Goal: Task Accomplishment & Management: Use online tool/utility

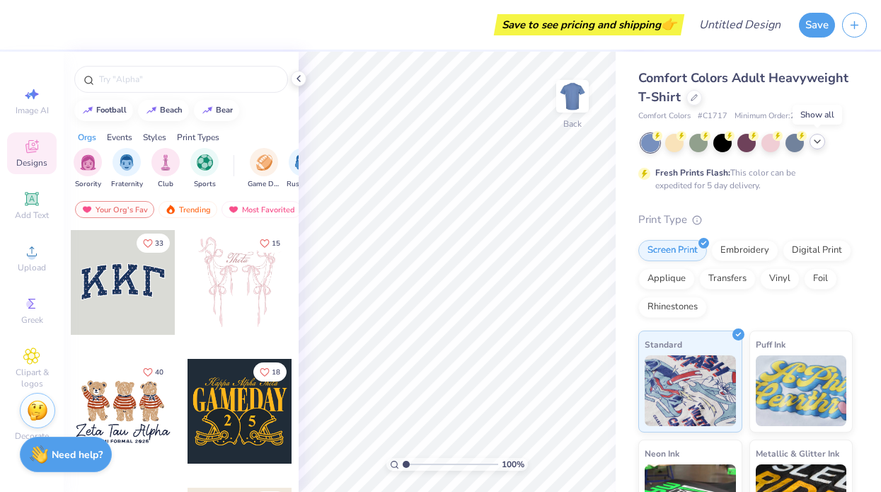
click at [819, 146] on div at bounding box center [817, 142] width 16 height 16
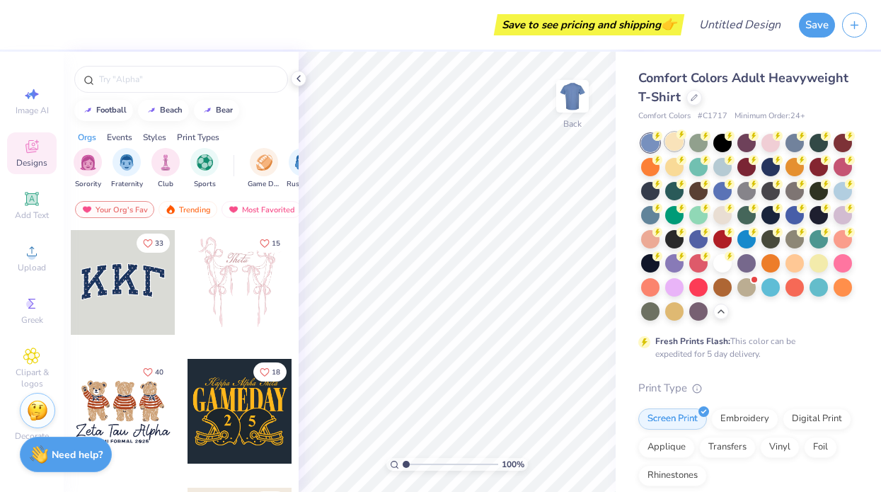
click at [678, 142] on div at bounding box center [674, 141] width 18 height 18
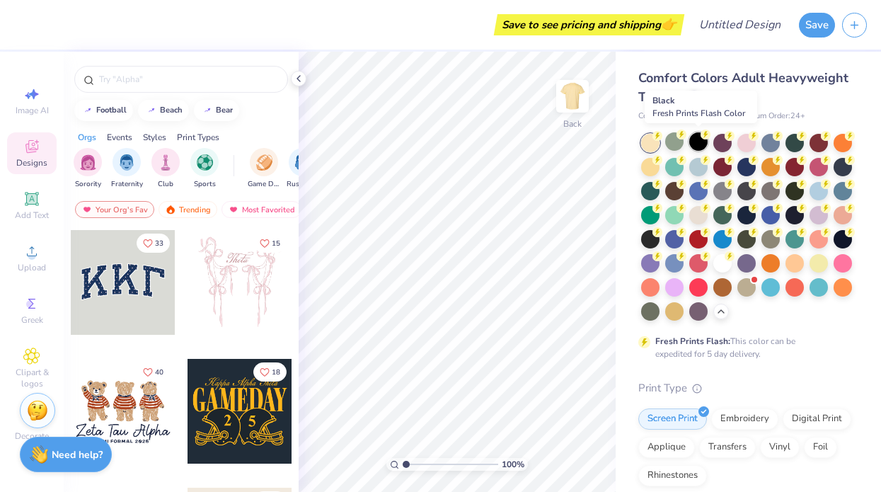
click at [701, 143] on div at bounding box center [698, 141] width 18 height 18
click at [691, 145] on div at bounding box center [698, 141] width 18 height 18
click at [722, 260] on div at bounding box center [722, 262] width 18 height 18
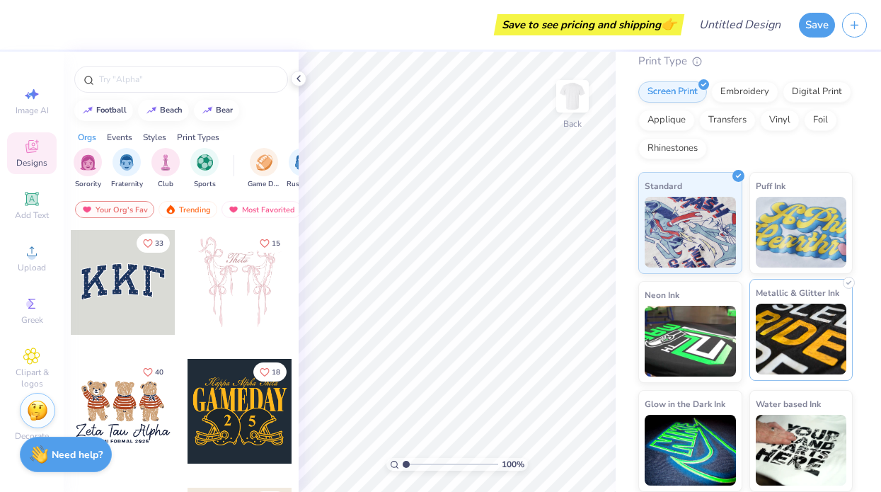
scroll to position [326, 0]
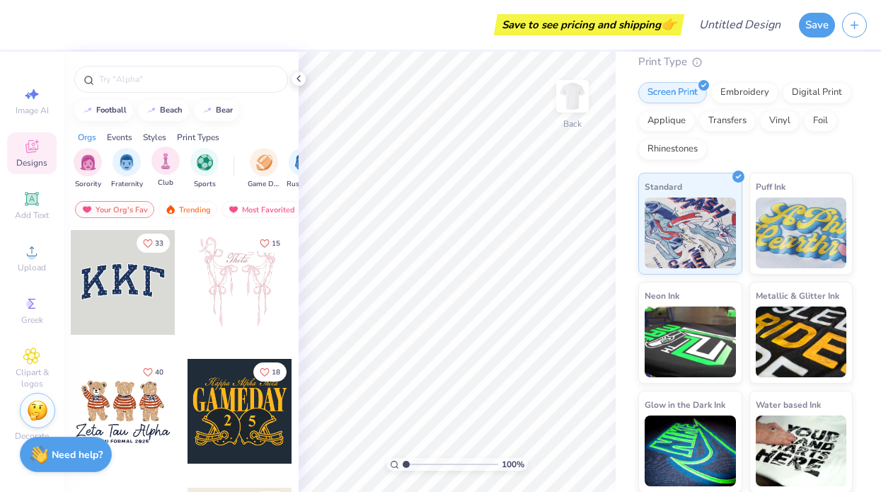
click at [178, 169] on div "Club" at bounding box center [165, 167] width 28 height 42
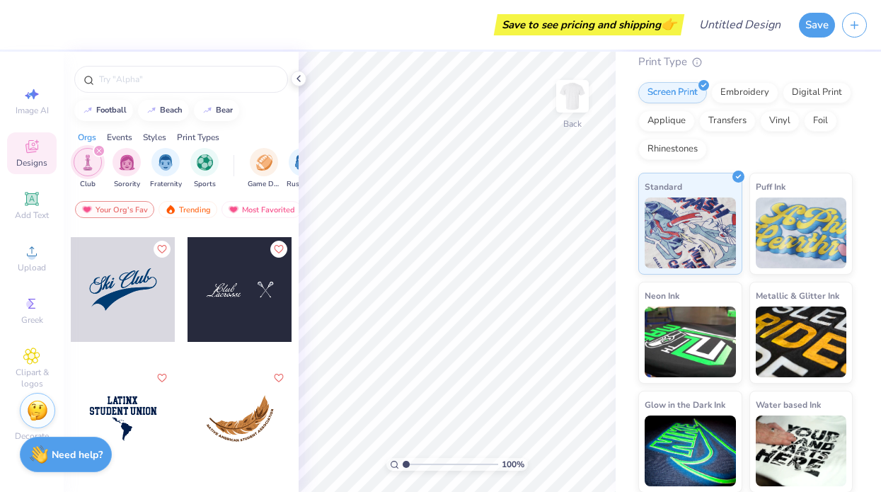
scroll to position [2575, 0]
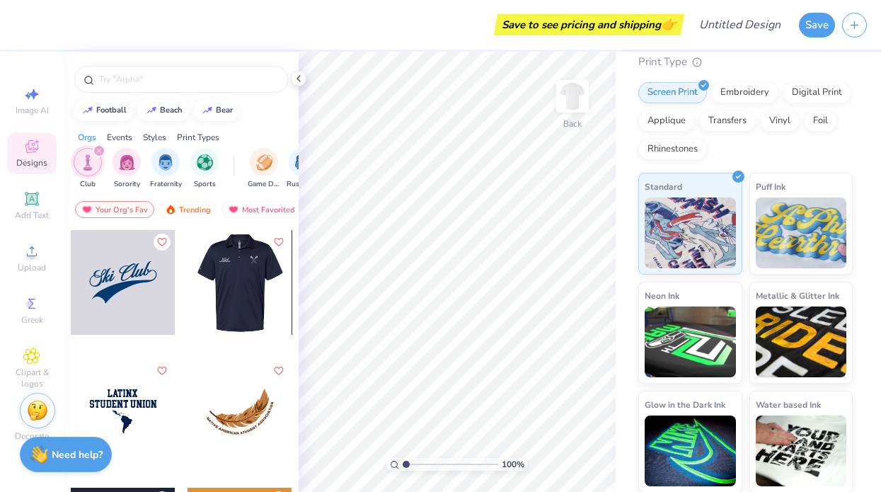
click at [187, 310] on div at bounding box center [135, 282] width 105 height 105
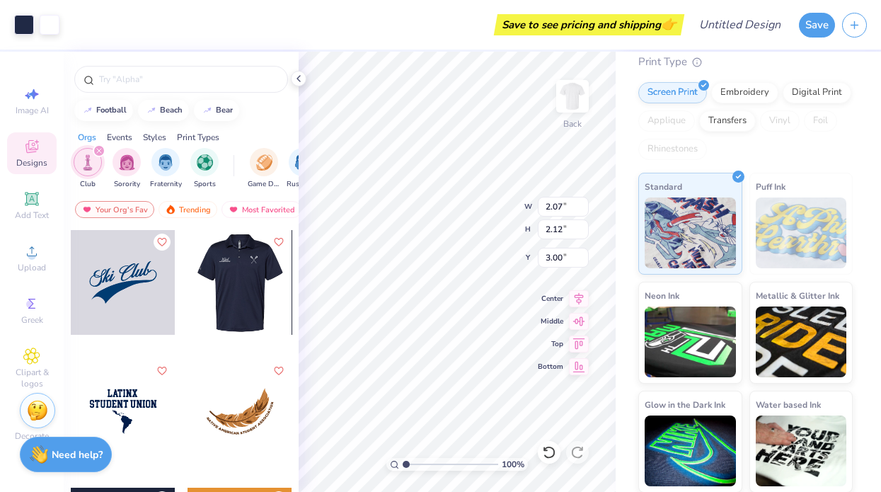
click at [187, 276] on div at bounding box center [135, 282] width 105 height 105
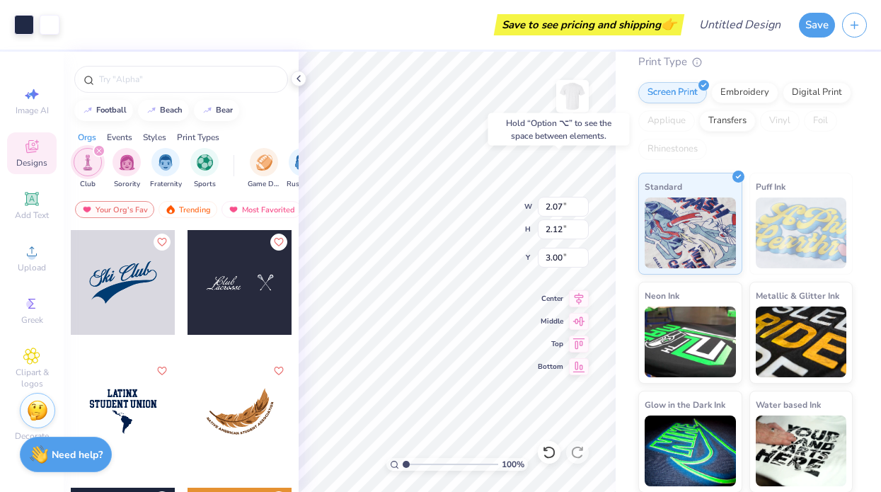
type input "3.73"
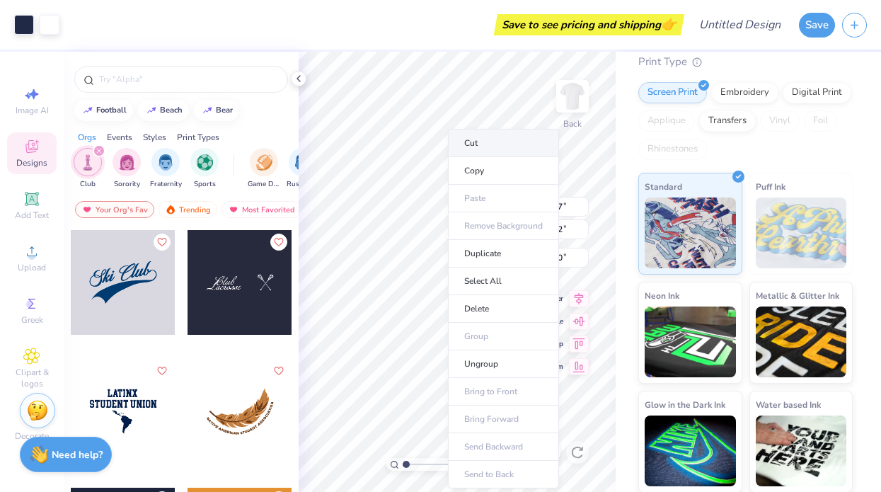
click at [493, 139] on li "Cut" at bounding box center [503, 143] width 111 height 28
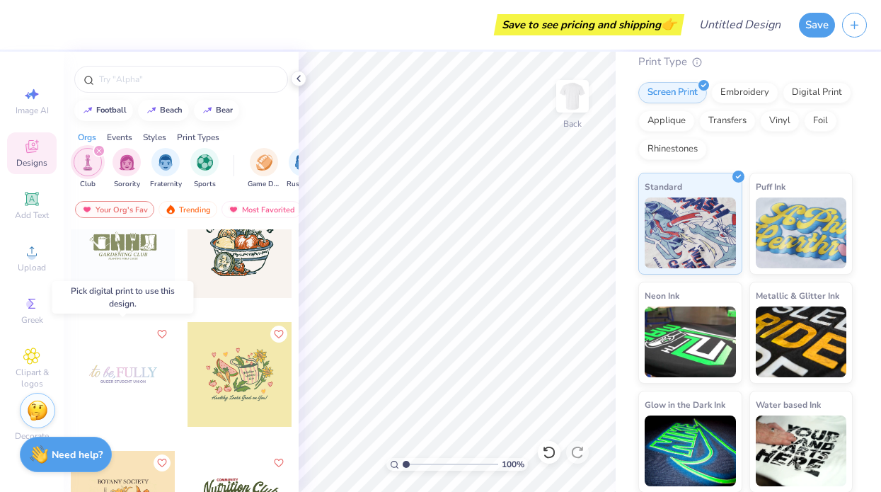
scroll to position [3126, 0]
click at [146, 244] on div at bounding box center [123, 246] width 105 height 105
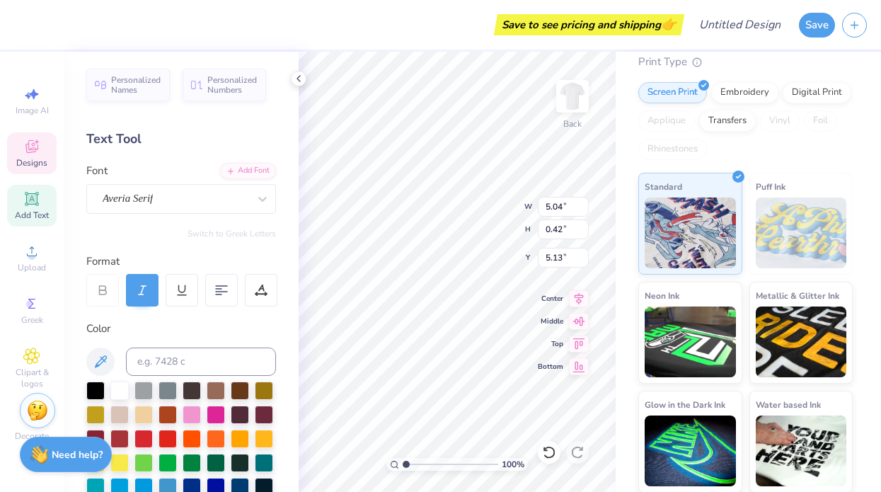
scroll to position [0, 4]
type textarea "Girl Gains Weightlifting CLUB"
type input "3.04"
type input "0.20"
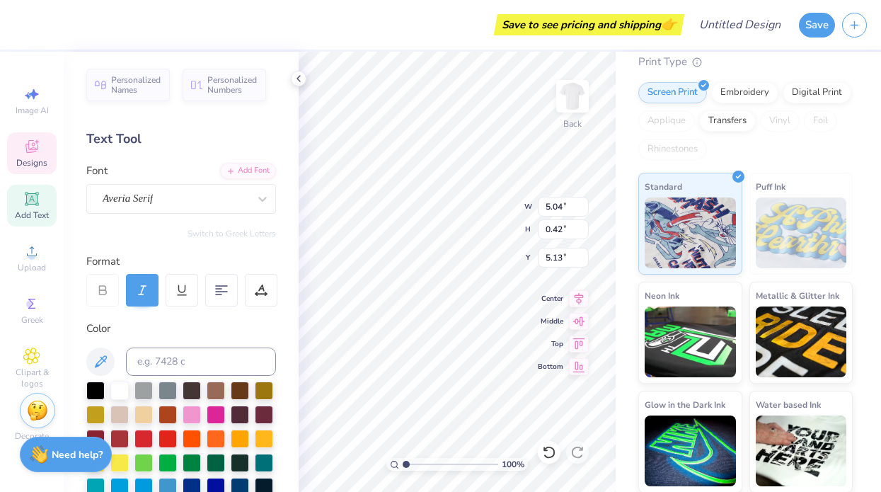
type input "5.67"
type textarea "S"
type textarea "Dominate In and Out the Wieght Room"
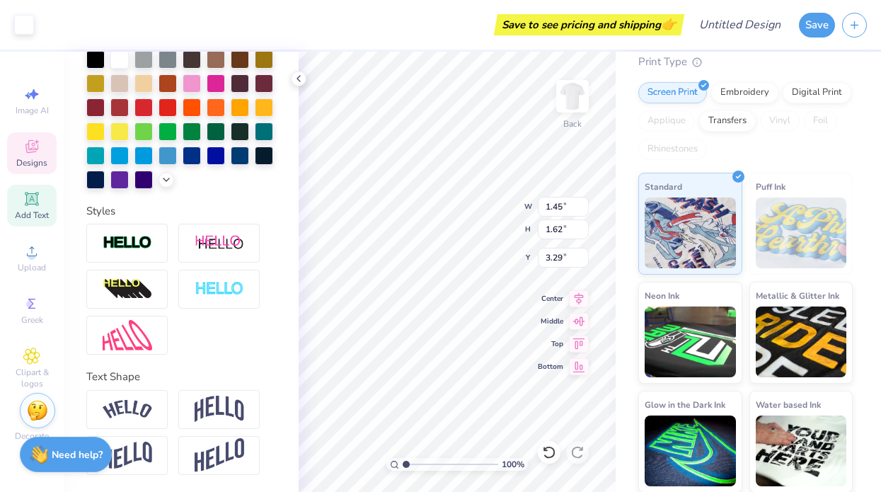
scroll to position [331, 0]
click at [33, 148] on icon at bounding box center [31, 146] width 17 height 17
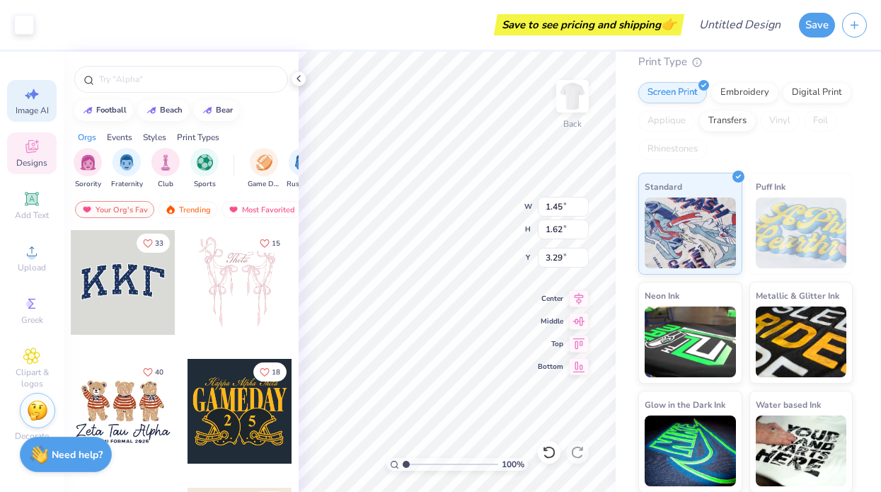
click at [37, 104] on div "Image AI" at bounding box center [32, 101] width 50 height 42
select select "4"
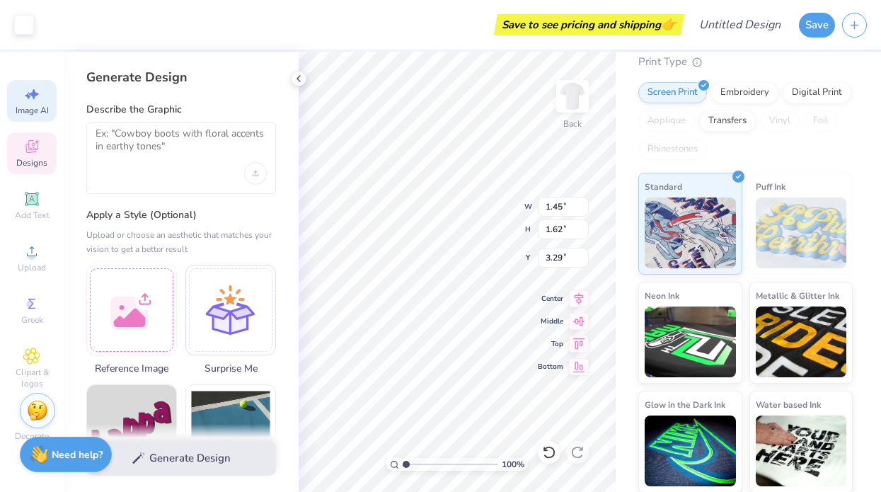
click at [143, 164] on div at bounding box center [181, 157] width 190 height 71
click at [156, 139] on textarea at bounding box center [181, 144] width 171 height 35
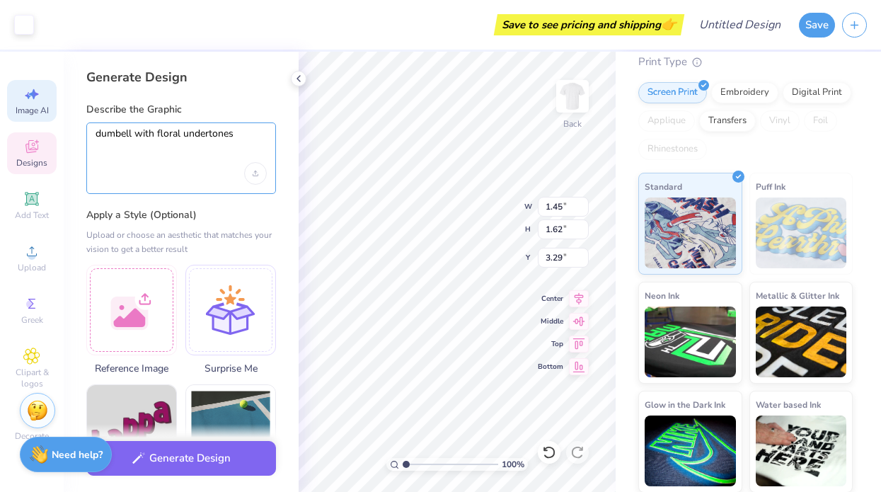
type textarea "dumbell with floral undertones"
click at [239, 197] on div "Generate Design Describe the Graphic dumbell with floral undertones Apply a Sty…" at bounding box center [181, 272] width 235 height 440
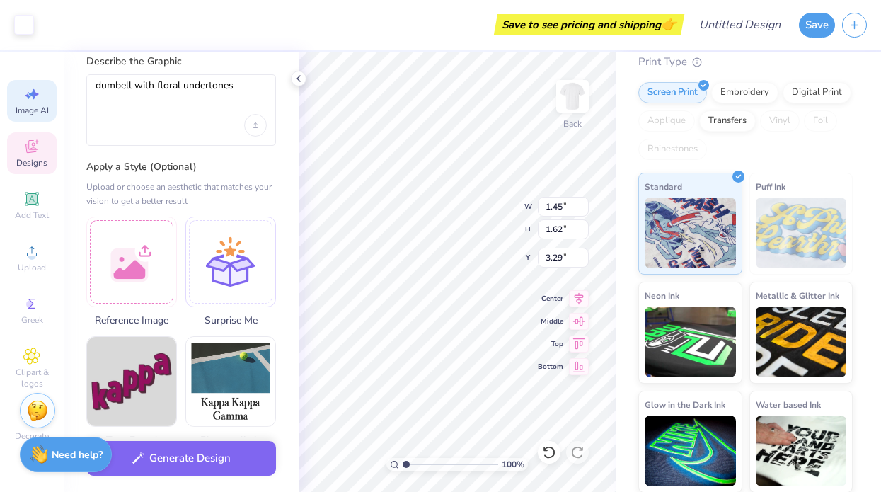
scroll to position [50, 0]
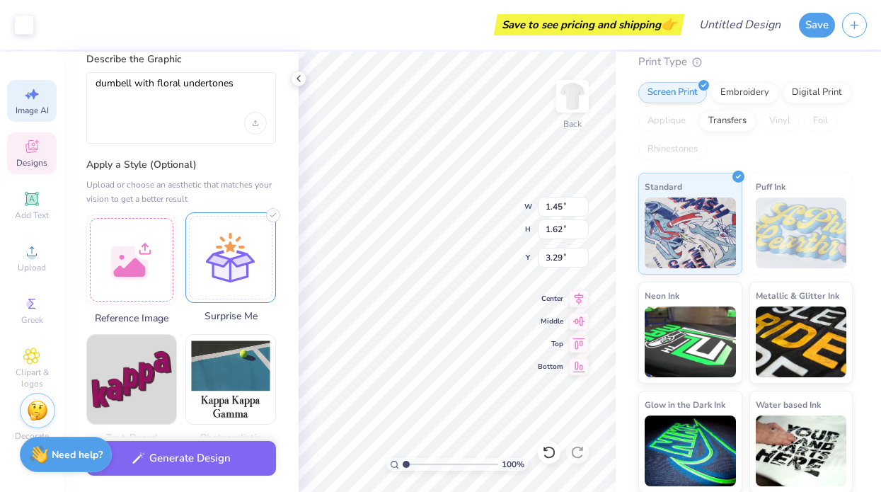
click at [224, 253] on div at bounding box center [230, 257] width 91 height 91
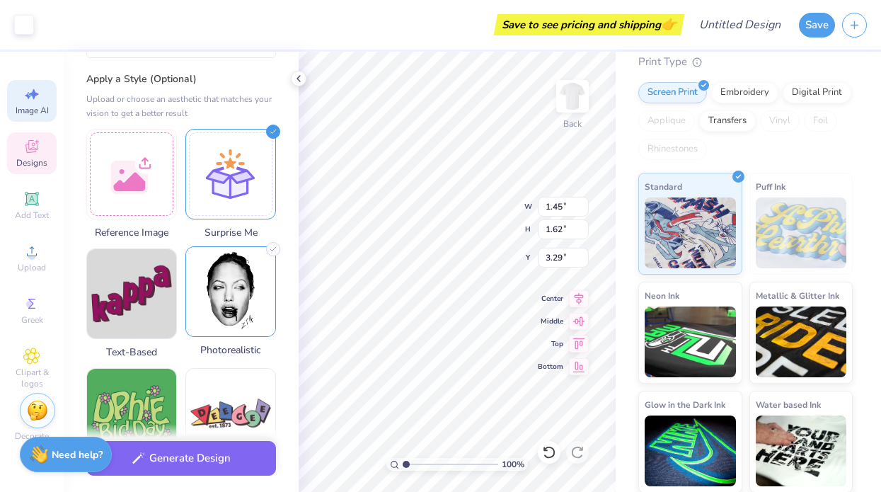
scroll to position [135, 0]
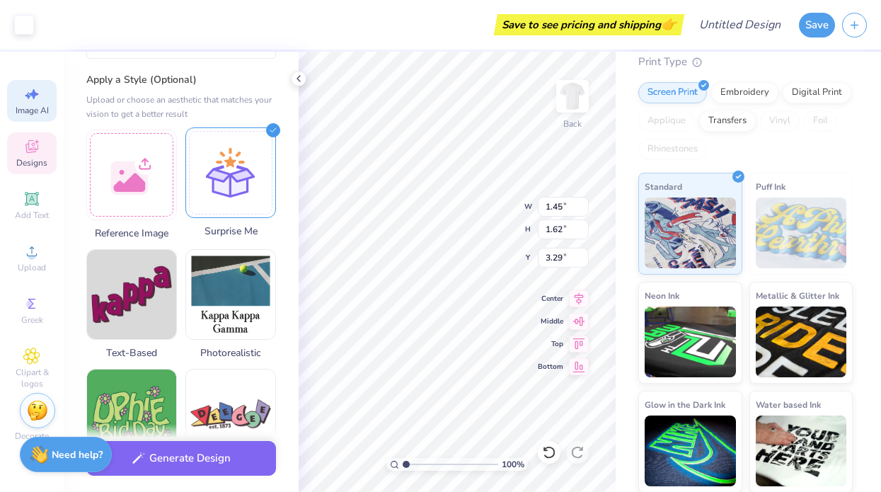
click at [229, 180] on div at bounding box center [230, 172] width 91 height 91
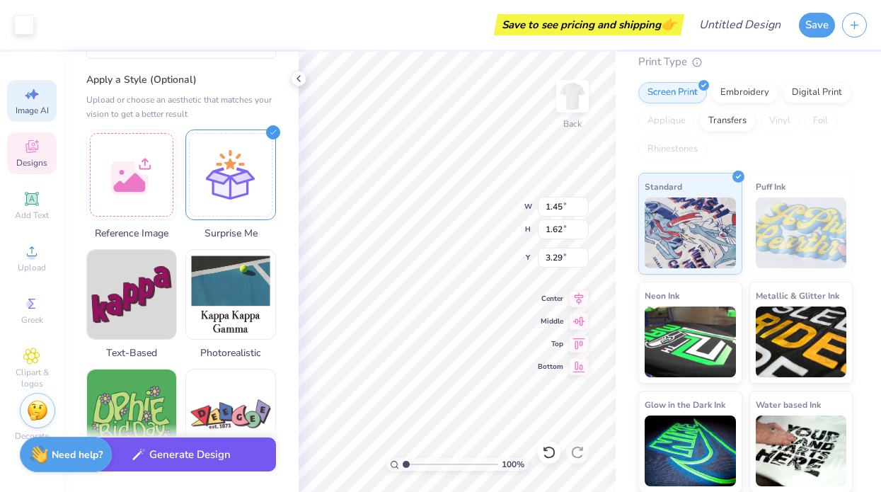
click at [216, 453] on button "Generate Design" at bounding box center [181, 454] width 190 height 35
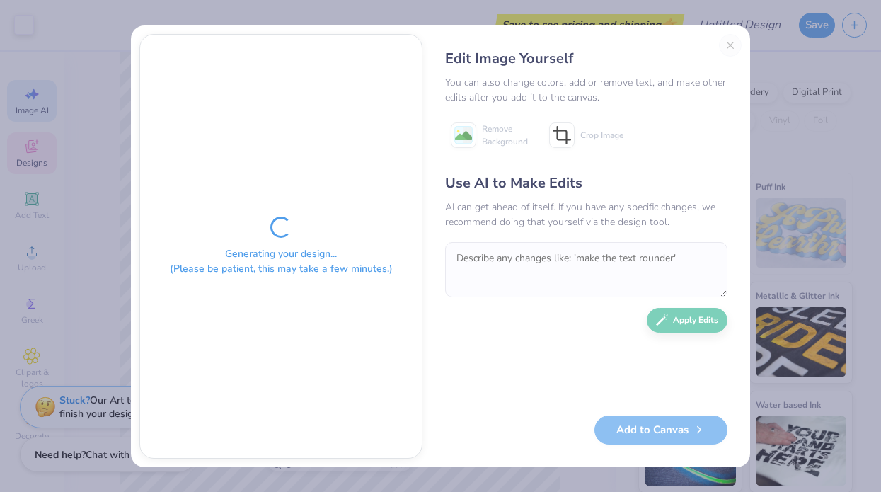
click at [730, 40] on div "Edit Image Yourself You can also change colors, add or remove text, and make ot…" at bounding box center [586, 246] width 311 height 424
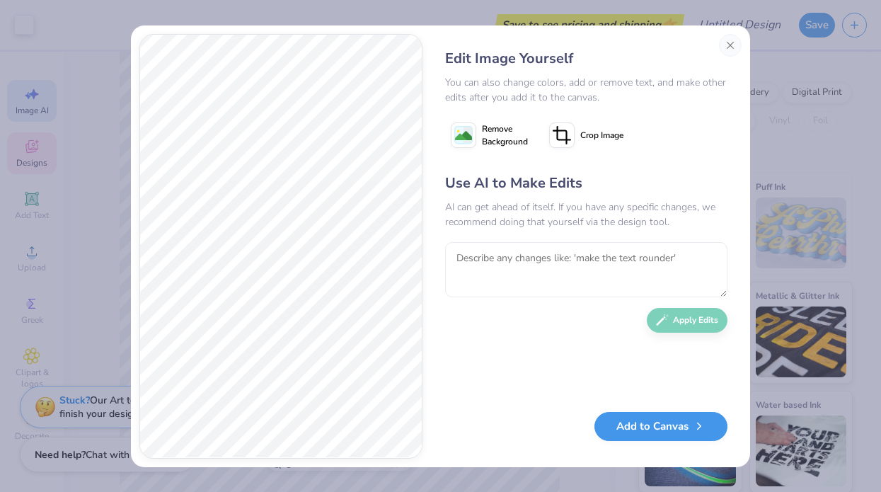
click at [652, 430] on button "Add to Canvas" at bounding box center [660, 426] width 133 height 29
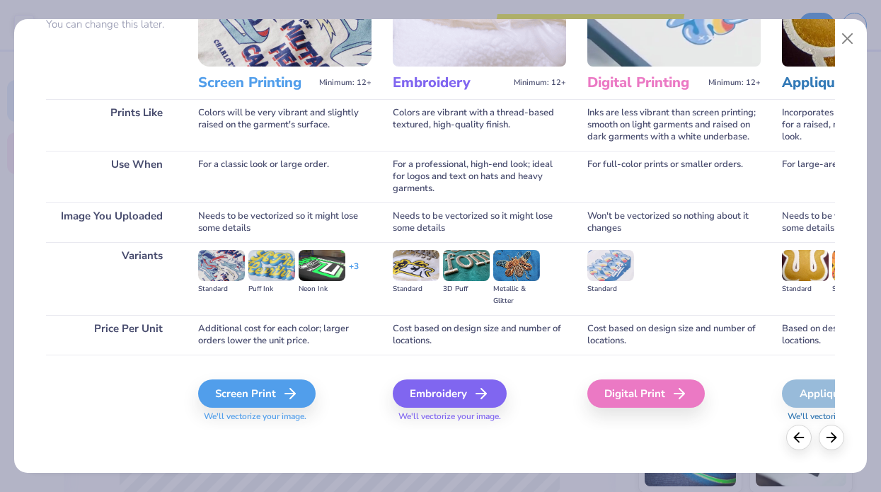
scroll to position [143, 0]
click at [280, 384] on div "Screen Print" at bounding box center [258, 393] width 117 height 28
click at [282, 390] on div "Screen Print" at bounding box center [258, 393] width 117 height 28
click at [276, 416] on span "We'll vectorize your image." at bounding box center [284, 416] width 173 height 12
click at [284, 416] on span "We'll vectorize your image." at bounding box center [284, 416] width 173 height 12
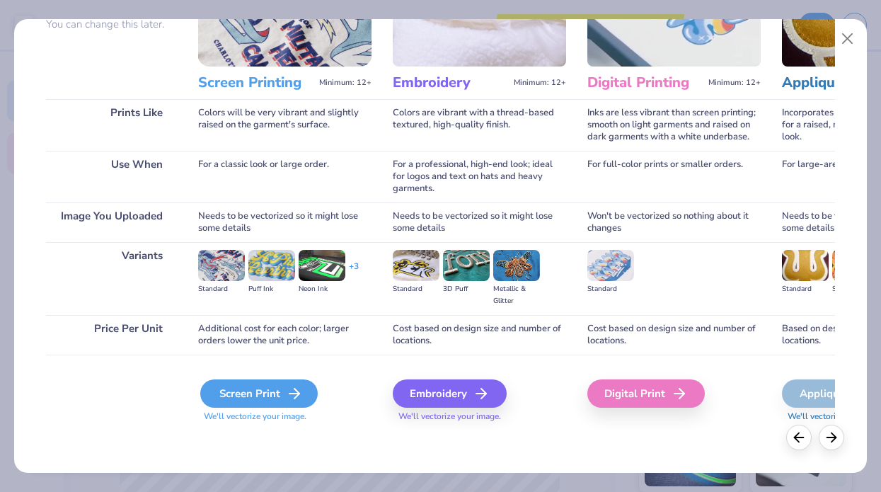
click at [272, 391] on div "Screen Print" at bounding box center [258, 393] width 117 height 28
click at [271, 387] on div "Screen Print" at bounding box center [258, 393] width 117 height 28
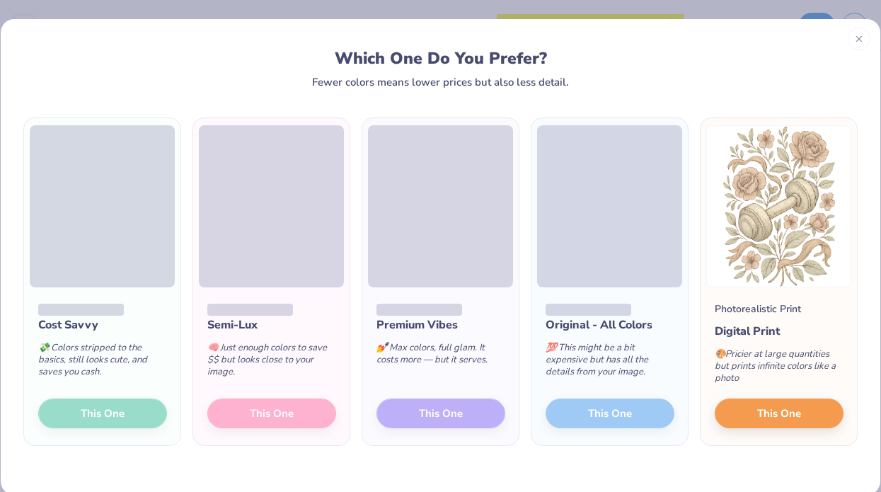
click at [471, 126] on span at bounding box center [440, 206] width 145 height 162
click at [753, 398] on div "🎨 Pricier at large quantities but prints infinite colors like a photo" at bounding box center [779, 369] width 129 height 59
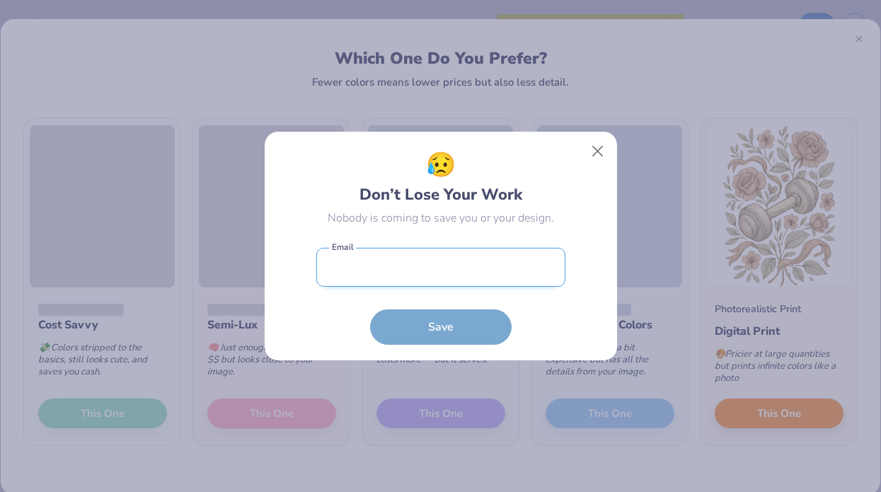
click at [449, 279] on input "email" at bounding box center [440, 267] width 249 height 39
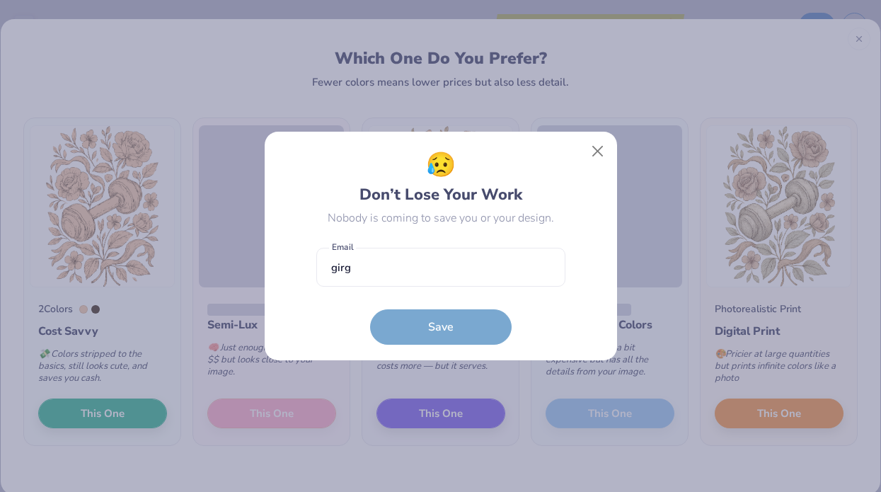
click at [593, 146] on button "Close" at bounding box center [597, 151] width 27 height 27
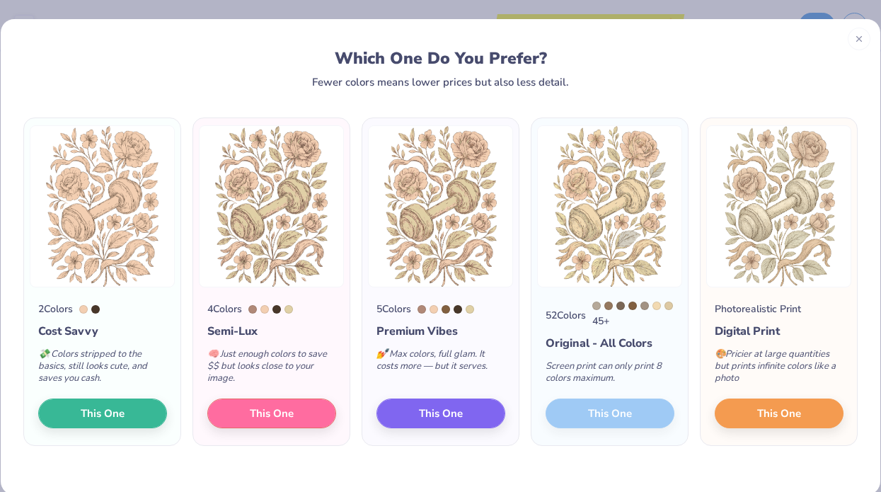
click at [598, 149] on div at bounding box center [440, 246] width 881 height 492
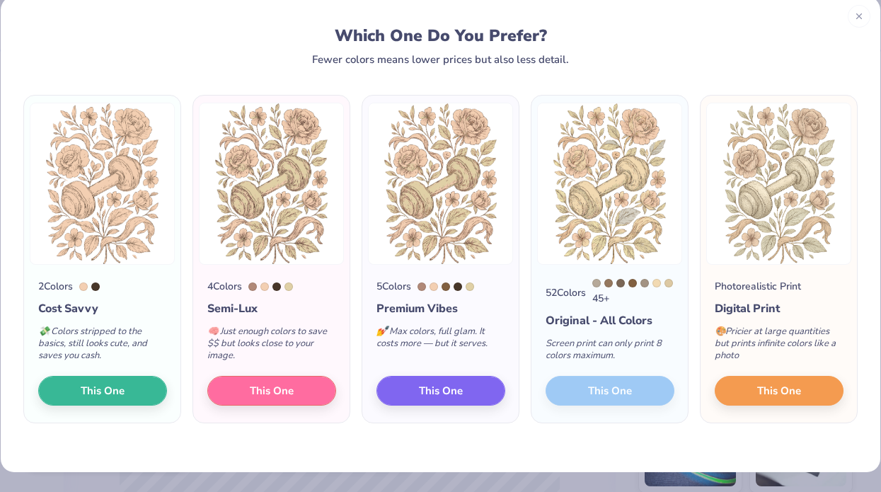
scroll to position [23, 0]
click at [856, 17] on icon at bounding box center [859, 14] width 10 height 10
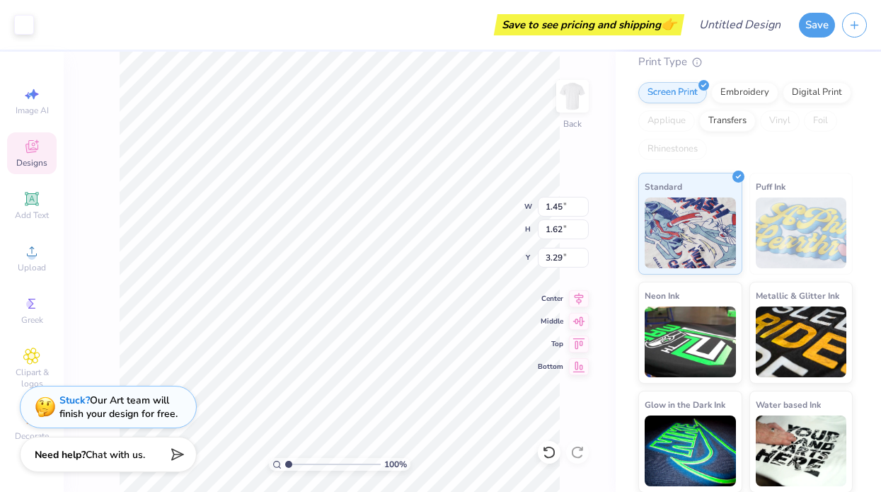
type input "3.34"
click at [29, 365] on div "Clipart & logos" at bounding box center [32, 368] width 50 height 53
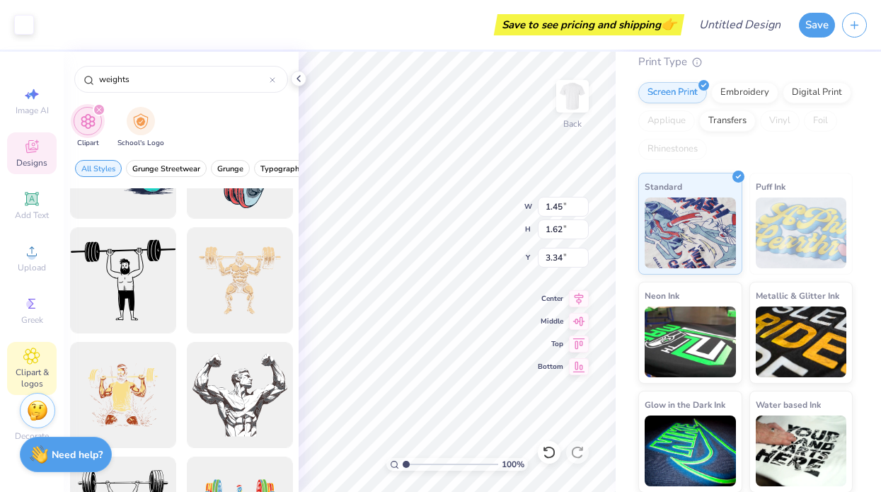
scroll to position [1171, 0]
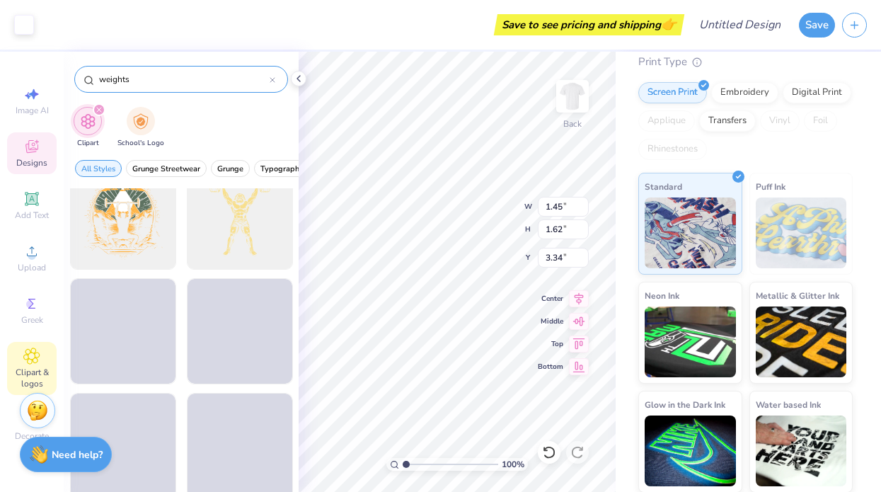
click at [276, 81] on div "weights" at bounding box center [181, 79] width 214 height 27
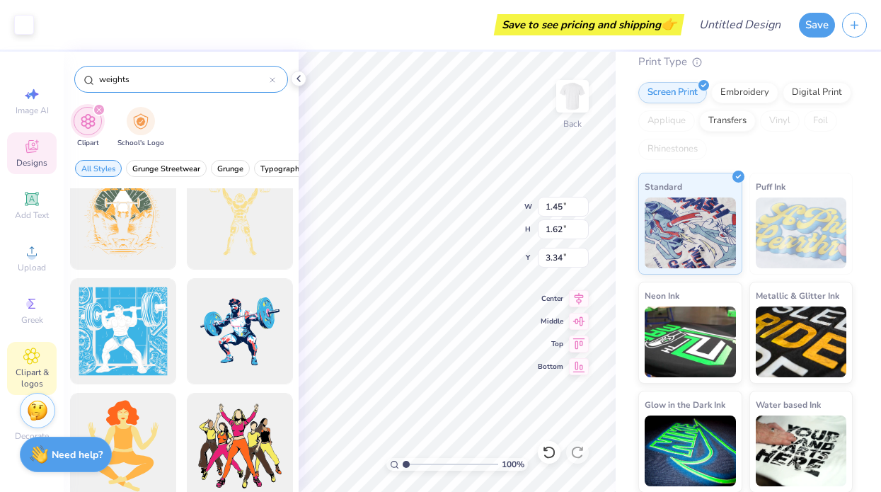
click at [261, 82] on input "weights" at bounding box center [184, 79] width 172 height 14
click at [276, 79] on div "weights" at bounding box center [181, 79] width 214 height 27
click at [267, 79] on input "weights" at bounding box center [184, 79] width 172 height 14
drag, startPoint x: 231, startPoint y: 78, endPoint x: 64, endPoint y: 74, distance: 167.7
click at [64, 74] on div "weights" at bounding box center [181, 76] width 235 height 48
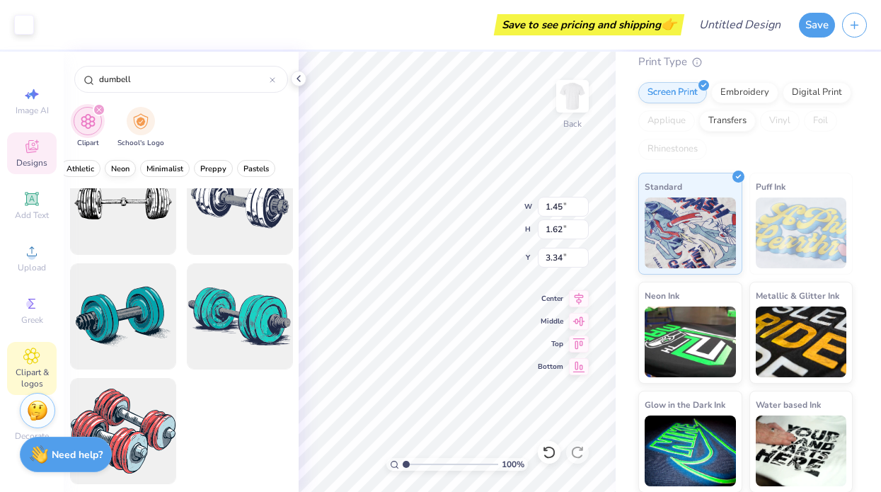
scroll to position [0, 586]
click at [74, 169] on span "Athletic" at bounding box center [81, 168] width 28 height 11
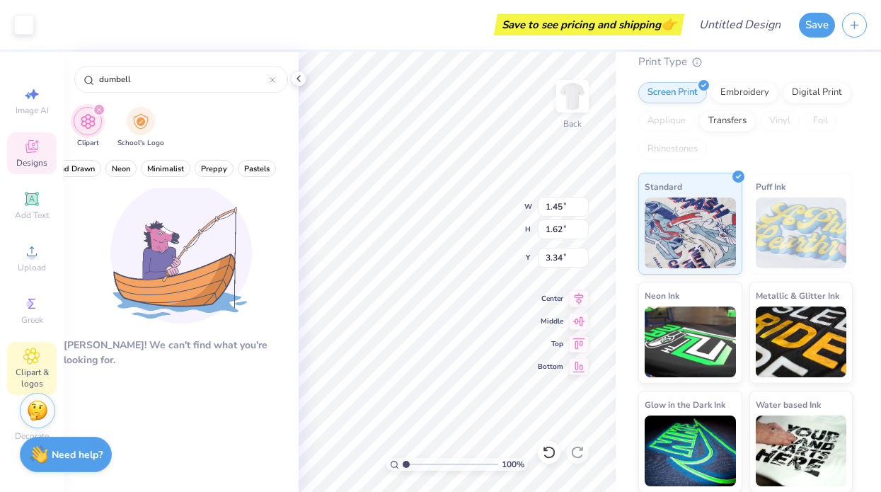
click at [194, 57] on div "dumbell" at bounding box center [181, 76] width 235 height 48
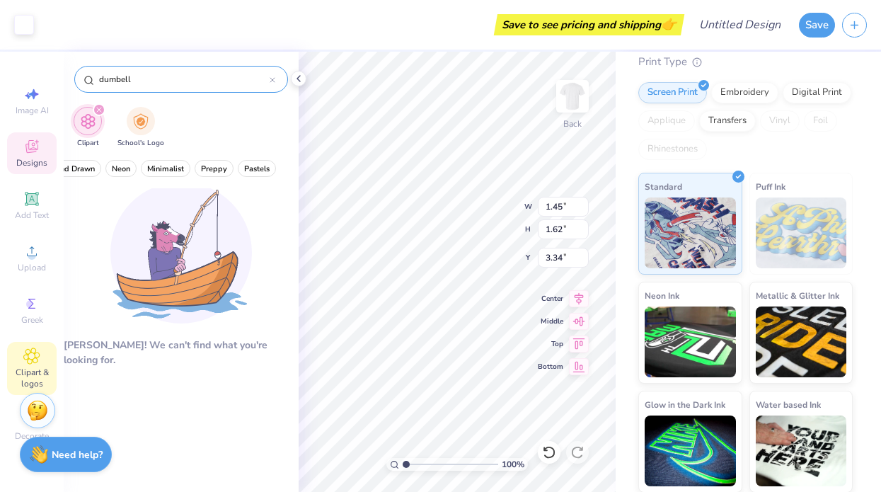
click at [180, 91] on div "dumbell" at bounding box center [181, 79] width 214 height 27
click at [175, 83] on input "dumbell" at bounding box center [184, 79] width 172 height 14
drag, startPoint x: 175, startPoint y: 83, endPoint x: 90, endPoint y: 82, distance: 84.9
click at [90, 82] on div "dumbell" at bounding box center [181, 79] width 214 height 27
type input "girl gains"
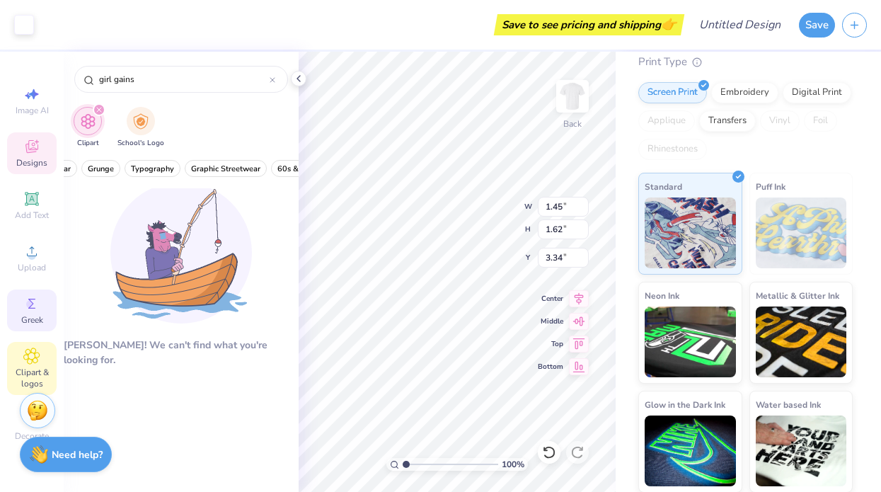
scroll to position [0, 172]
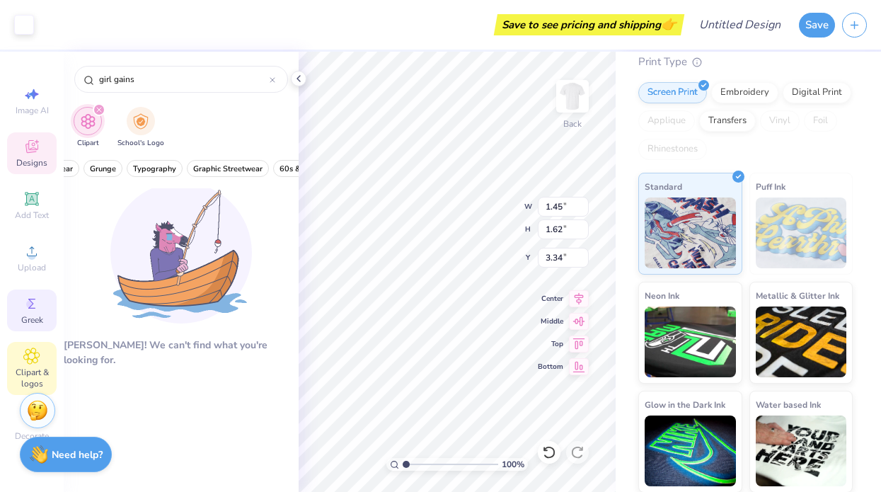
click at [40, 302] on icon at bounding box center [31, 303] width 17 height 17
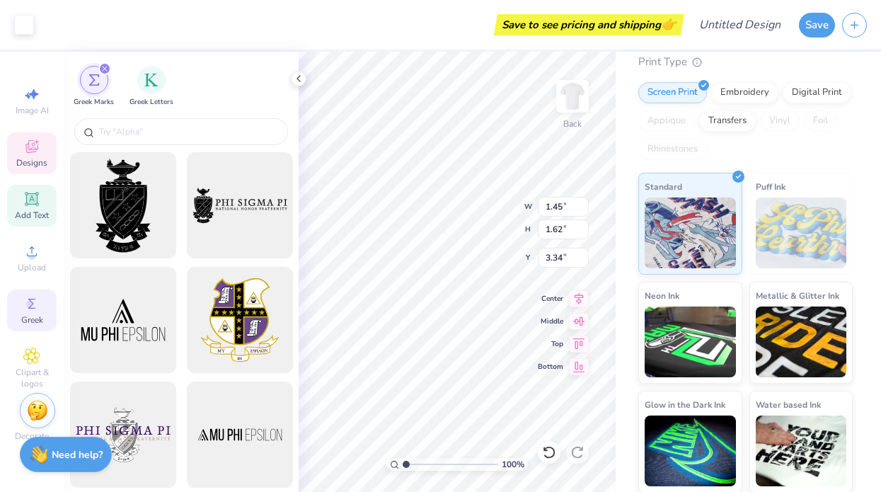
click at [40, 189] on div "Add Text" at bounding box center [32, 206] width 50 height 42
type input "5.59"
type input "11.69"
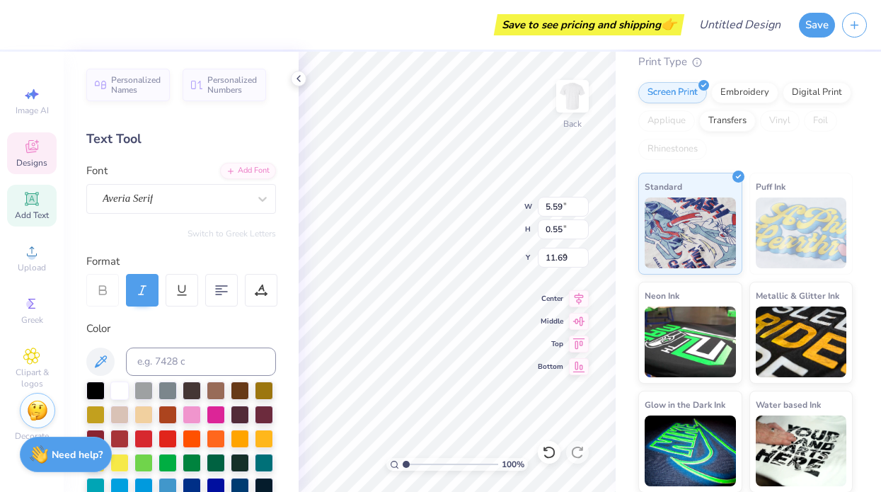
type input "7.65"
type input "0.55"
type input "5.09"
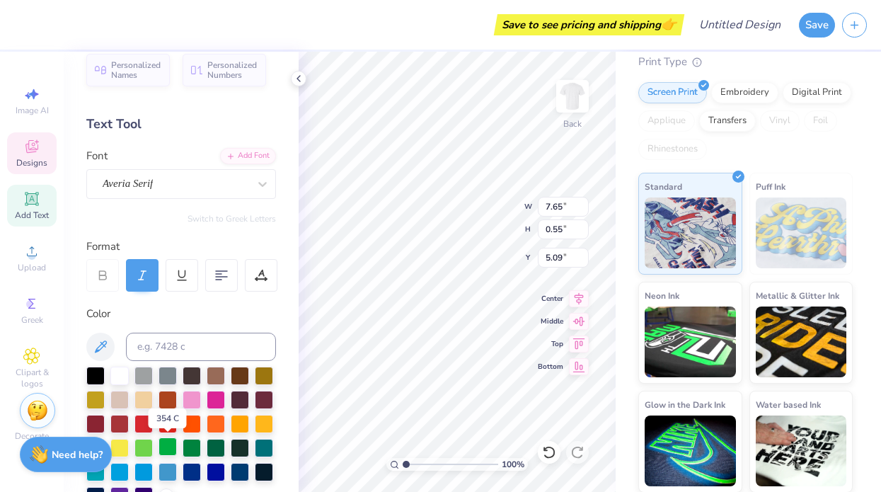
scroll to position [16, 0]
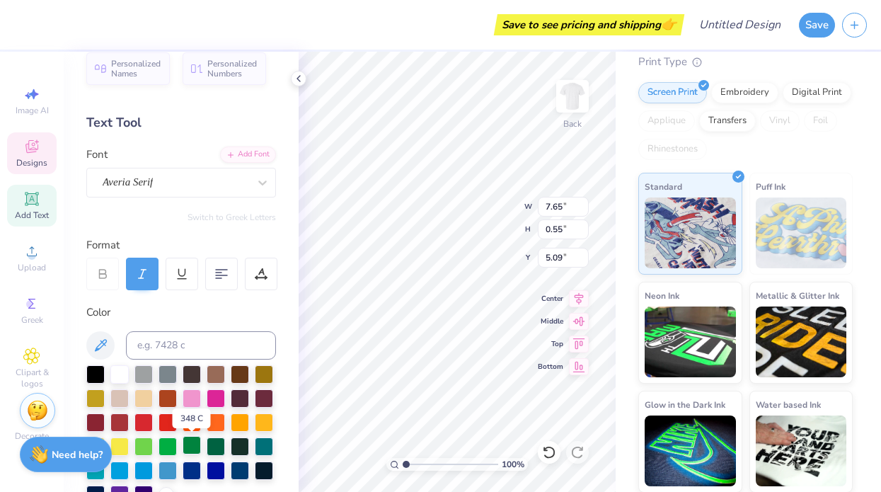
click at [188, 442] on div at bounding box center [192, 445] width 18 height 18
click at [107, 347] on icon at bounding box center [100, 345] width 17 height 17
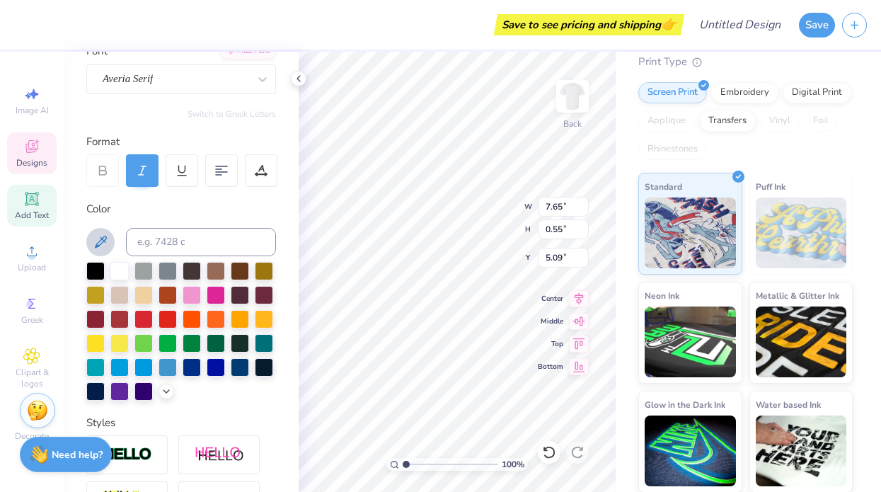
scroll to position [124, 0]
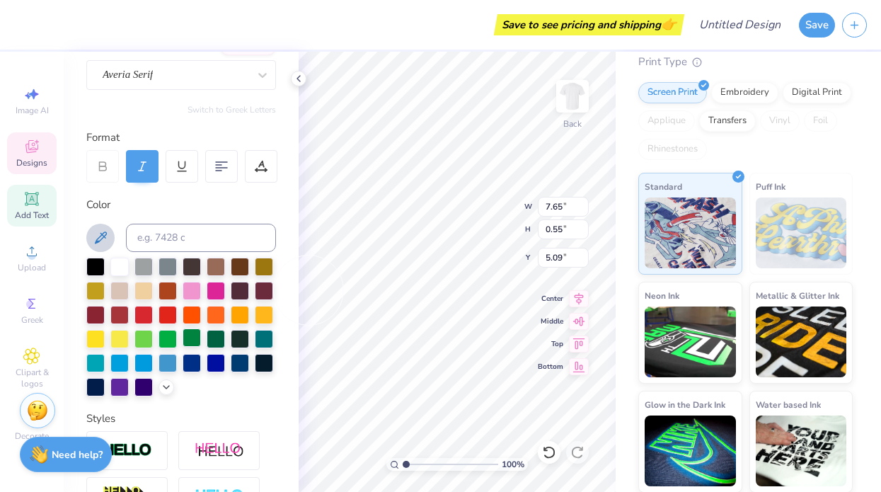
click at [189, 334] on div at bounding box center [192, 337] width 18 height 18
click at [38, 262] on span "Upload" at bounding box center [32, 267] width 28 height 11
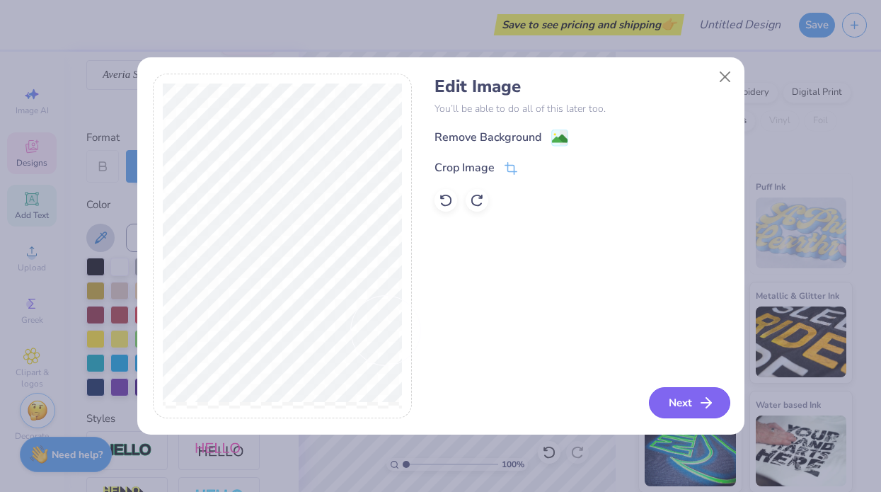
click at [681, 402] on button "Next" at bounding box center [689, 402] width 81 height 31
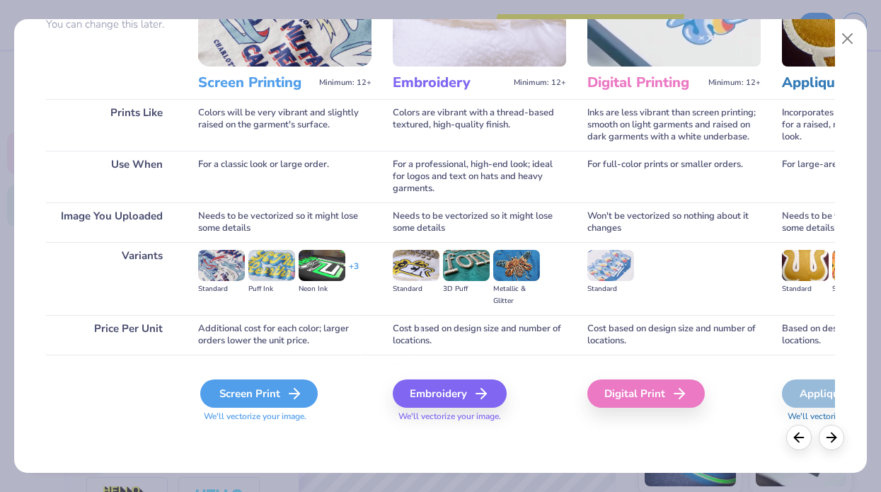
scroll to position [143, 0]
click at [289, 387] on icon at bounding box center [294, 393] width 17 height 17
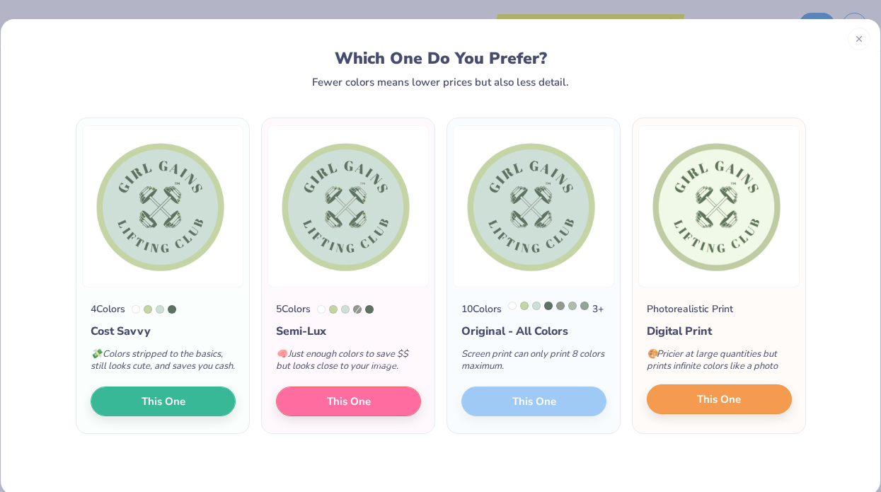
click at [753, 405] on button "This One" at bounding box center [719, 399] width 145 height 30
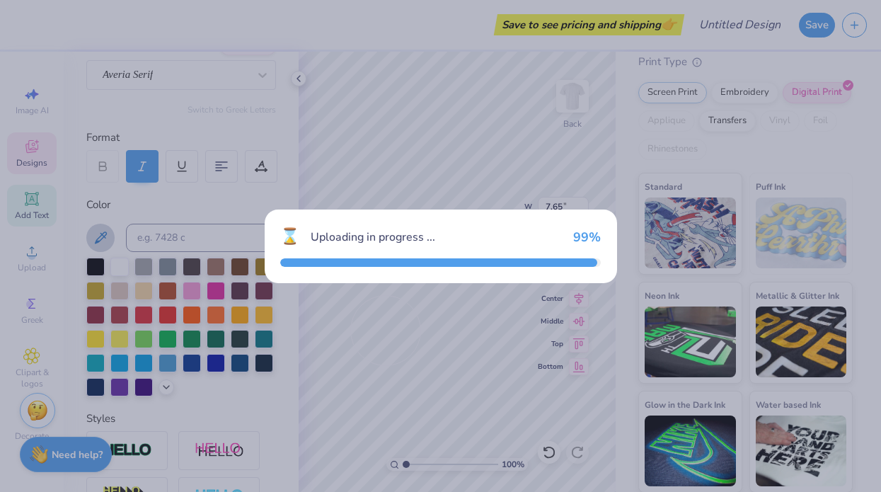
type input "9.79"
type input "8.58"
type input "8.21"
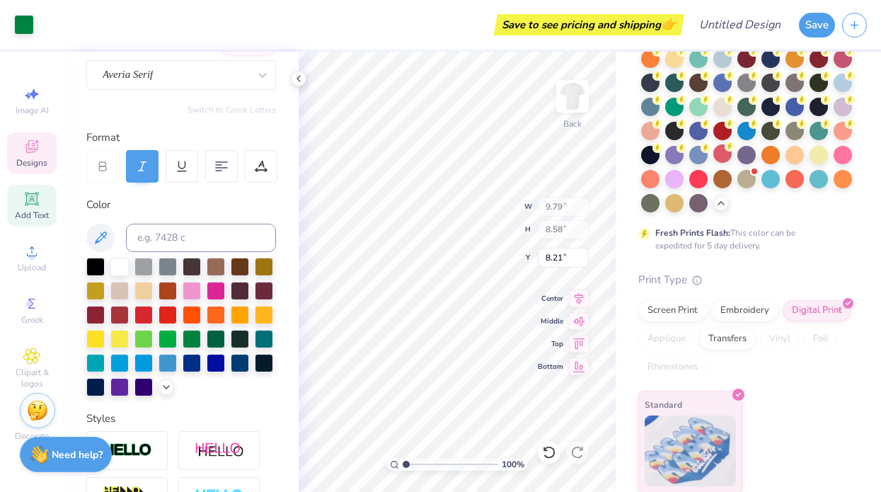
type input "7.66"
type input "0.56"
type input "5.09"
type input "9.79"
type input "8.58"
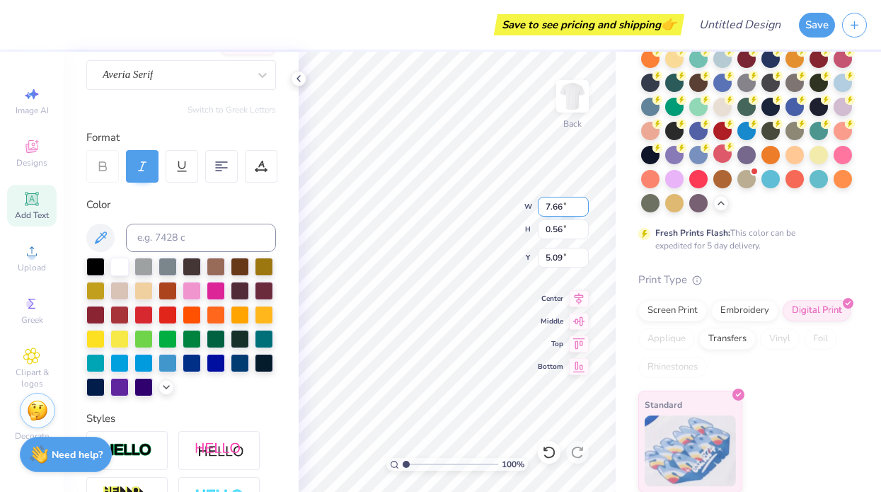
type input "8.21"
type input "2.88"
type input "2.52"
type input "14.27"
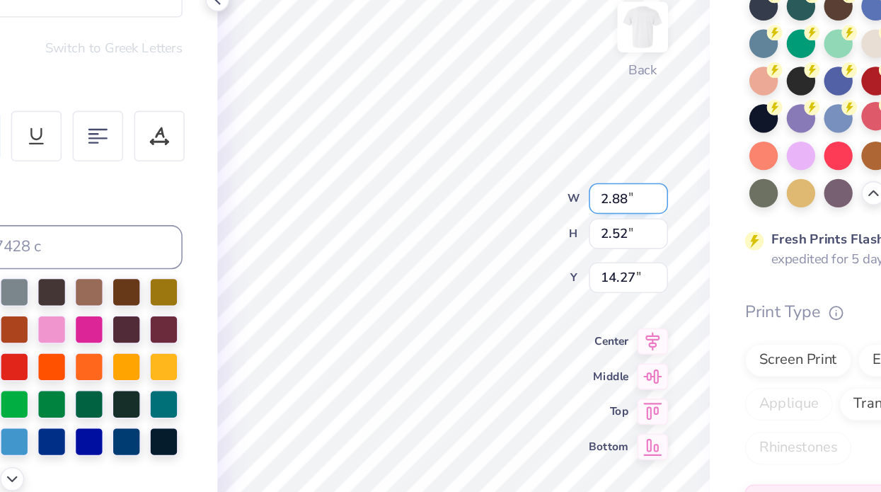
type input "2.17"
type input "1.41"
type input "3.44"
type input "2.88"
type input "2.52"
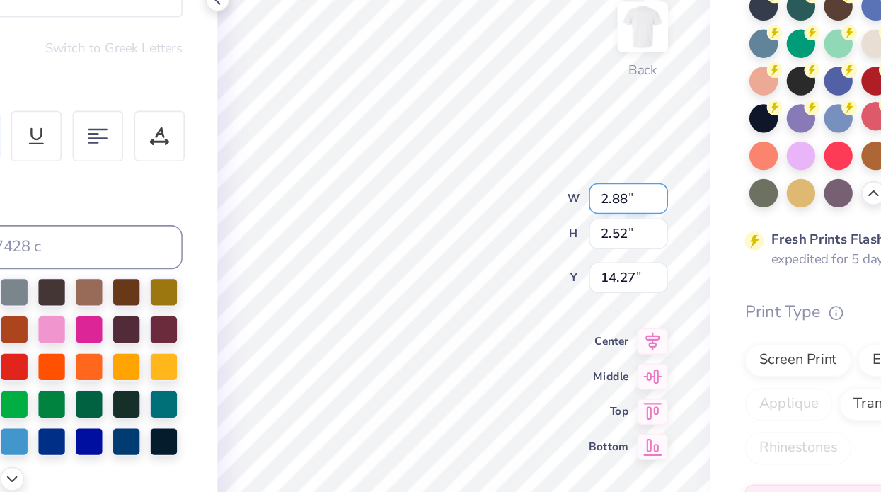
type input "2.53"
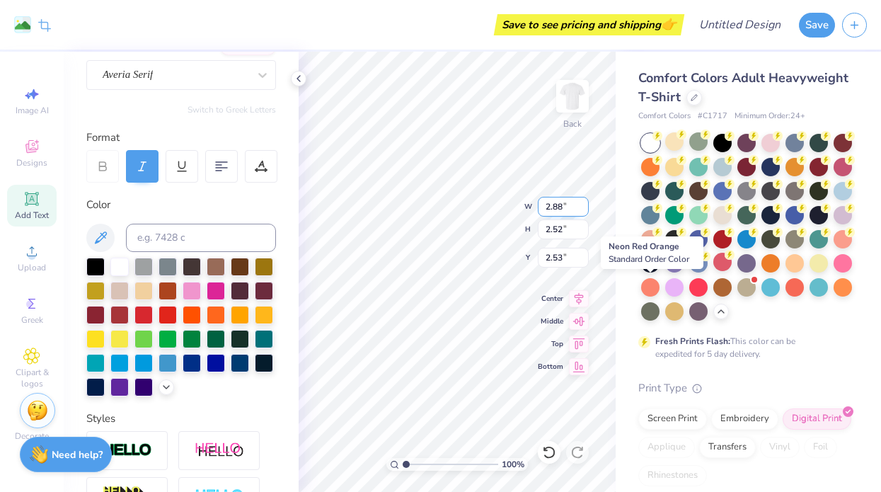
scroll to position [0, 0]
type input "7.65"
type input "0.55"
type input "5.09"
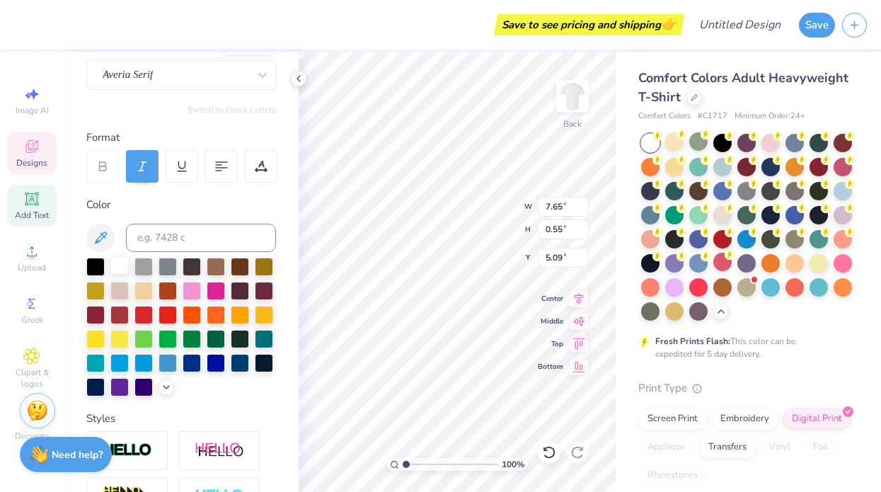
click at [127, 265] on div at bounding box center [119, 265] width 18 height 18
click at [122, 265] on div at bounding box center [119, 265] width 18 height 18
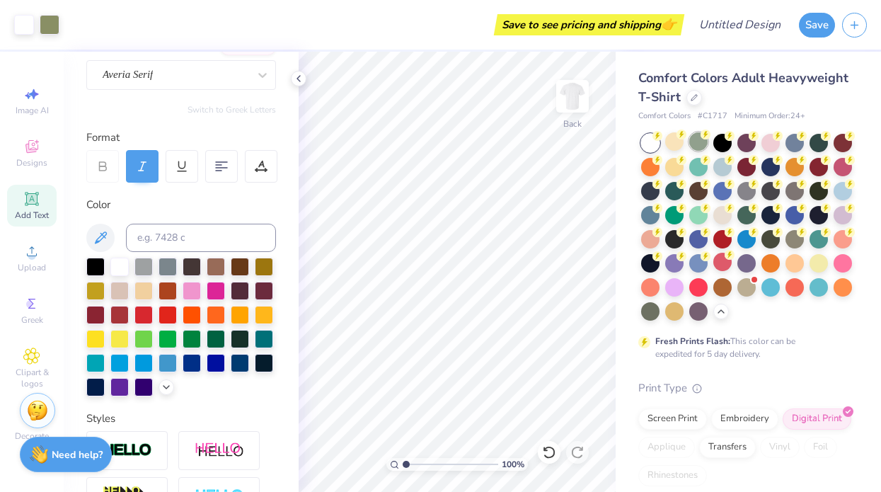
click at [703, 141] on div at bounding box center [698, 141] width 18 height 18
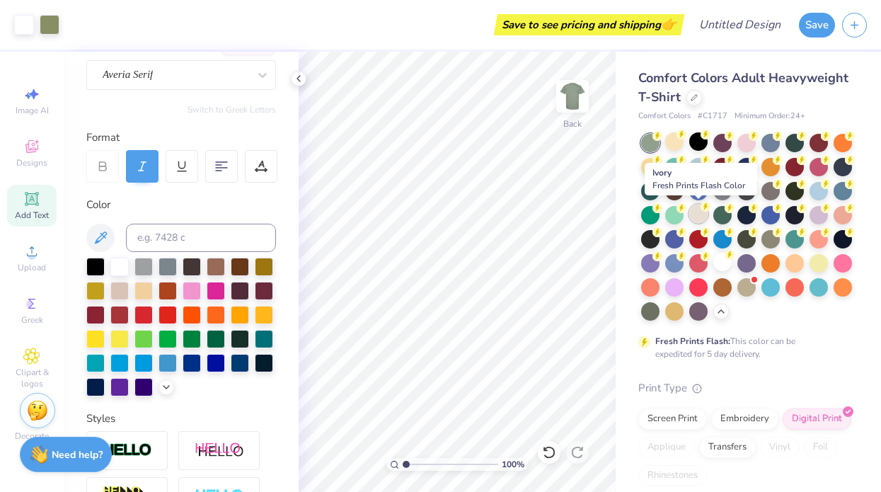
click at [705, 213] on div at bounding box center [698, 213] width 18 height 18
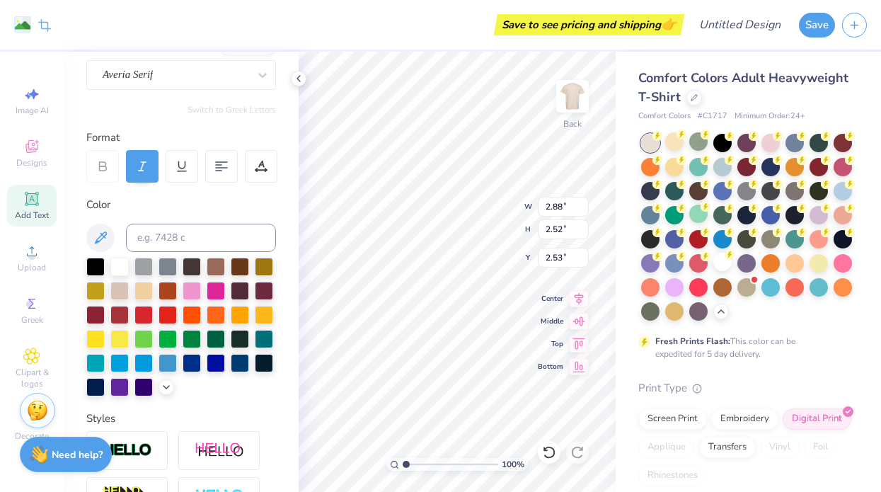
type input "5.05"
type input "1.28"
type input "1.12"
type input "6.45"
type input "3.58"
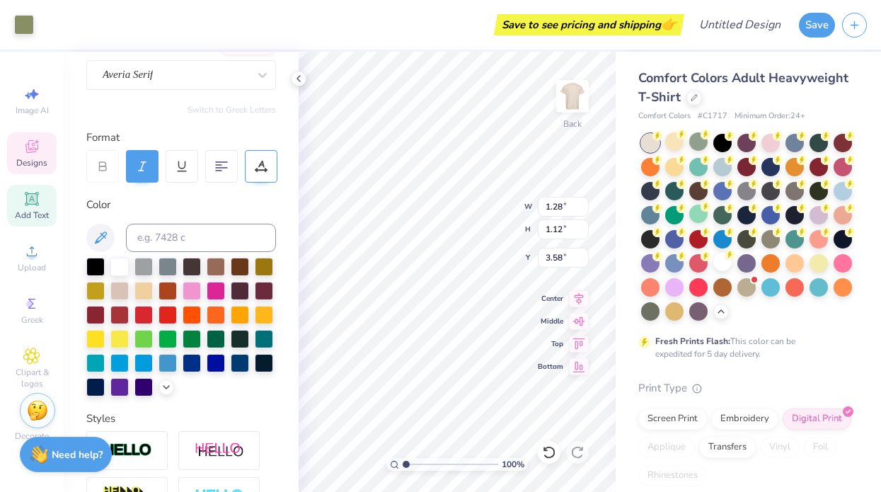
type input "1.69"
type input "1.70"
type input "3.23"
type input "1.45"
type input "1.62"
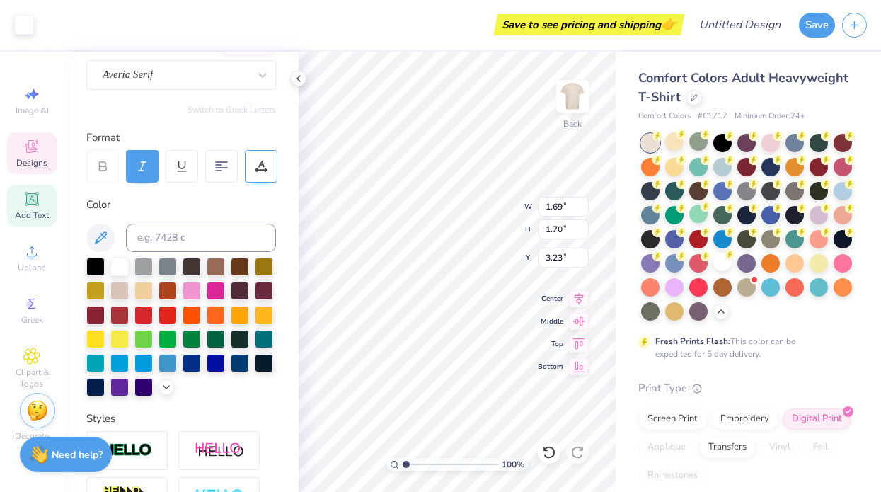
type input "3.34"
click at [43, 143] on div "Designs" at bounding box center [32, 153] width 50 height 42
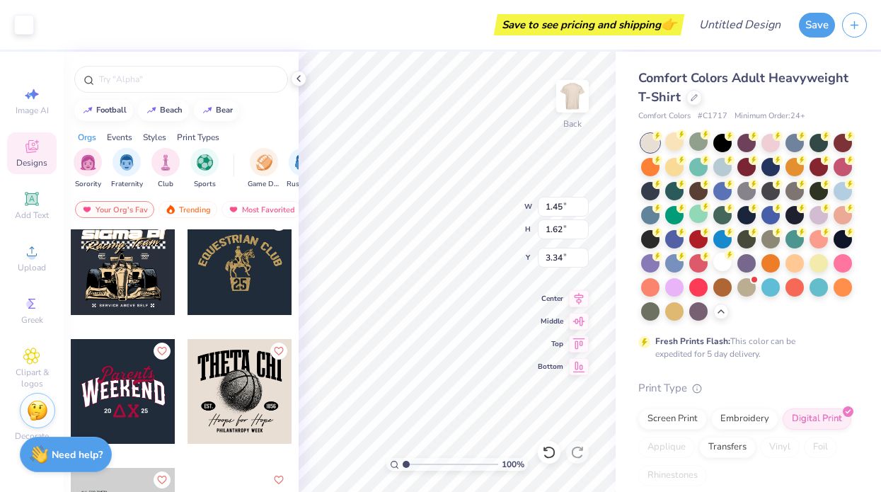
scroll to position [7197, 0]
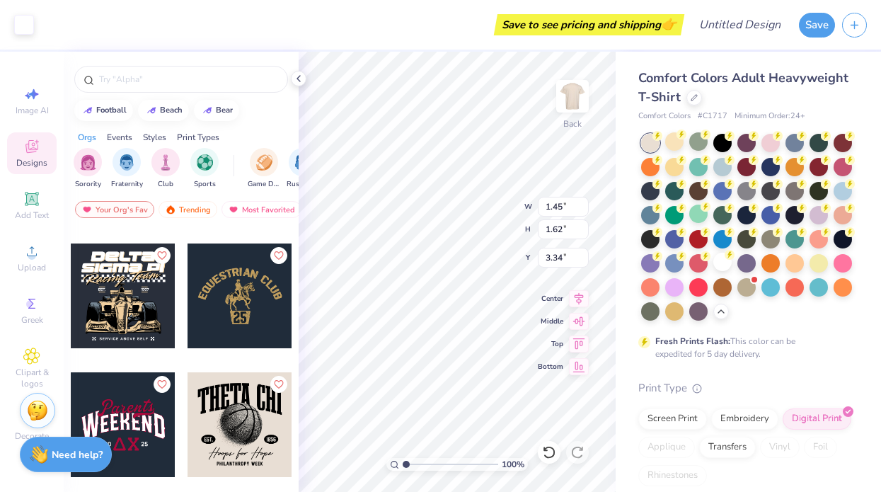
click at [228, 288] on div at bounding box center [239, 295] width 105 height 105
type input "11.75"
type input "7.87"
type input "13.91"
type input "5.59"
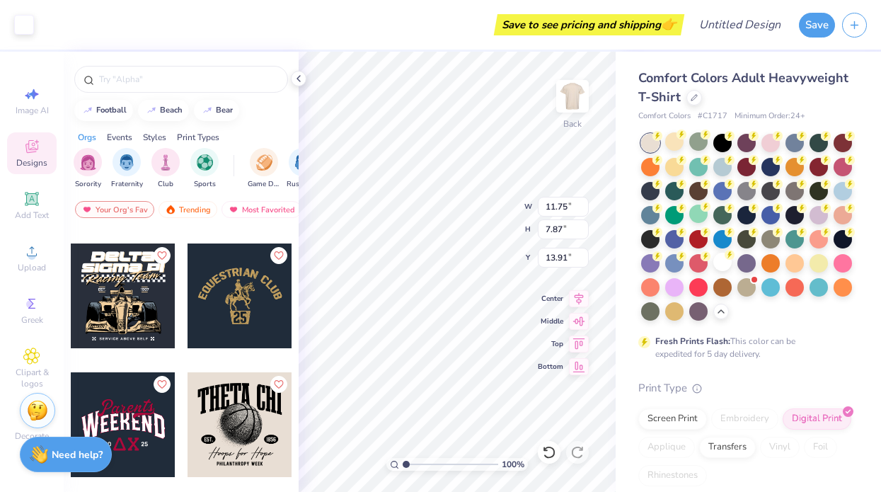
type input "1.62"
type input "11.69"
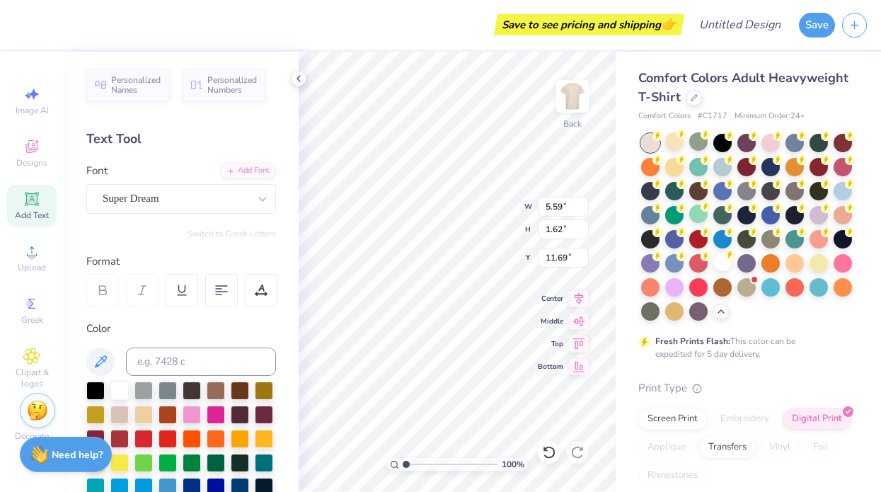
type textarea "T"
type input "11.75"
type input "7.87"
type input "13.91"
click at [490, 179] on body "Art colors Save to see pricing and shipping 👉 Design Title Save Image AI Design…" at bounding box center [440, 246] width 881 height 492
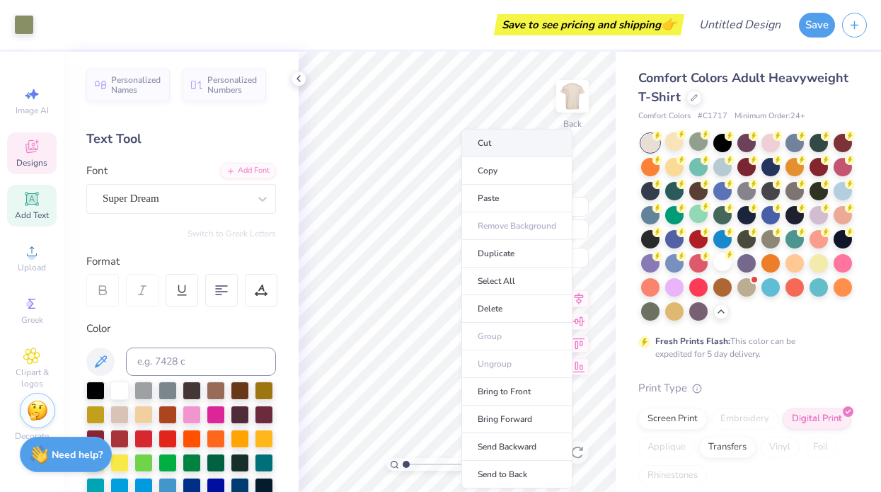
click at [498, 146] on li "Cut" at bounding box center [516, 143] width 111 height 28
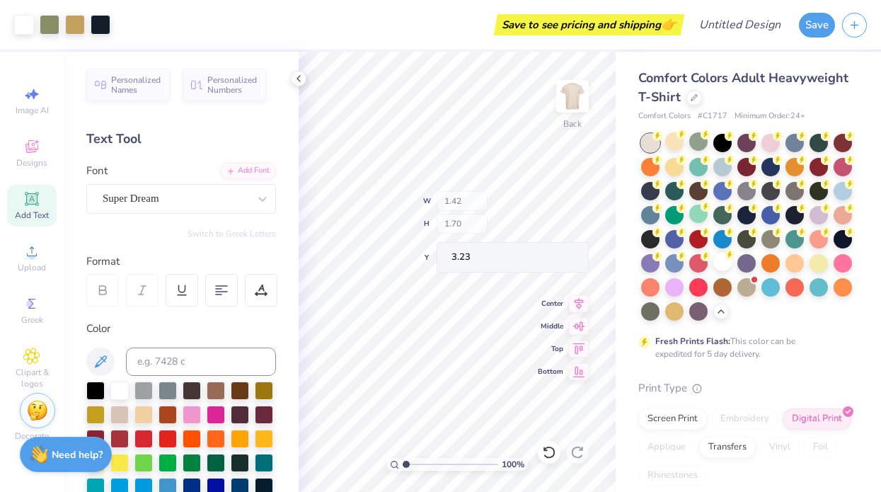
type input "1.45"
type input "1.62"
type input "3.34"
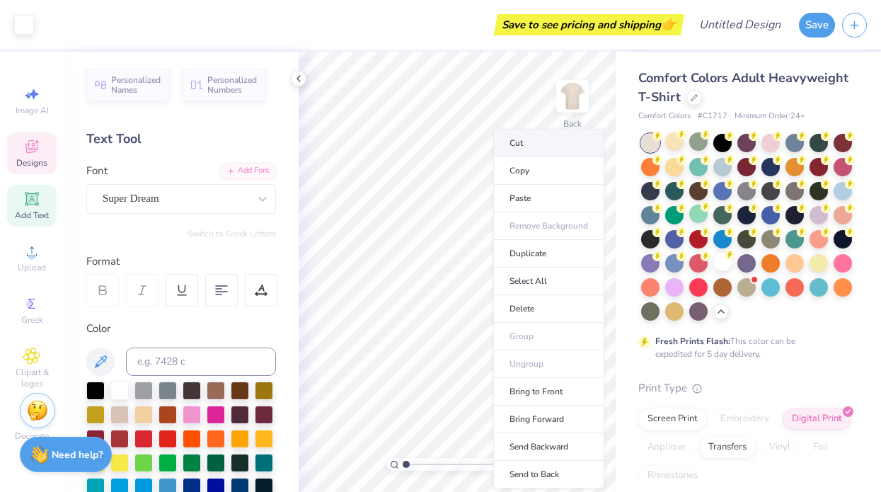
click at [512, 146] on li "Cut" at bounding box center [548, 143] width 111 height 28
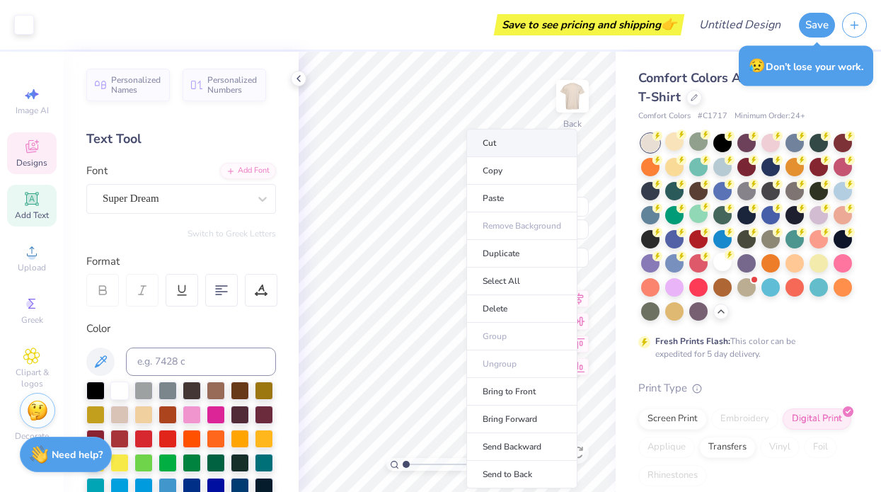
click at [502, 143] on li "Cut" at bounding box center [521, 143] width 111 height 28
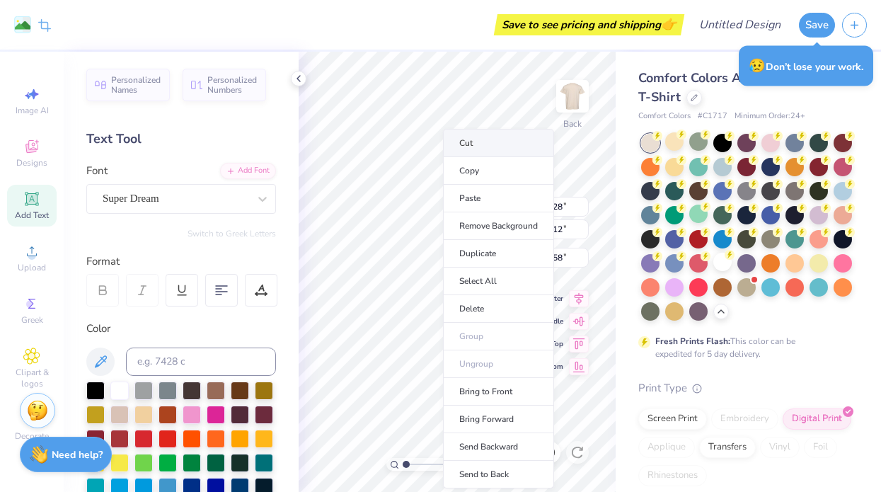
click at [485, 142] on li "Cut" at bounding box center [498, 143] width 111 height 28
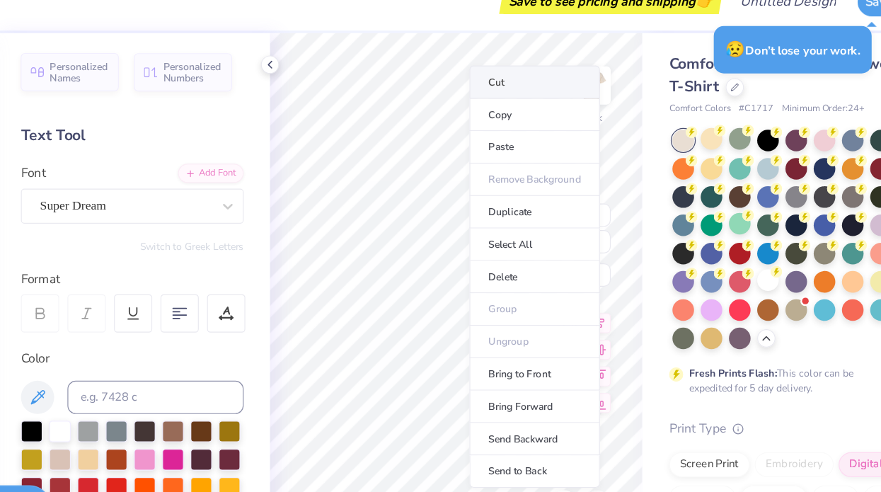
click at [468, 79] on li "Cut" at bounding box center [523, 93] width 111 height 28
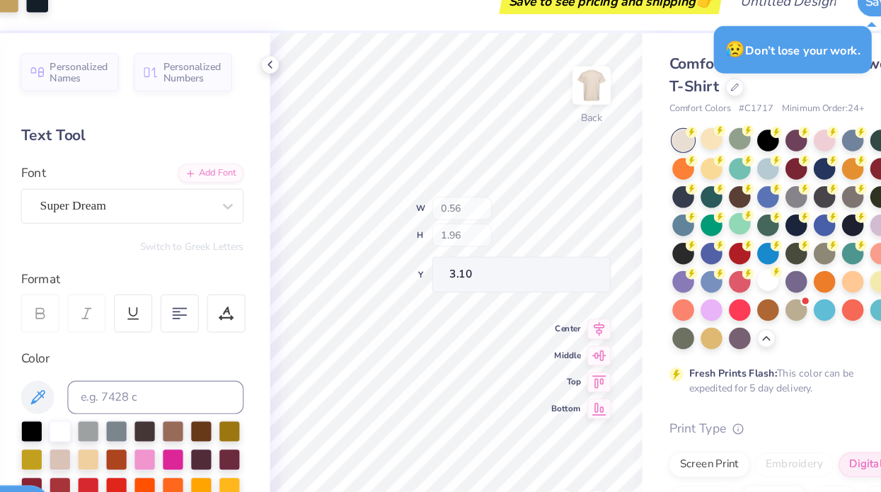
type input "0.61"
type input "2.13"
type input "3.00"
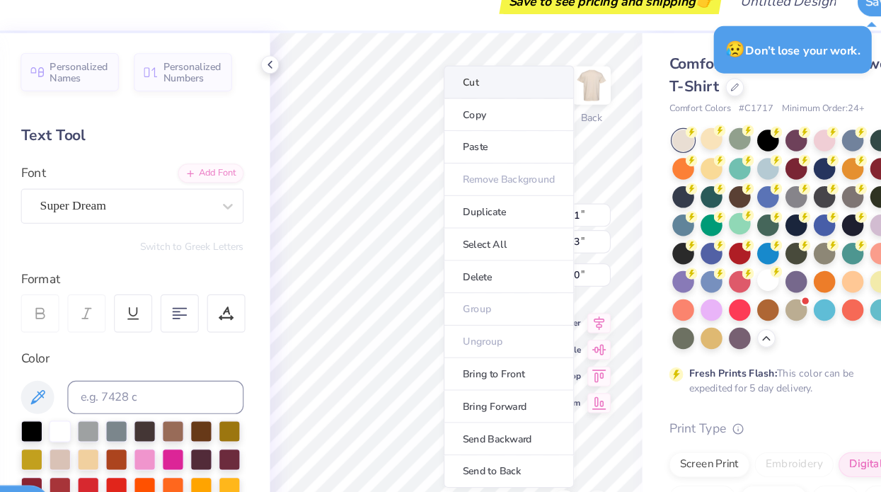
click at [446, 79] on li "Cut" at bounding box center [501, 93] width 111 height 28
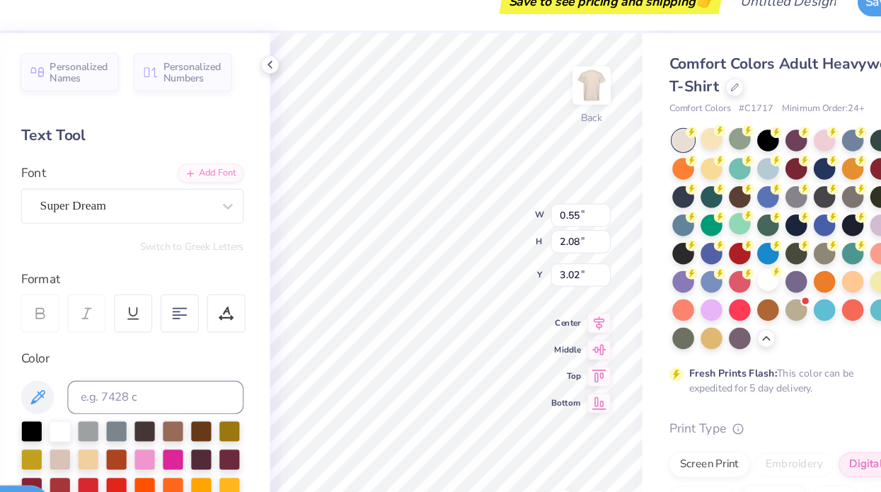
type input "3.00"
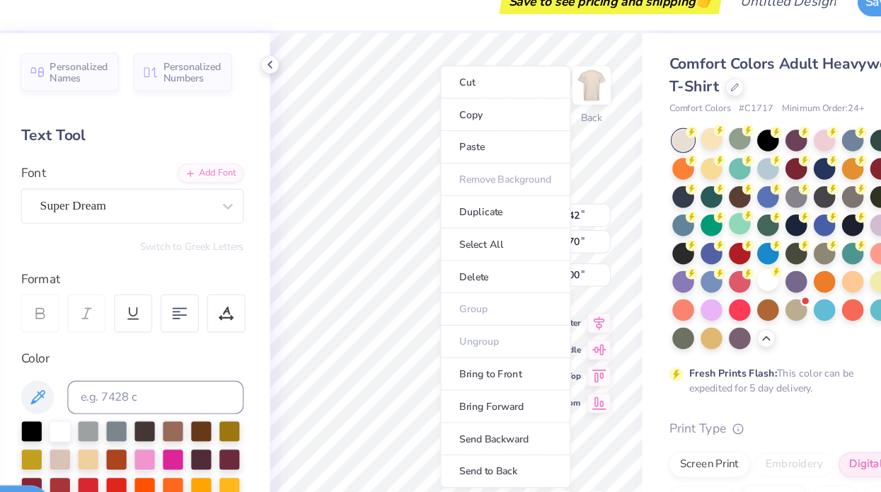
type input "1.42"
type input "1.70"
type input "3.23"
click at [444, 79] on li "Cut" at bounding box center [499, 93] width 111 height 28
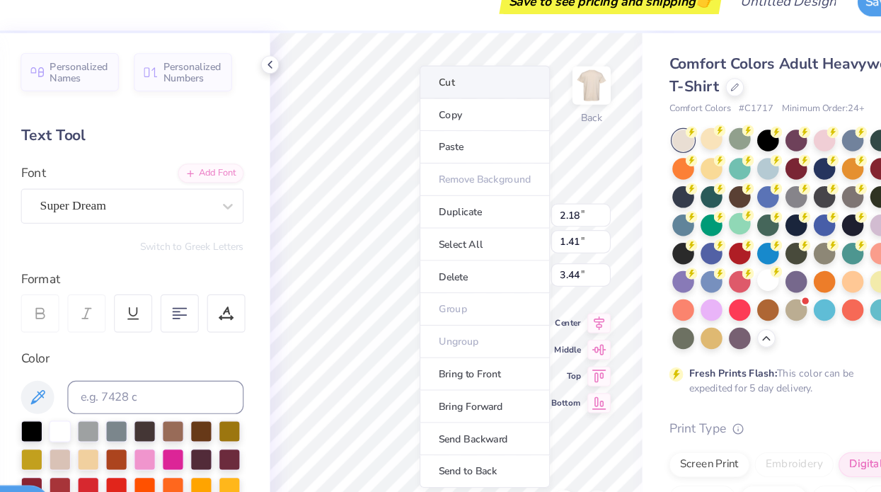
click at [426, 79] on li "Cut" at bounding box center [481, 93] width 111 height 28
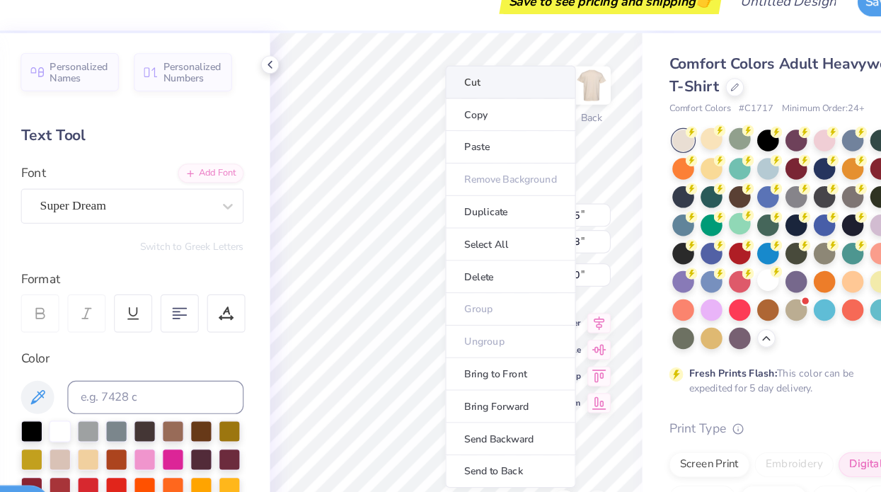
click at [448, 79] on li "Cut" at bounding box center [503, 93] width 111 height 28
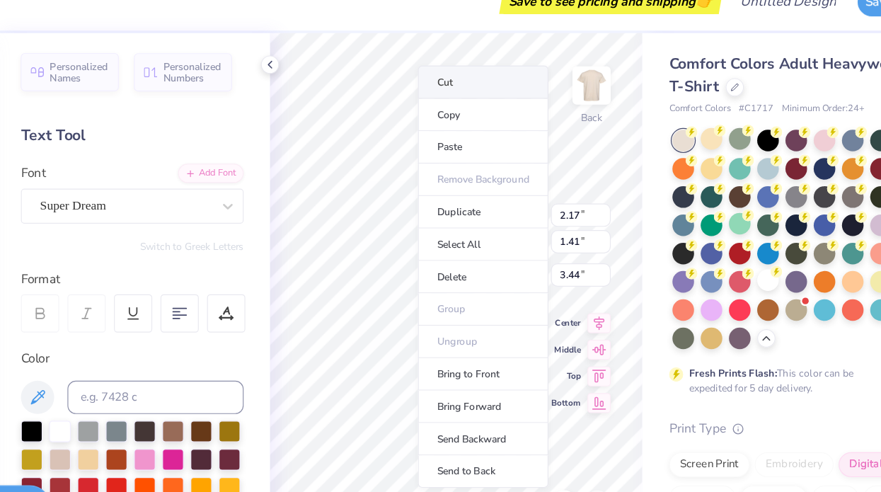
click at [424, 79] on li "Cut" at bounding box center [479, 93] width 111 height 28
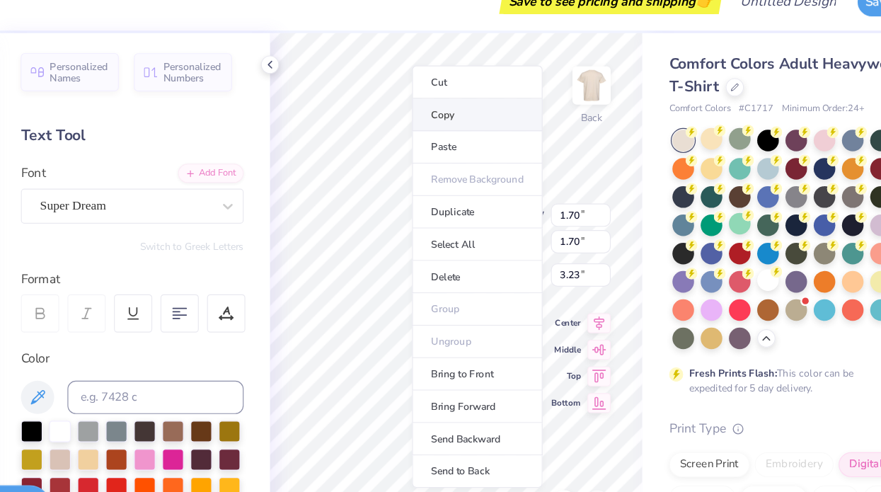
click at [420, 108] on li "Copy" at bounding box center [475, 122] width 111 height 28
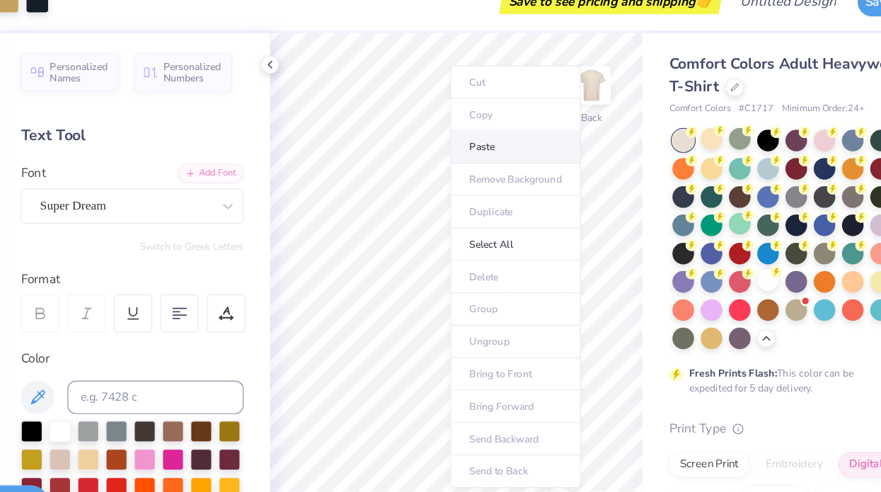
click at [452, 135] on li "Paste" at bounding box center [507, 149] width 111 height 28
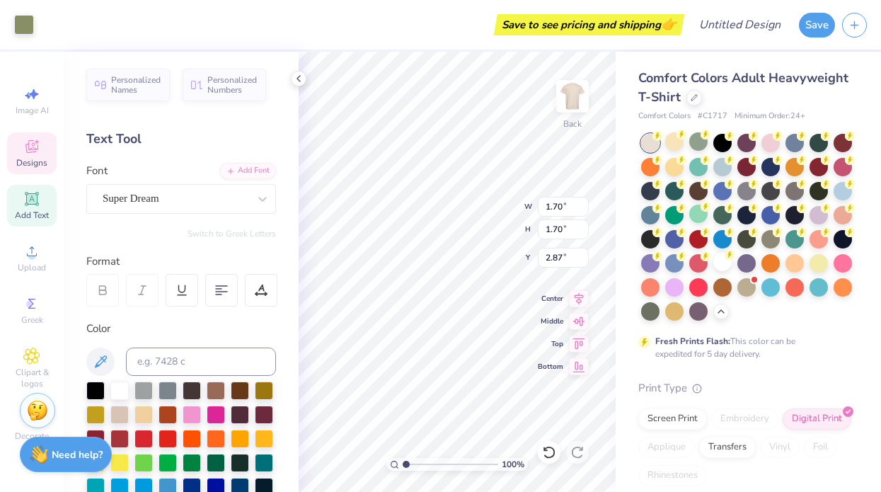
type input "3.27"
click at [499, 224] on div "100 % Back W 1.70 1.70 " H 1.70 1.70 " Y 3.27 2.87 " Center Middle Top Bottom" at bounding box center [457, 272] width 317 height 440
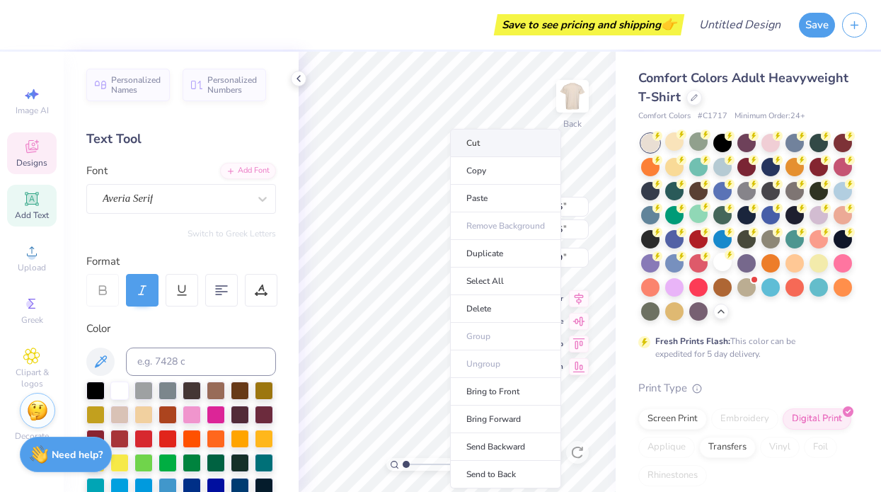
click at [479, 150] on li "Cut" at bounding box center [505, 143] width 111 height 28
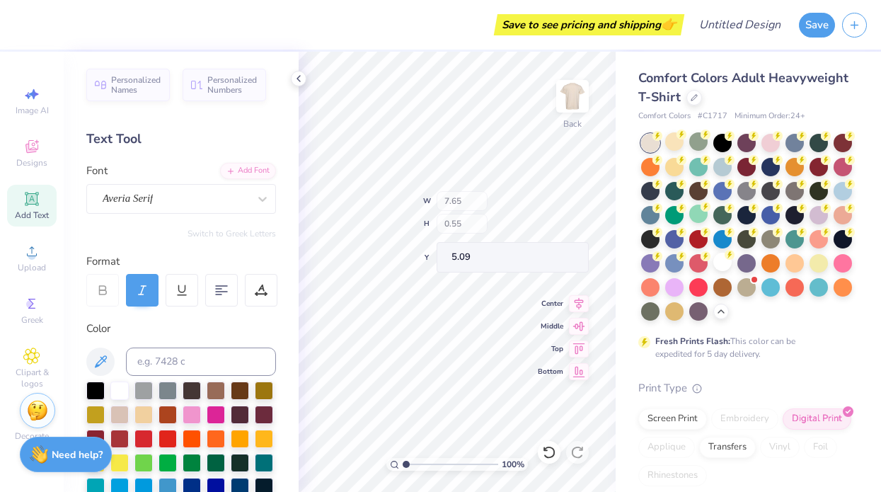
type input "1.70"
type input "3.27"
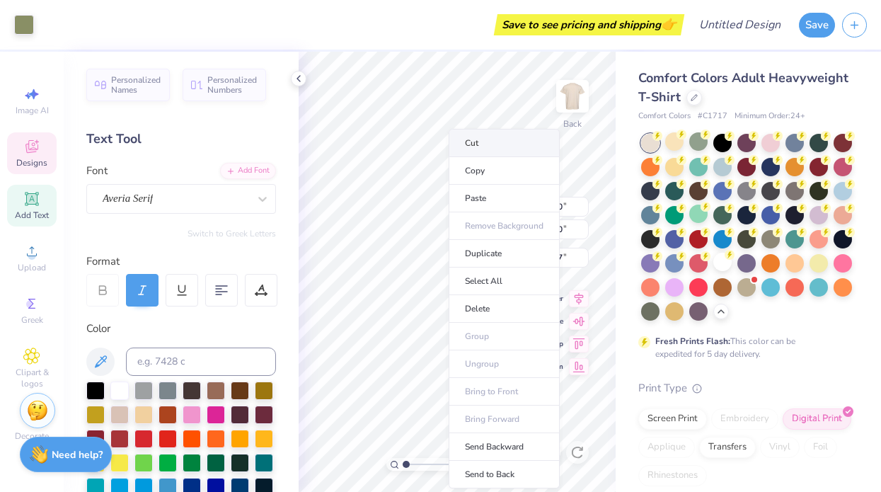
click at [486, 137] on li "Cut" at bounding box center [504, 143] width 111 height 28
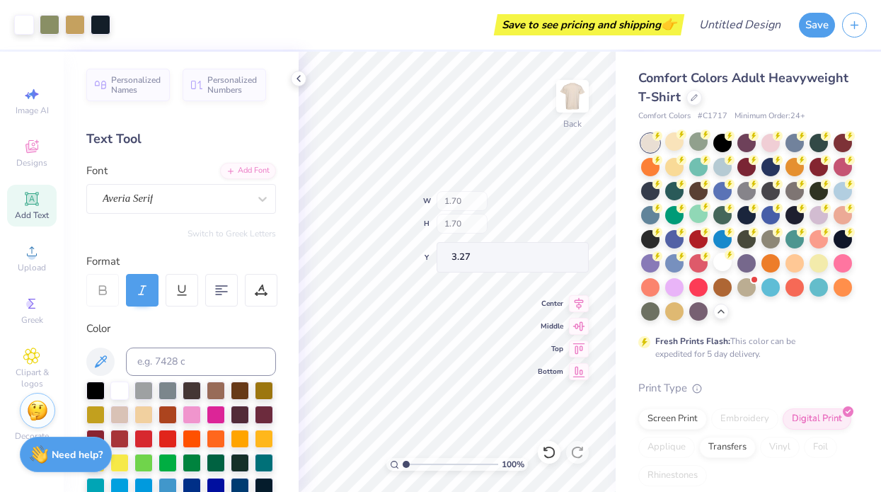
type input "1.69"
type input "3.23"
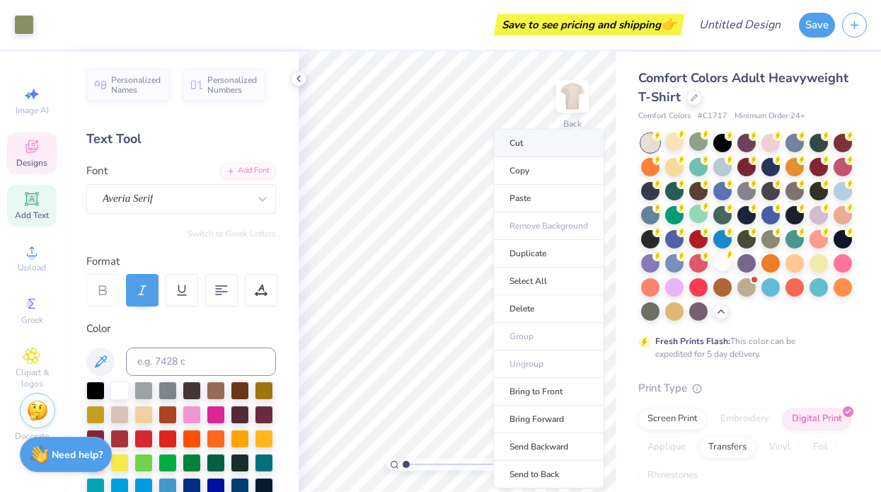
click at [514, 143] on li "Cut" at bounding box center [548, 143] width 111 height 28
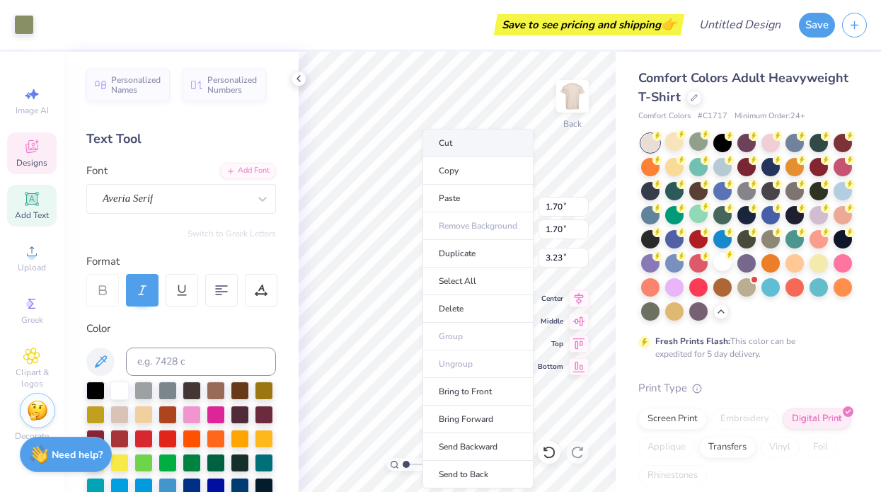
click at [442, 149] on li "Cut" at bounding box center [477, 143] width 111 height 28
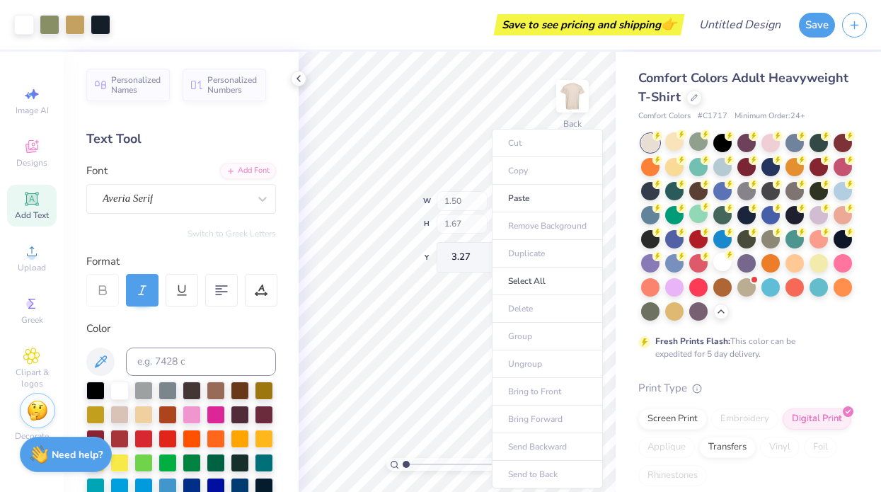
click at [498, 164] on ul "Cut Copy Paste Remove Background Duplicate Select All Delete Group Ungroup Brin…" at bounding box center [547, 308] width 111 height 359
click at [517, 148] on ul "Cut Copy Paste Remove Background Duplicate Select All Delete Group Ungroup Brin…" at bounding box center [547, 308] width 111 height 359
click at [515, 139] on ul "Cut Copy Paste Remove Background Duplicate Select All Delete Group Ungroup Brin…" at bounding box center [547, 308] width 111 height 359
click at [513, 146] on ul "Cut Copy Paste Remove Background Duplicate Select All Delete Group Ungroup Brin…" at bounding box center [547, 308] width 111 height 359
click at [513, 137] on ul "Cut Copy Paste Remove Background Duplicate Select All Delete Group Ungroup Brin…" at bounding box center [547, 308] width 111 height 359
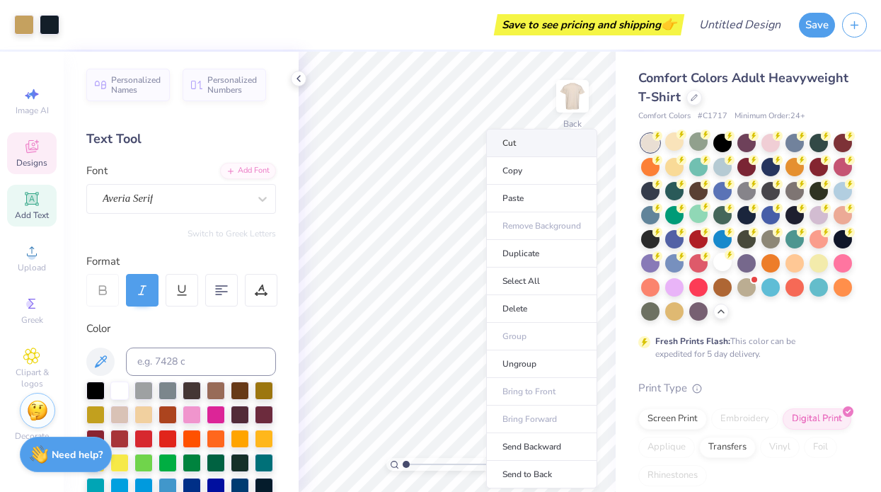
click at [517, 141] on li "Cut" at bounding box center [541, 143] width 111 height 28
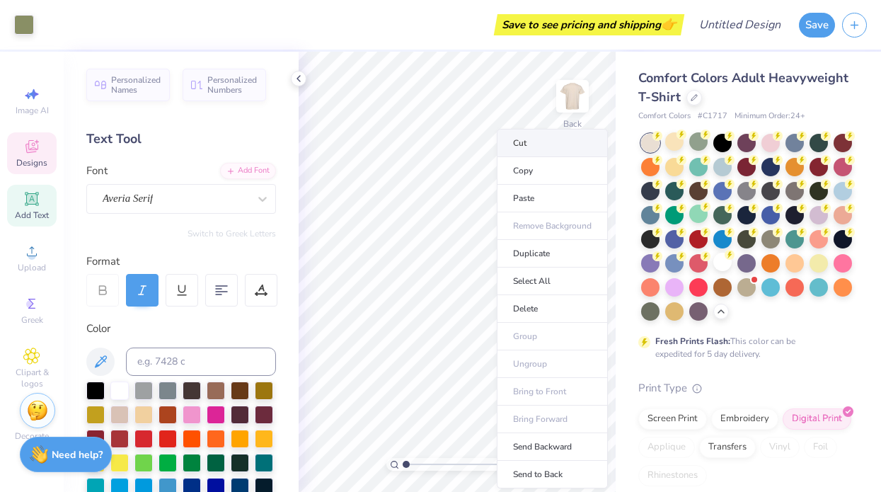
click at [515, 143] on li "Cut" at bounding box center [552, 143] width 111 height 28
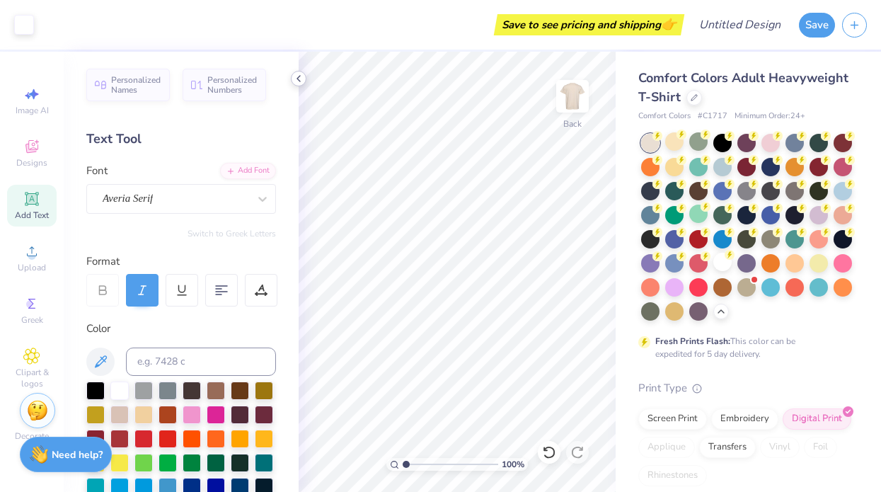
click at [301, 73] on icon at bounding box center [298, 78] width 11 height 11
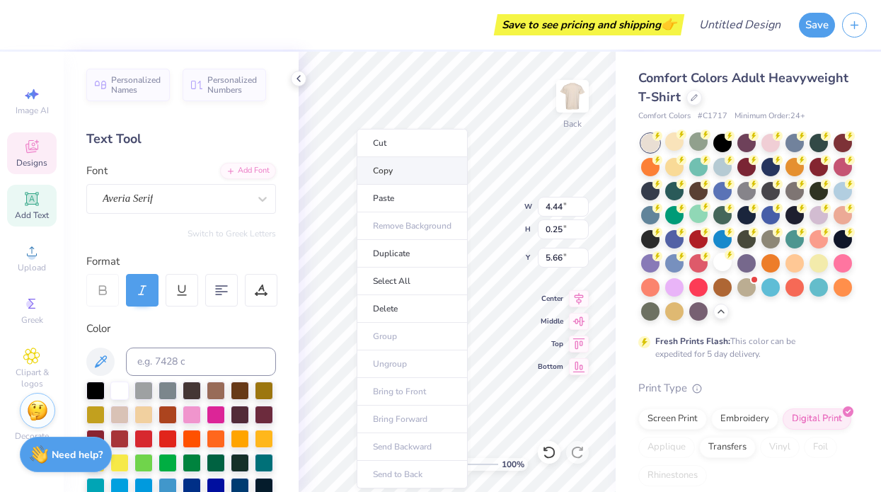
type input "5.71"
click at [408, 143] on li "Cut" at bounding box center [412, 143] width 111 height 28
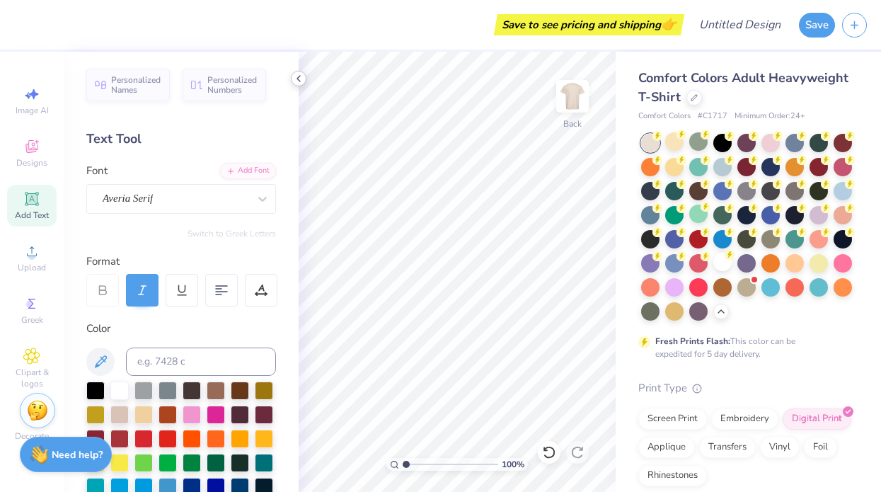
click at [295, 78] on icon at bounding box center [298, 78] width 11 height 11
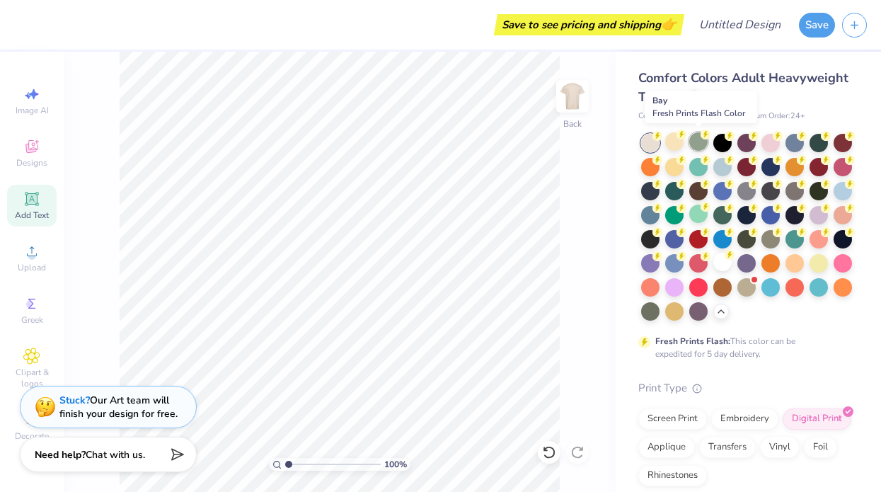
click at [697, 144] on div at bounding box center [698, 141] width 18 height 18
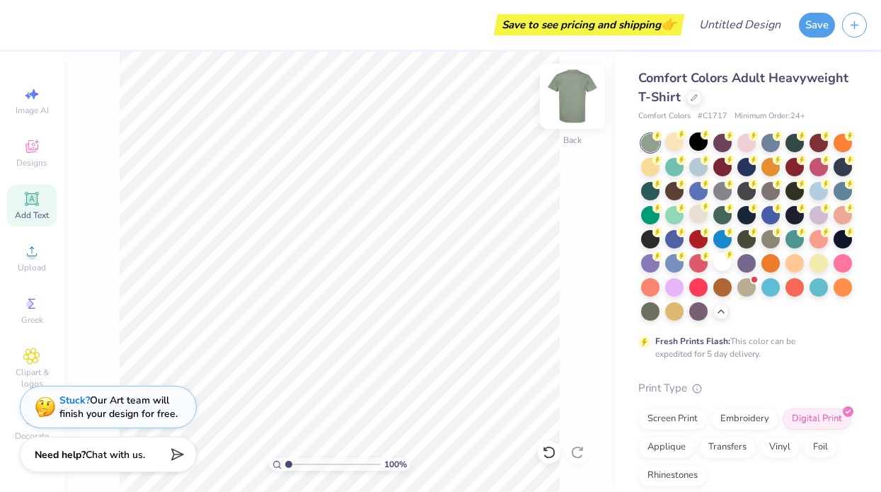
click at [574, 94] on img at bounding box center [572, 96] width 57 height 57
click at [725, 267] on div at bounding box center [722, 262] width 18 height 18
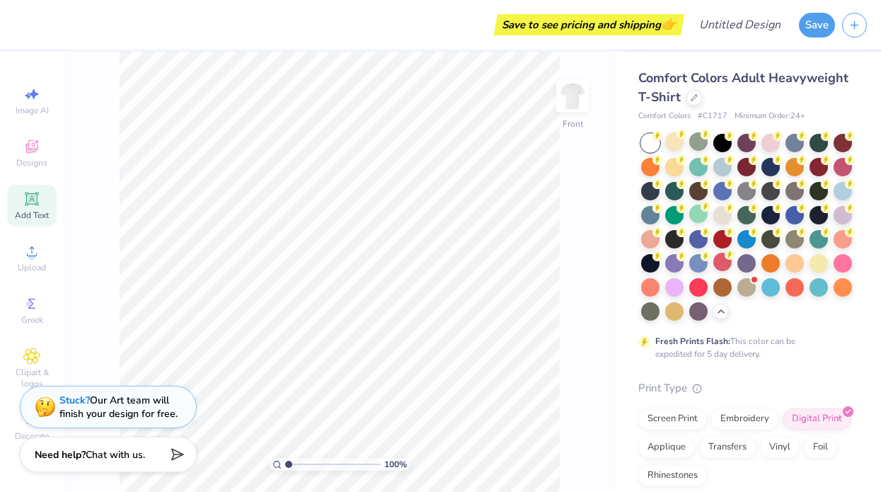
click at [724, 219] on div at bounding box center [722, 215] width 18 height 18
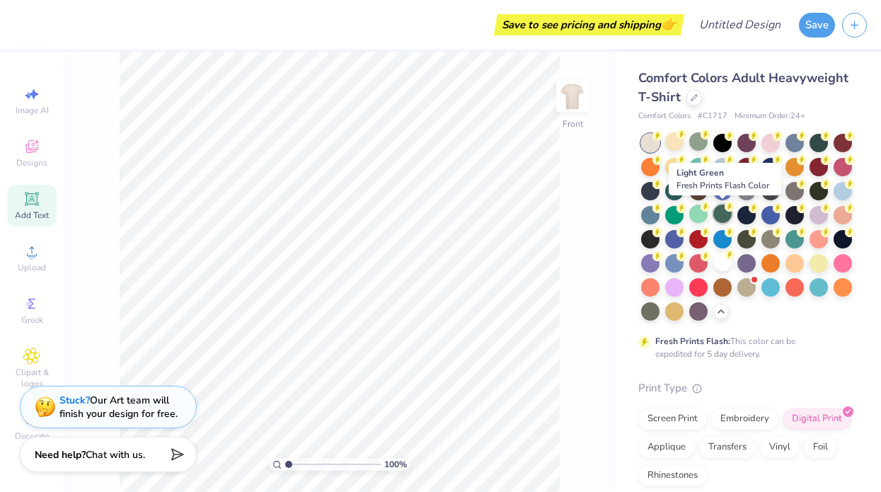
click at [727, 216] on div at bounding box center [722, 213] width 18 height 18
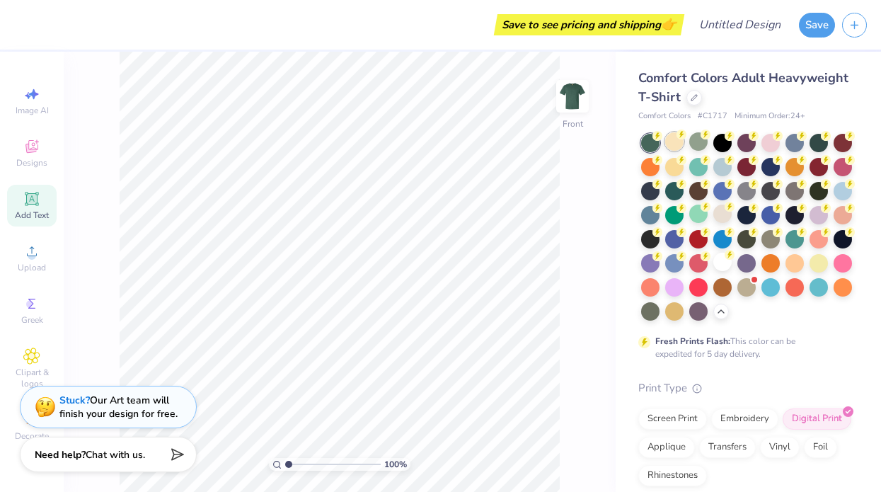
click at [675, 144] on div at bounding box center [674, 141] width 18 height 18
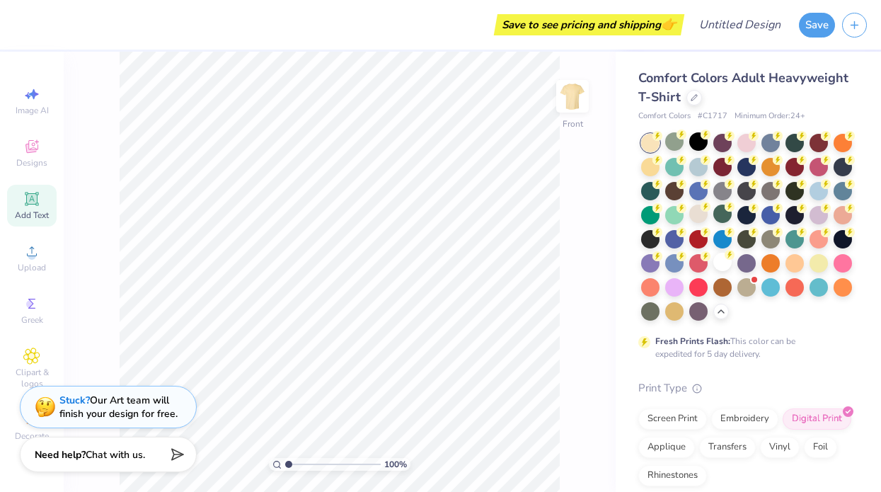
click at [675, 144] on div at bounding box center [674, 141] width 18 height 18
click at [727, 264] on div at bounding box center [722, 262] width 18 height 18
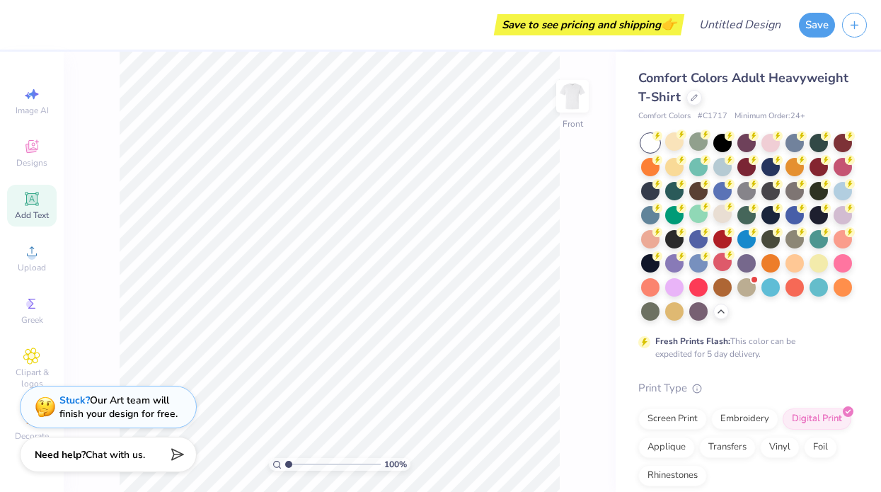
click at [727, 264] on div at bounding box center [722, 262] width 18 height 18
click at [703, 141] on div at bounding box center [698, 141] width 18 height 18
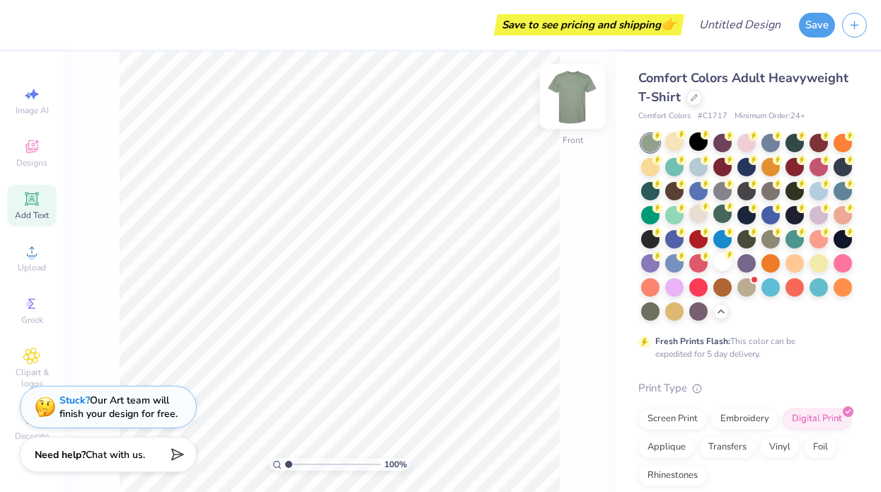
click at [574, 88] on img at bounding box center [572, 96] width 57 height 57
click at [574, 88] on img at bounding box center [572, 96] width 28 height 28
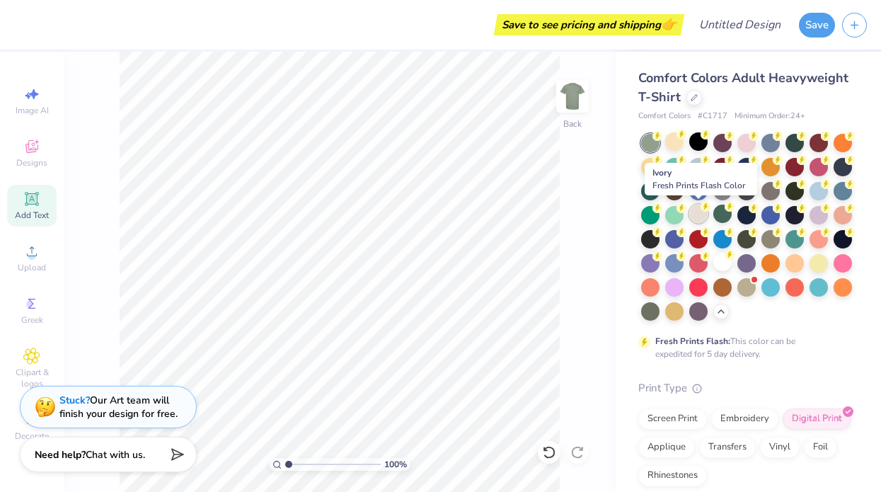
click at [702, 217] on div at bounding box center [698, 213] width 18 height 18
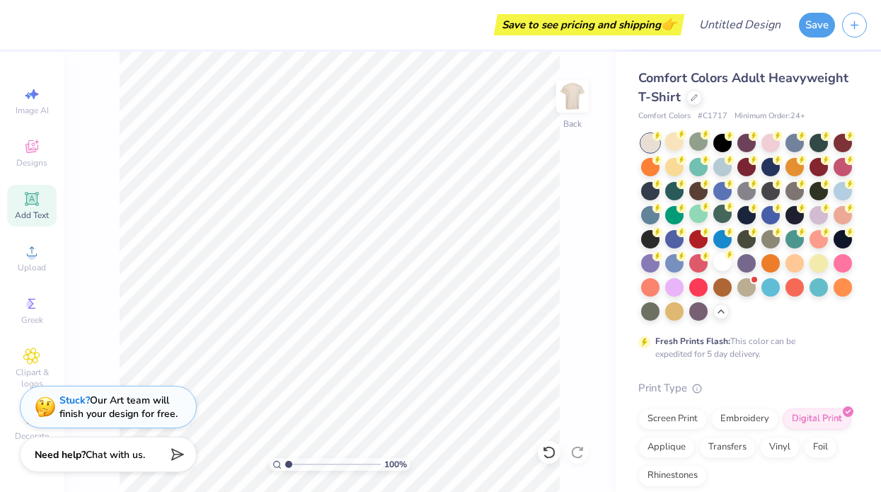
click at [702, 217] on div at bounding box center [698, 213] width 18 height 18
click at [580, 97] on img at bounding box center [572, 96] width 28 height 28
click at [699, 216] on div at bounding box center [698, 213] width 18 height 18
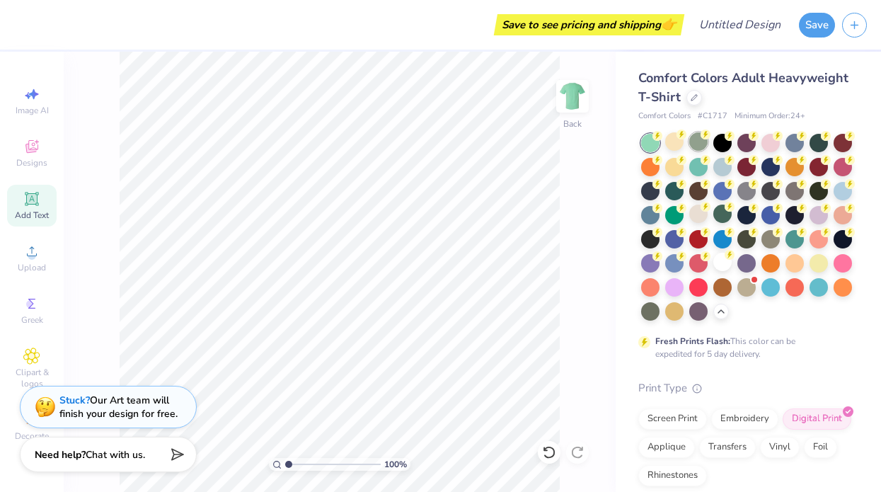
click at [695, 142] on div at bounding box center [698, 141] width 18 height 18
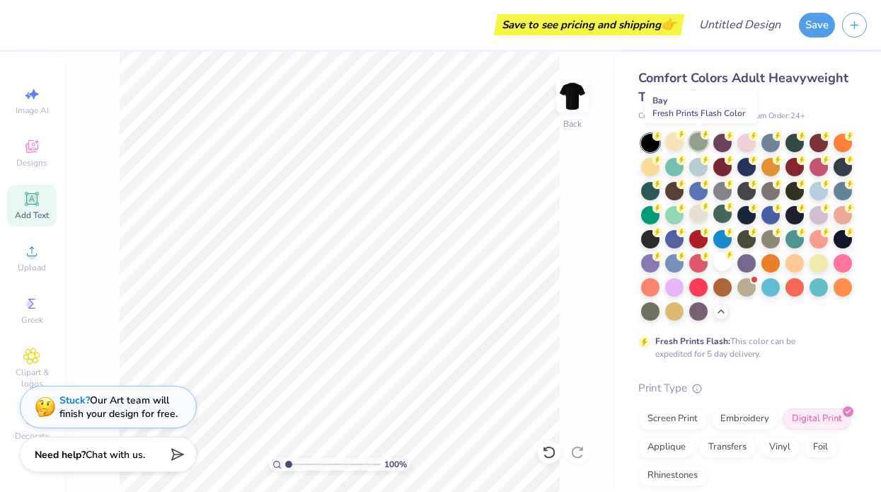
click at [702, 142] on div at bounding box center [698, 141] width 18 height 18
click at [697, 141] on div at bounding box center [698, 141] width 18 height 18
click at [697, 137] on div at bounding box center [698, 141] width 18 height 18
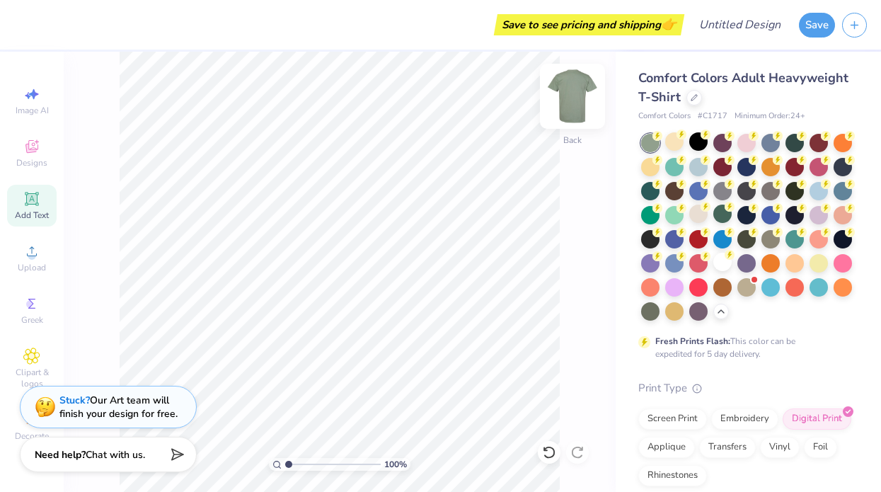
click at [577, 96] on img at bounding box center [572, 96] width 57 height 57
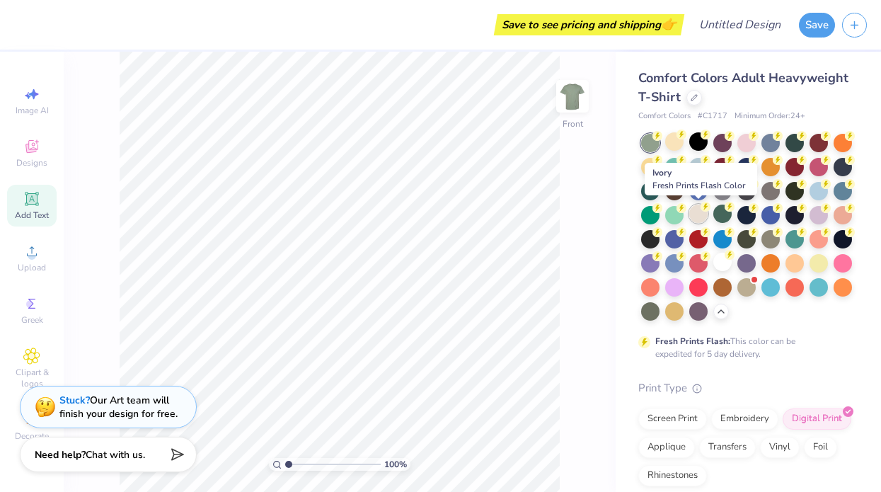
click at [695, 212] on div at bounding box center [698, 213] width 18 height 18
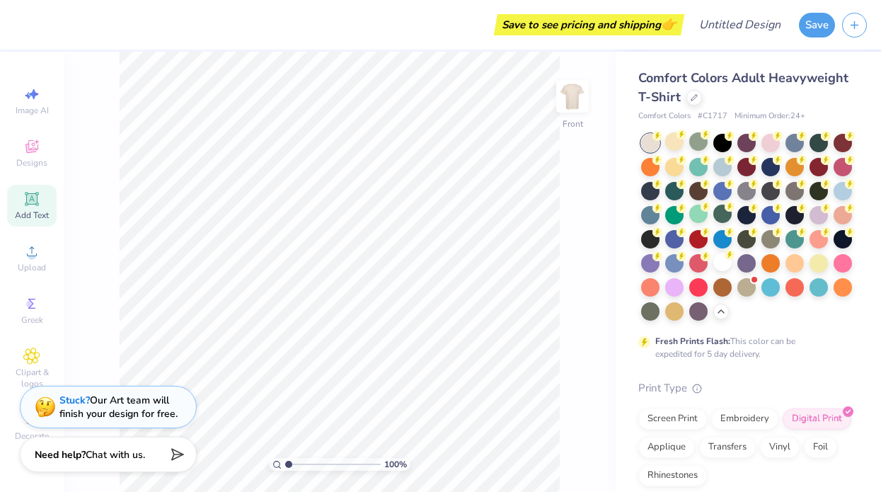
click at [695, 212] on div at bounding box center [698, 213] width 18 height 18
click at [34, 204] on icon at bounding box center [31, 198] width 13 height 13
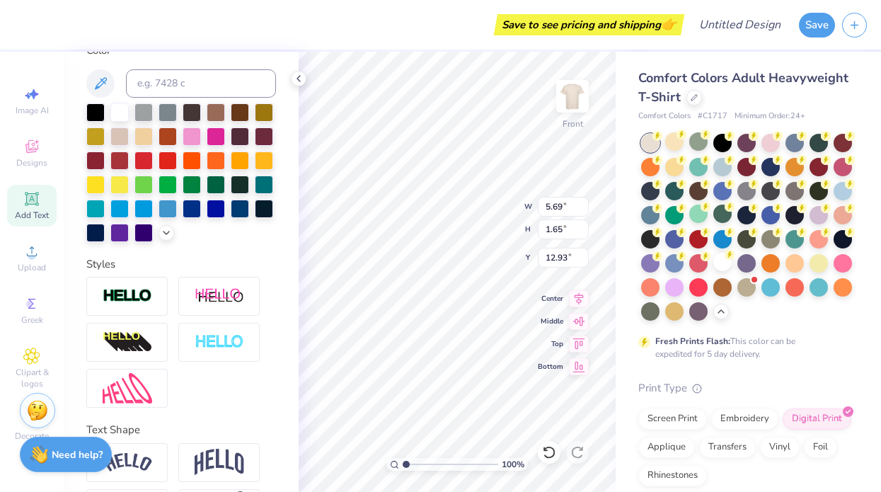
scroll to position [279, 0]
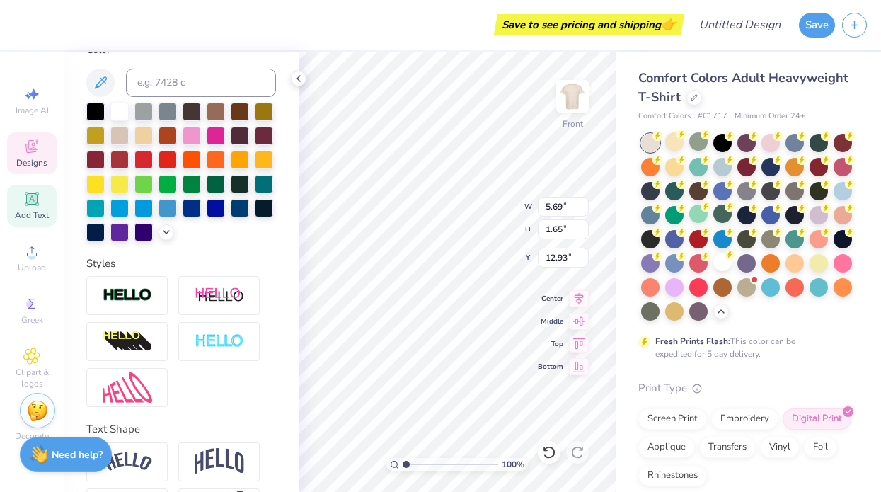
click at [27, 151] on icon at bounding box center [31, 146] width 13 height 13
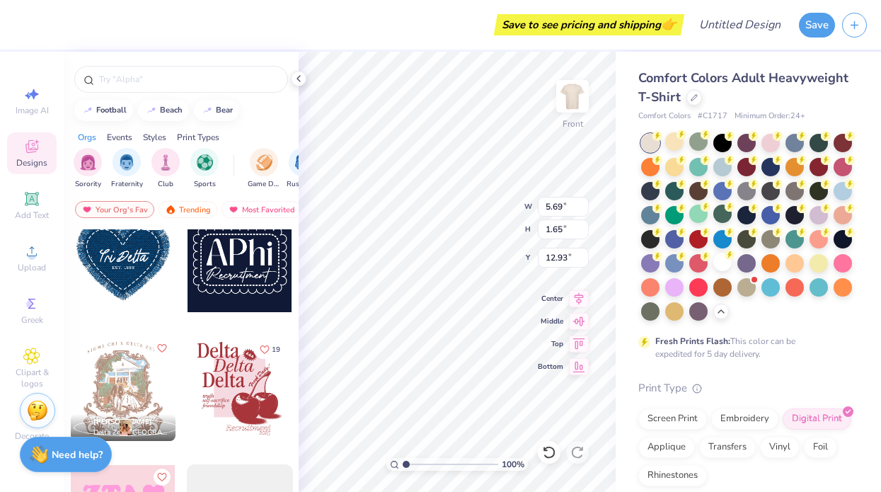
scroll to position [3734, 0]
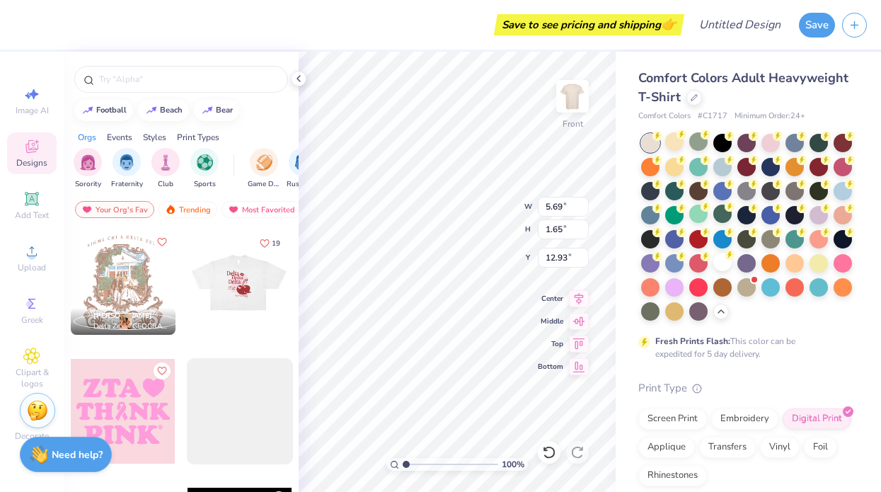
click at [245, 271] on div at bounding box center [239, 282] width 105 height 105
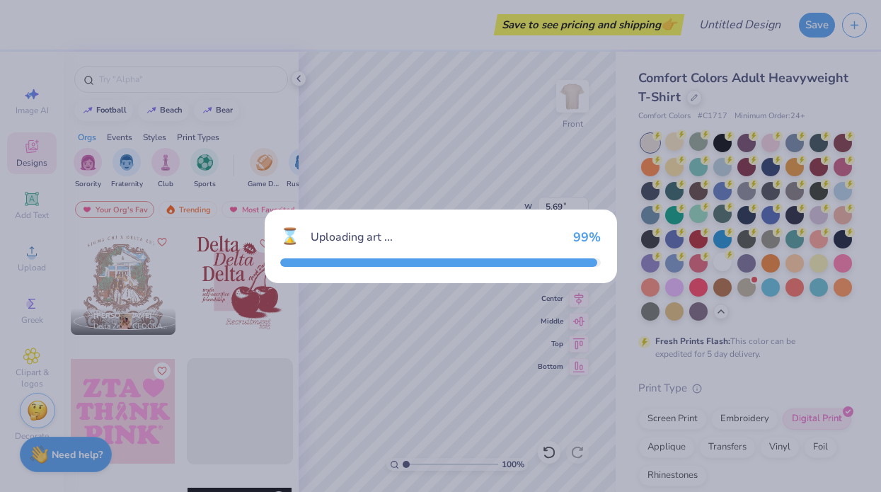
type input "7.89"
type input "8.67"
type input "3.00"
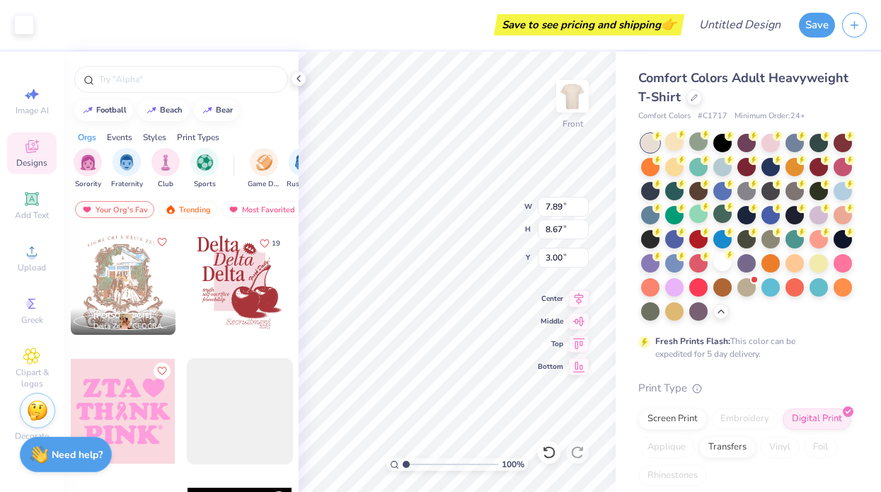
type input "5.69"
type input "1.65"
type input "12.93"
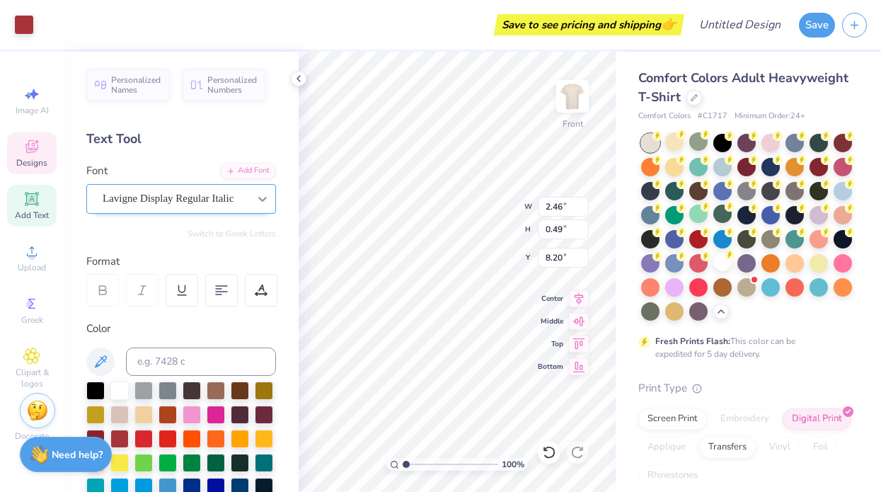
click at [263, 195] on div "Personalized Names Personalized Numbers Text Tool Add Font Font Lavigne Display…" at bounding box center [181, 272] width 235 height 440
type input "3.91"
type input "1.50"
type input "3.00"
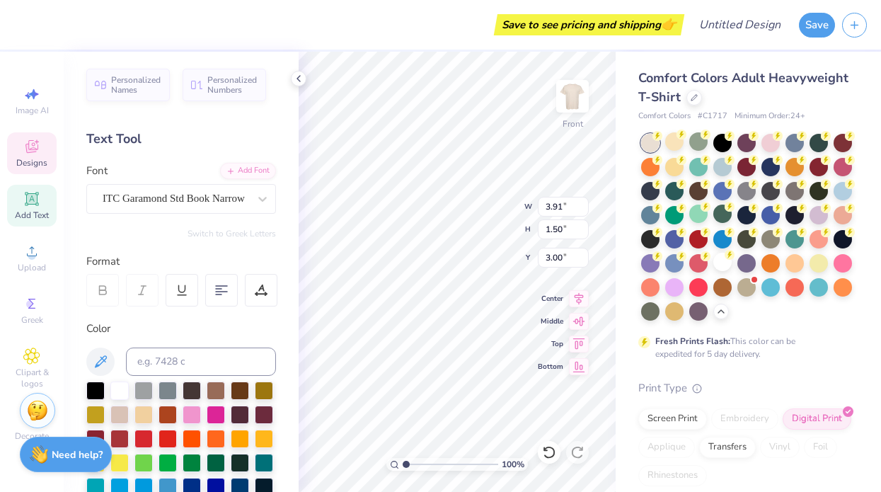
type textarea "Girl"
type input "3.79"
type input "1.29"
type input "4.49"
type textarea "Gains"
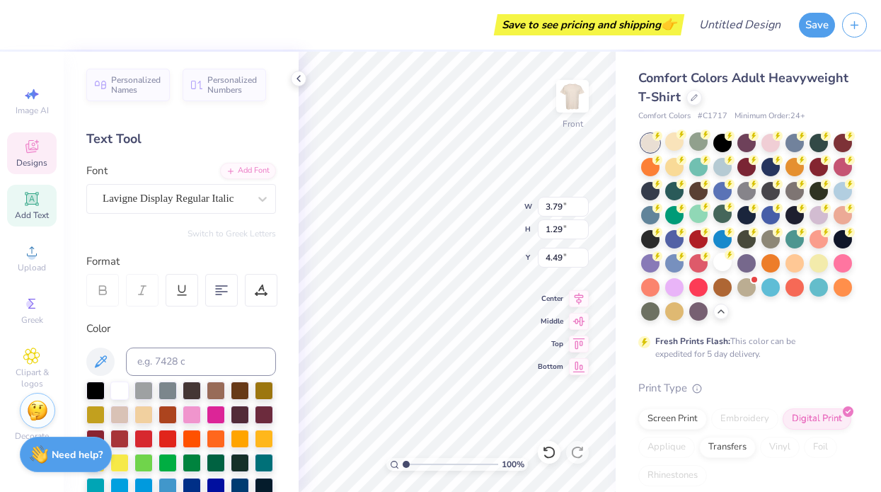
scroll to position [0, 1]
type input "3.93"
type input "1.51"
type input "5.71"
type textarea "UCD"
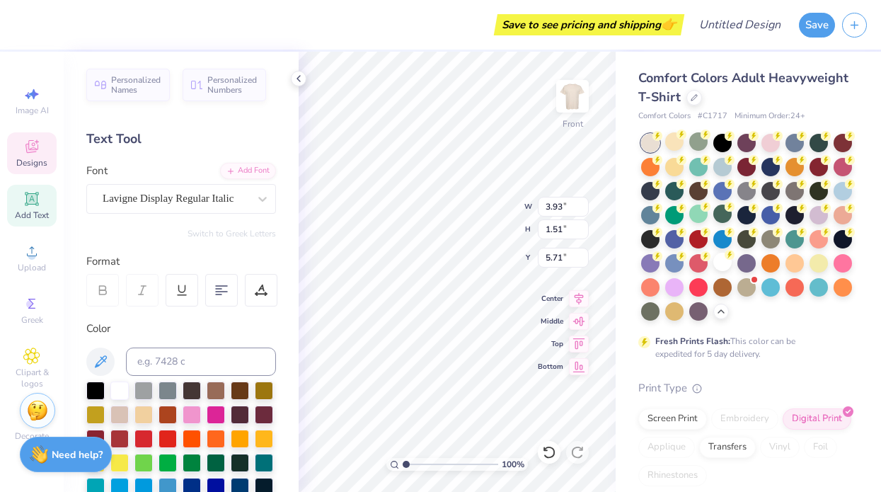
type input "2.46"
type input "0.49"
type input "8.20"
type input "2.15"
type input "0.50"
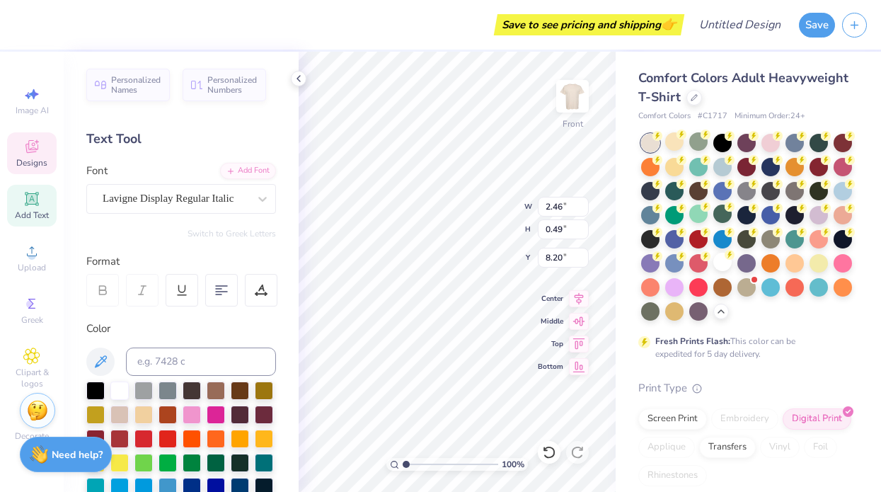
type input "8.69"
type input "1.03"
type input "0.37"
type input "7.80"
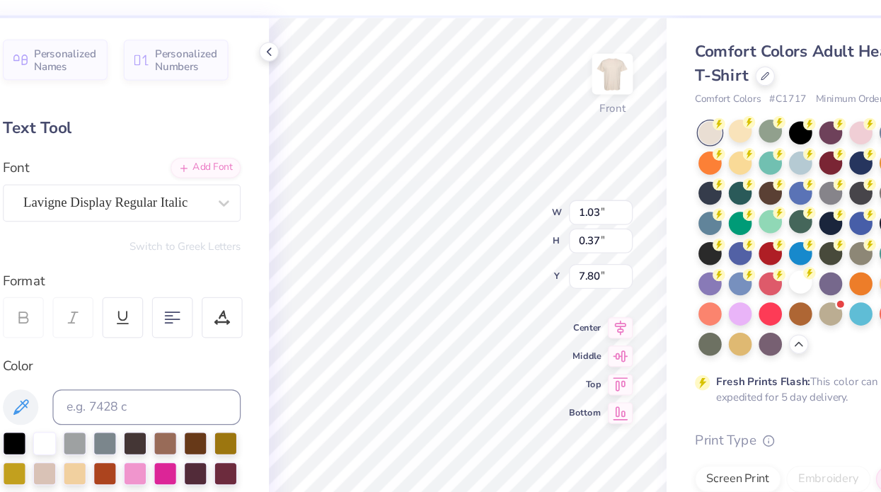
type input "0.78"
type input "0.28"
type input "7.89"
type textarea "t"
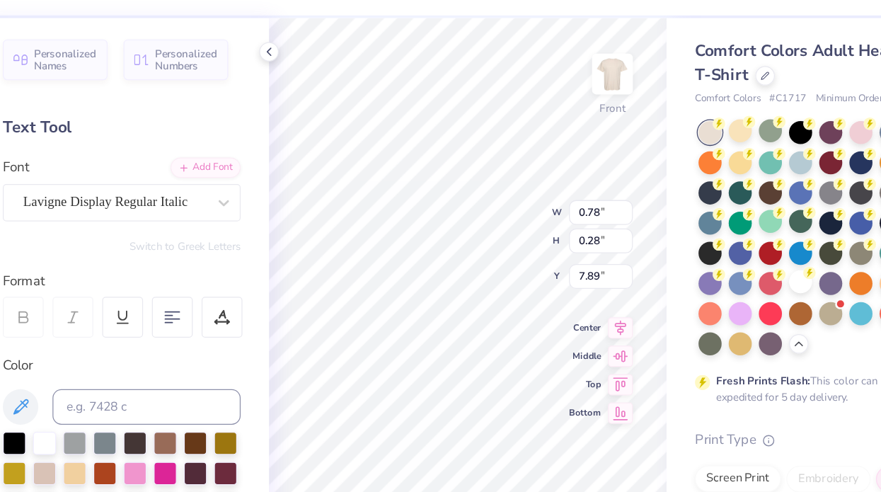
type textarea "Dominating"
type input "2.46"
type input "0.49"
type input "8.20"
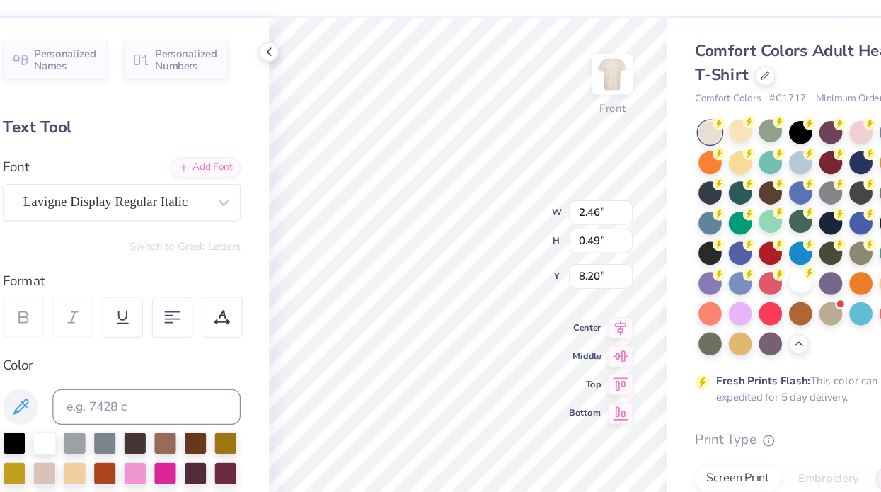
scroll to position [0, 0]
type textarea "s"
type textarea "in and out"
type input "2.15"
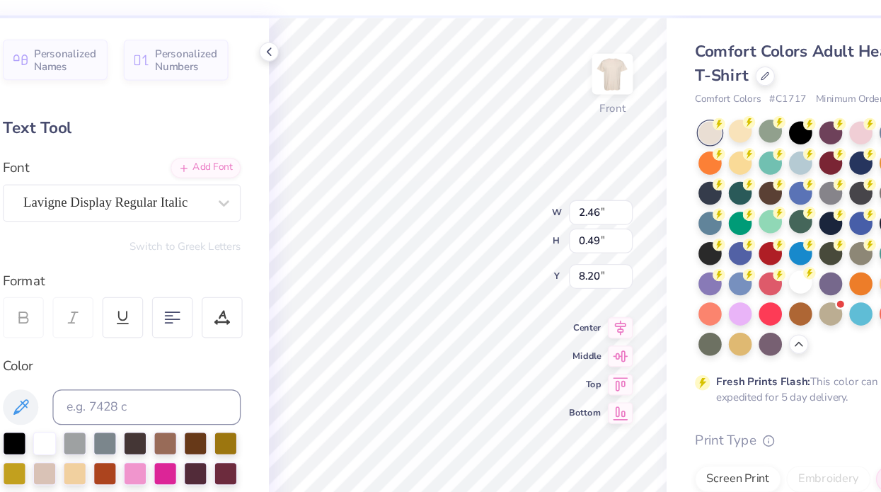
type input "0.50"
type input "8.69"
type textarea "f"
type textarea "the weightroom"
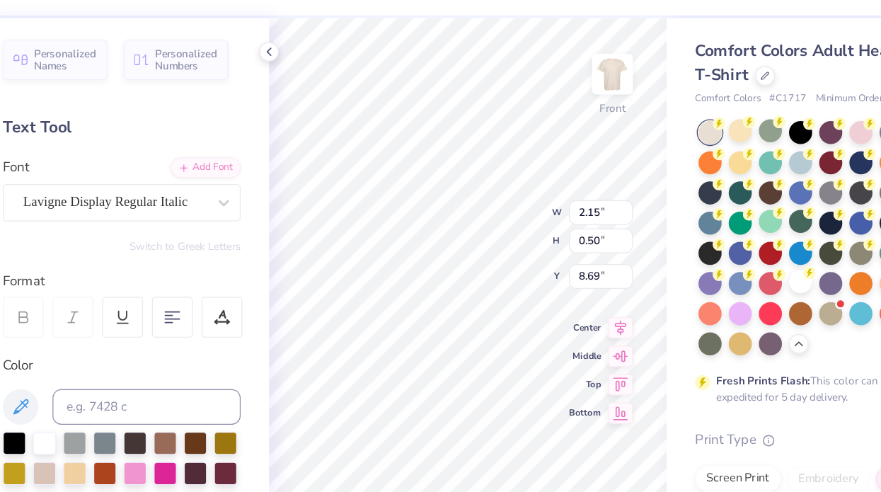
scroll to position [0, 4]
type input "1.87"
type input "0.35"
type input "7.85"
drag, startPoint x: 499, startPoint y: 166, endPoint x: 340, endPoint y: 147, distance: 160.3
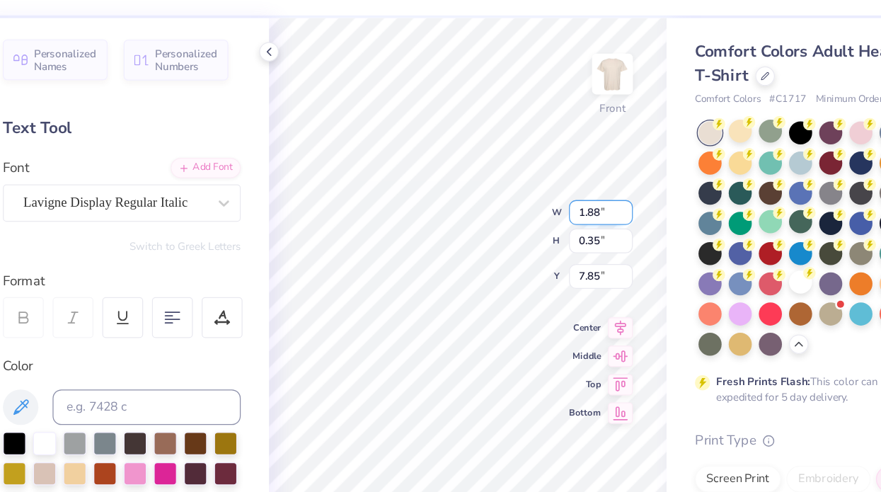
click at [538, 197] on input "1.88" at bounding box center [563, 207] width 51 height 20
click at [538, 197] on input "1.89" at bounding box center [563, 207] width 51 height 20
click at [538, 197] on input "1.9" at bounding box center [563, 207] width 51 height 20
type input "1.90"
click at [538, 219] on input "0.37" at bounding box center [563, 229] width 51 height 20
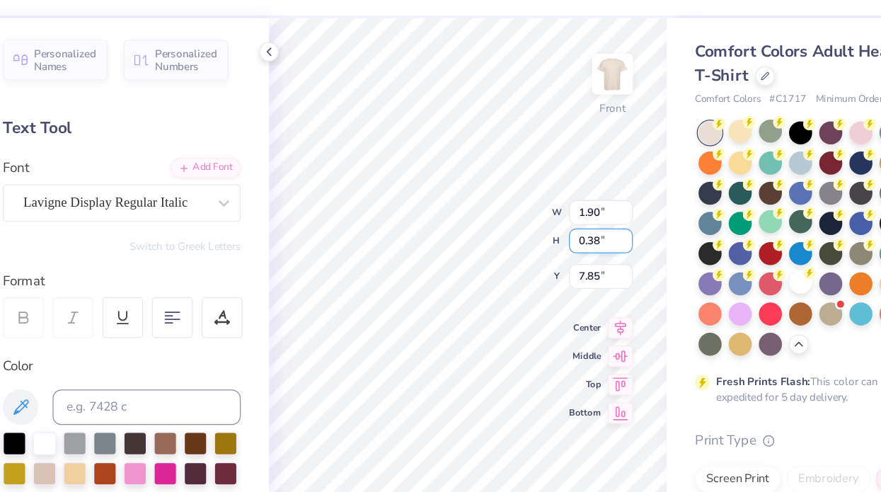
click at [538, 219] on input "0.38" at bounding box center [563, 229] width 51 height 20
click at [538, 219] on input "0.4" at bounding box center [563, 229] width 51 height 20
type input "0.41"
click at [538, 219] on input "0.41" at bounding box center [563, 229] width 51 height 20
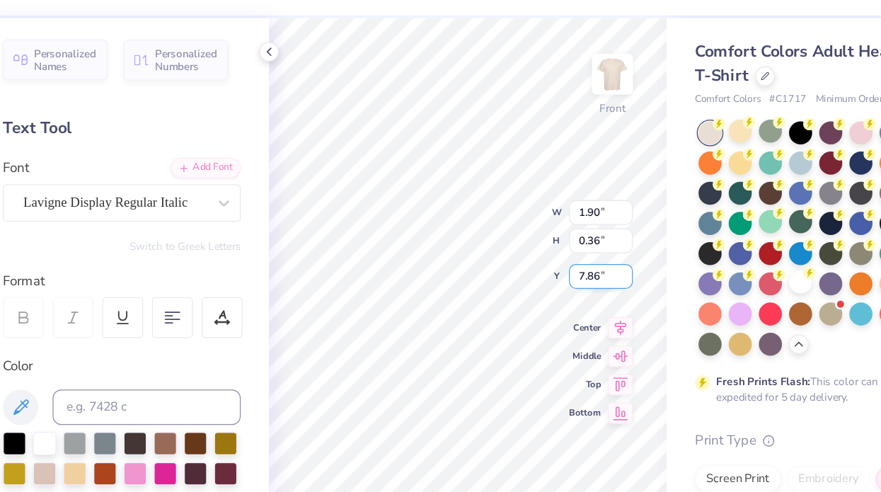
click at [538, 248] on input "7.86" at bounding box center [563, 258] width 51 height 20
click at [538, 248] on input "7.87" at bounding box center [563, 258] width 51 height 20
click at [538, 248] on input "7.88" at bounding box center [563, 258] width 51 height 20
click at [538, 248] on input "7.89" at bounding box center [563, 258] width 51 height 20
type input "7.9"
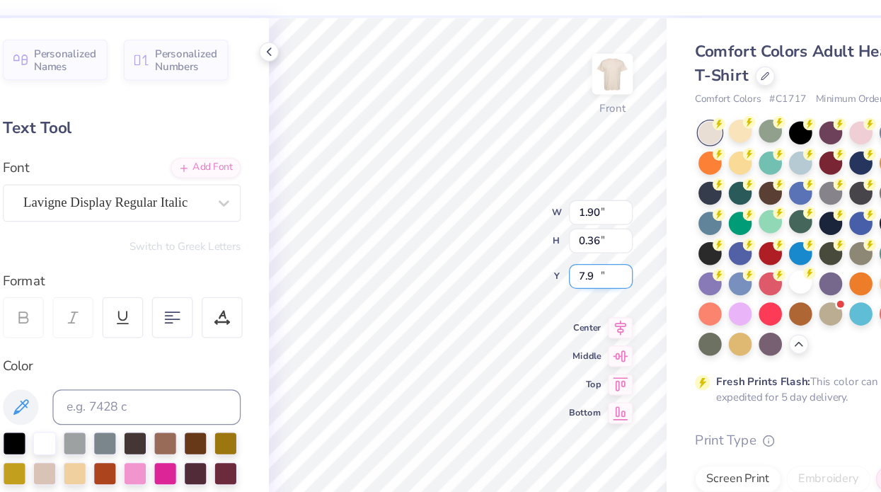
click at [538, 248] on input "7.9" at bounding box center [563, 258] width 51 height 20
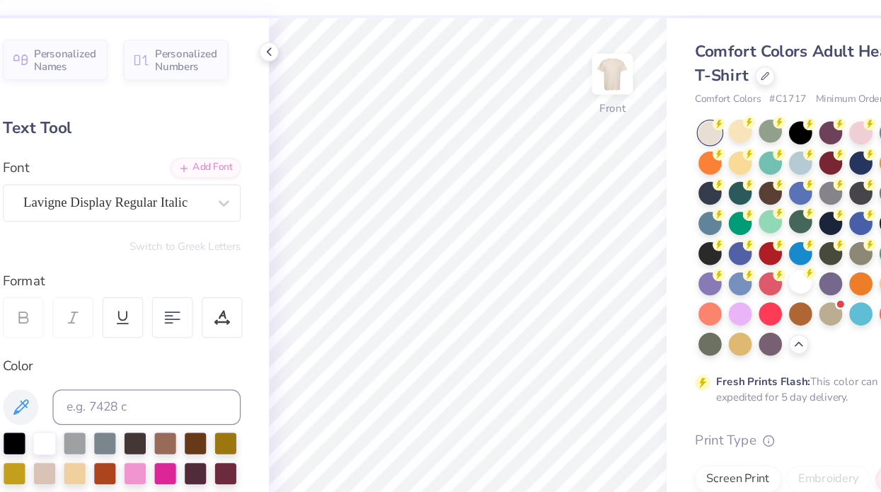
scroll to position [0, 62]
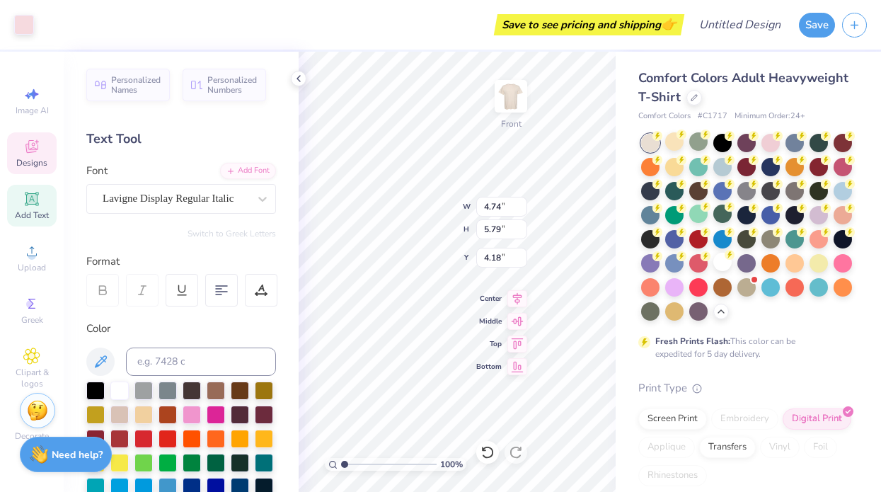
type input "1.90"
type input "0.36"
type input "7.91"
click at [522, 204] on input "1.91" at bounding box center [501, 207] width 51 height 20
type input "1.92"
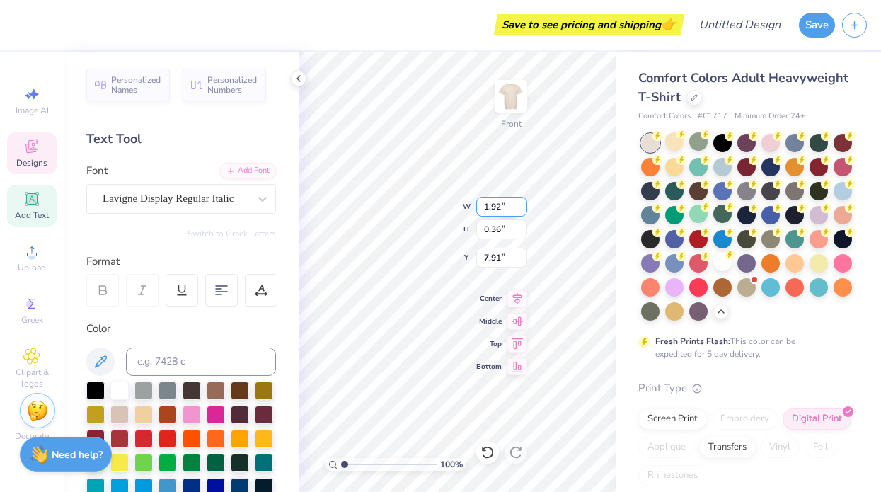
click at [522, 204] on input "1.92" at bounding box center [501, 207] width 51 height 20
click at [522, 225] on input "0.37" at bounding box center [501, 229] width 51 height 20
click at [522, 225] on input "0.38" at bounding box center [501, 229] width 51 height 20
type input "0.39"
click at [522, 225] on input "0.39" at bounding box center [501, 229] width 51 height 20
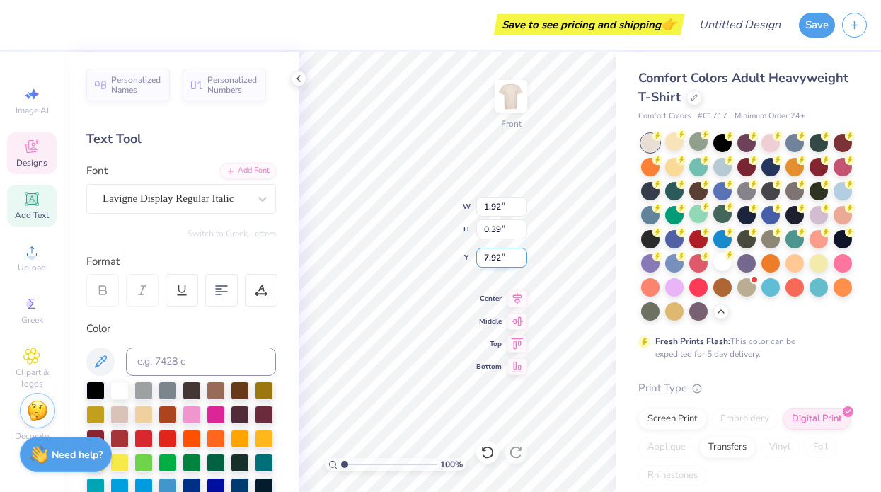
click at [521, 253] on input "7.92" at bounding box center [501, 258] width 51 height 20
type input "7.93"
type input "2.07"
click at [521, 253] on input "7.93" at bounding box center [501, 258] width 51 height 20
type input "1.37"
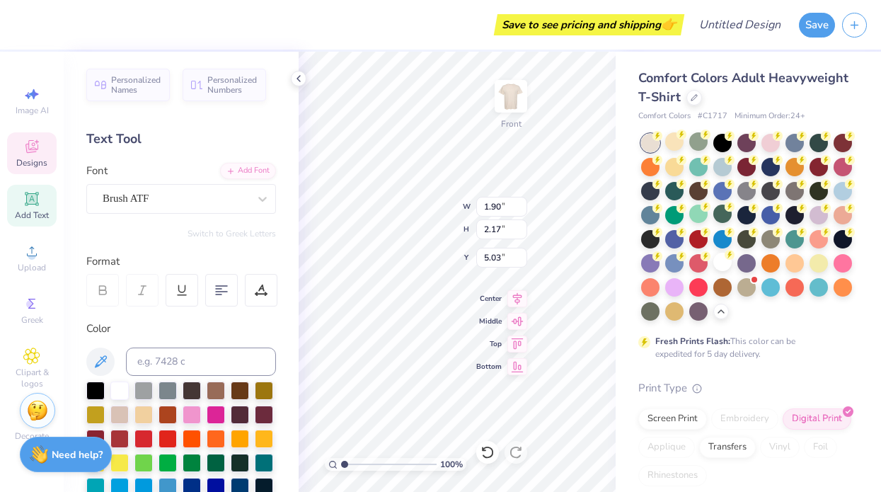
type input "1.16"
type input "3.64"
type input "0.71"
type input "0.56"
type input "3.94"
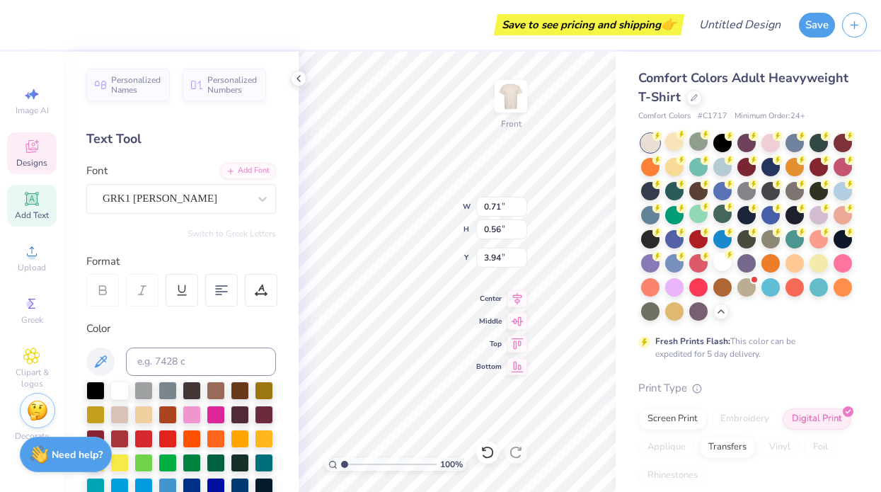
type input "4.15"
type input "10.65"
type input "0.71"
type input "3.94"
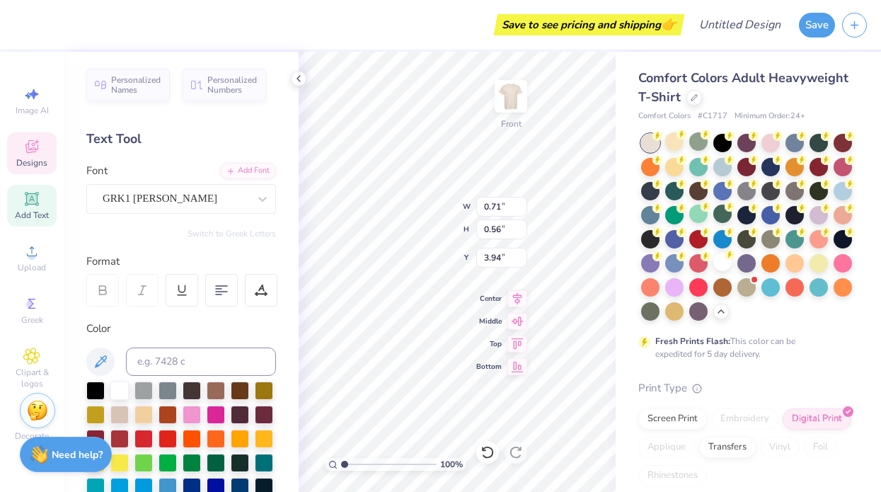
scroll to position [1, 0]
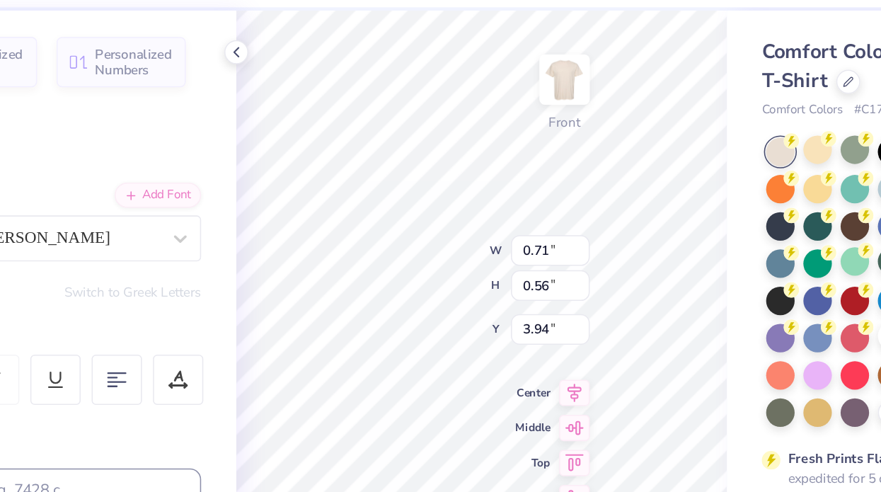
type input "1.37"
type input "1.16"
type input "3.64"
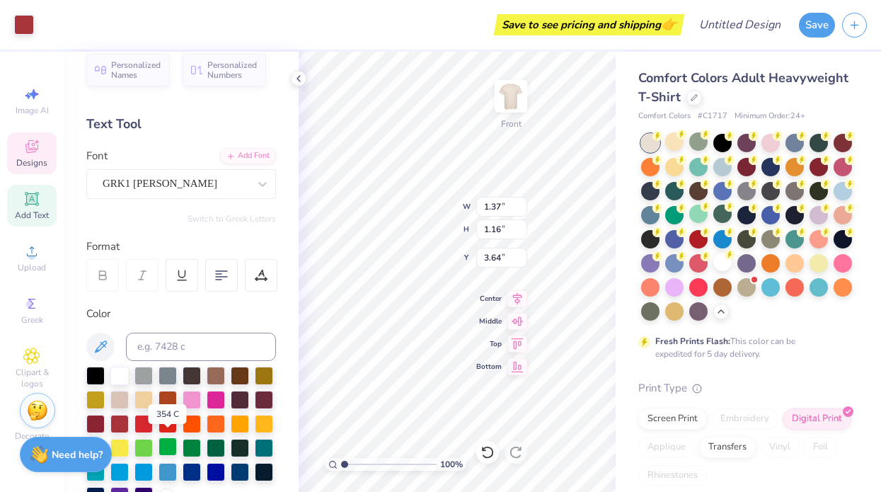
scroll to position [36, 0]
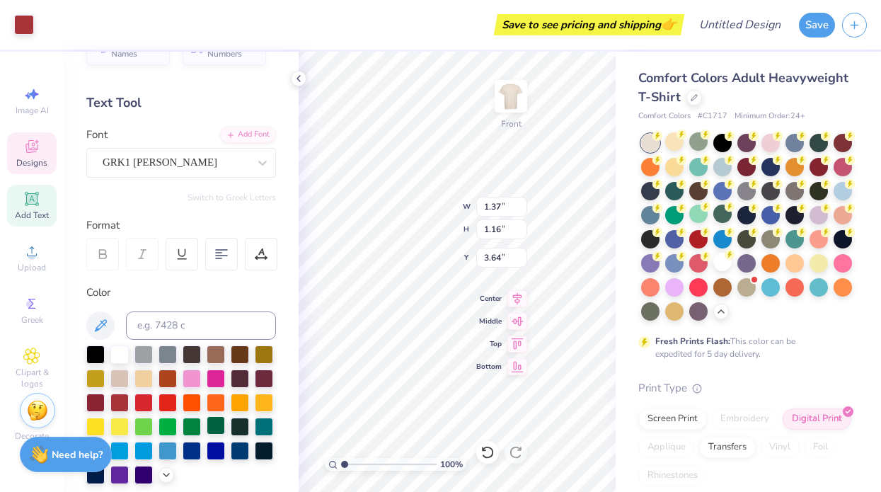
click at [215, 423] on div at bounding box center [216, 425] width 18 height 18
click at [213, 426] on div at bounding box center [216, 425] width 18 height 18
click at [213, 421] on div at bounding box center [216, 425] width 18 height 18
click at [214, 422] on div at bounding box center [216, 425] width 18 height 18
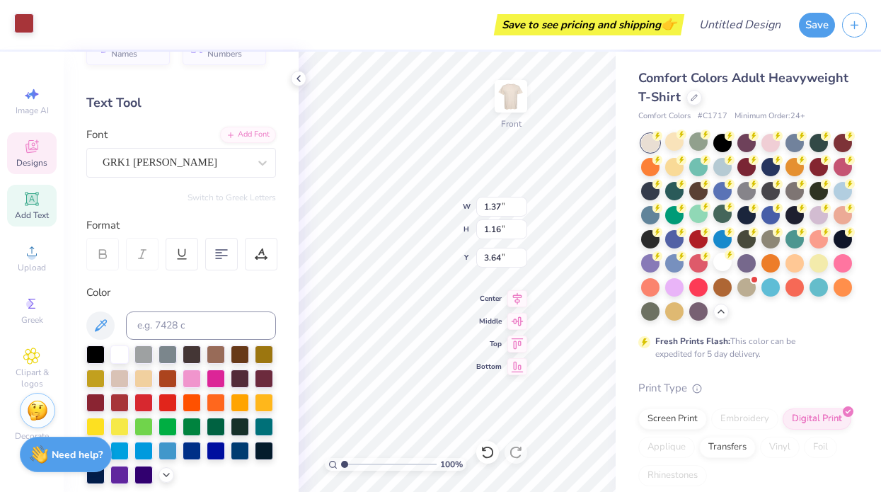
click at [22, 20] on div at bounding box center [24, 23] width 20 height 20
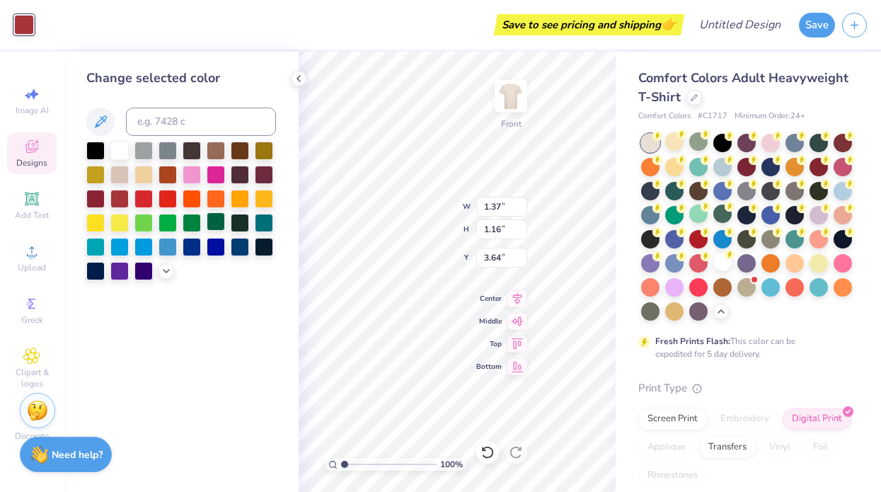
click at [212, 222] on div at bounding box center [216, 221] width 18 height 18
type input "2.77"
type input "1.51"
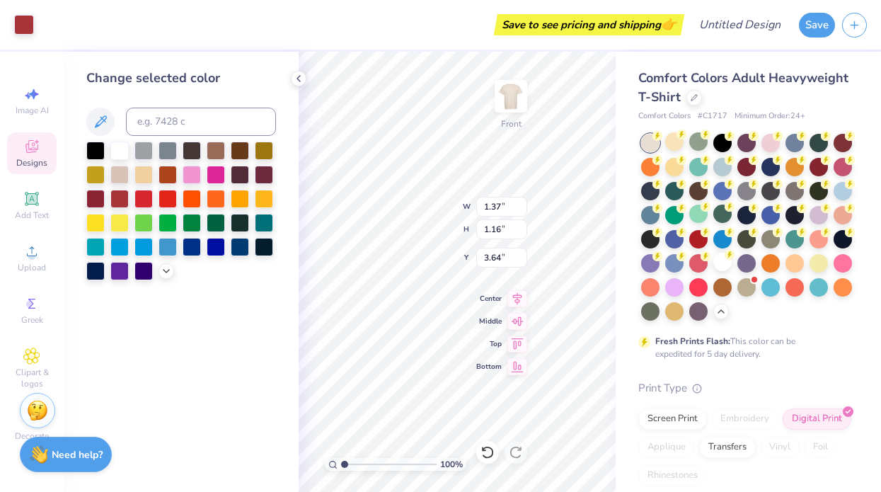
type input "3.00"
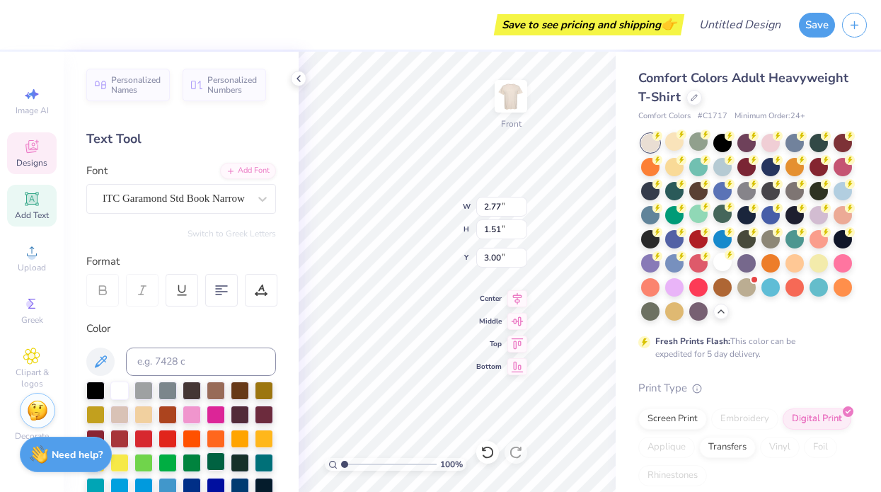
click at [215, 461] on div at bounding box center [216, 461] width 18 height 18
type input "4.08"
type input "1.19"
type input "4.54"
type input "3.26"
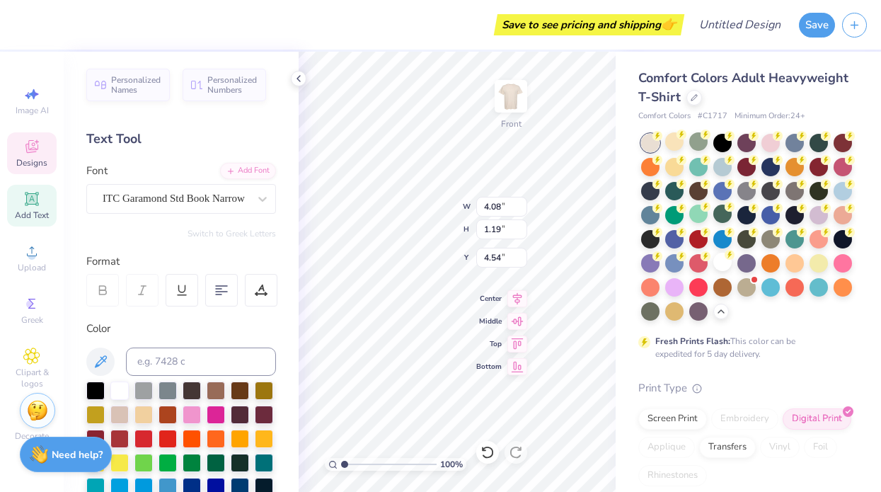
type input "1.38"
type input "5.77"
click at [219, 466] on div at bounding box center [216, 461] width 18 height 18
type input "4.08"
type input "1.19"
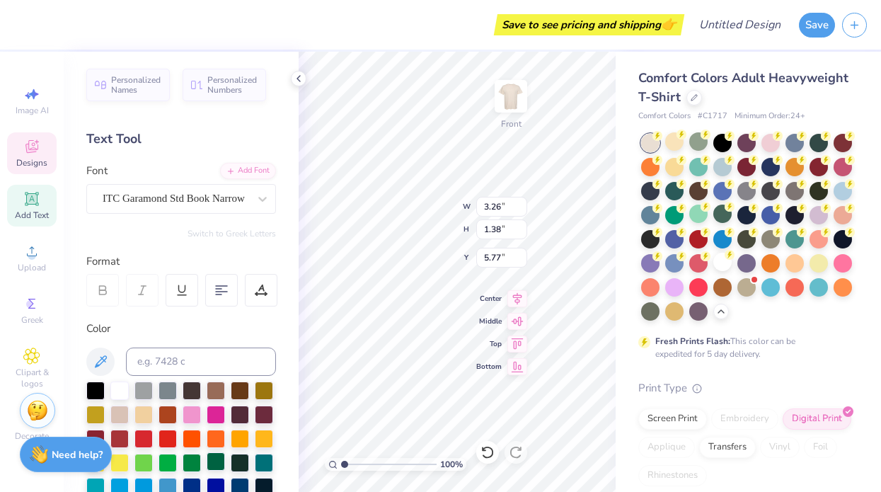
type input "4.54"
click at [234, 461] on div at bounding box center [240, 461] width 18 height 18
type input "2.07"
type input "0.39"
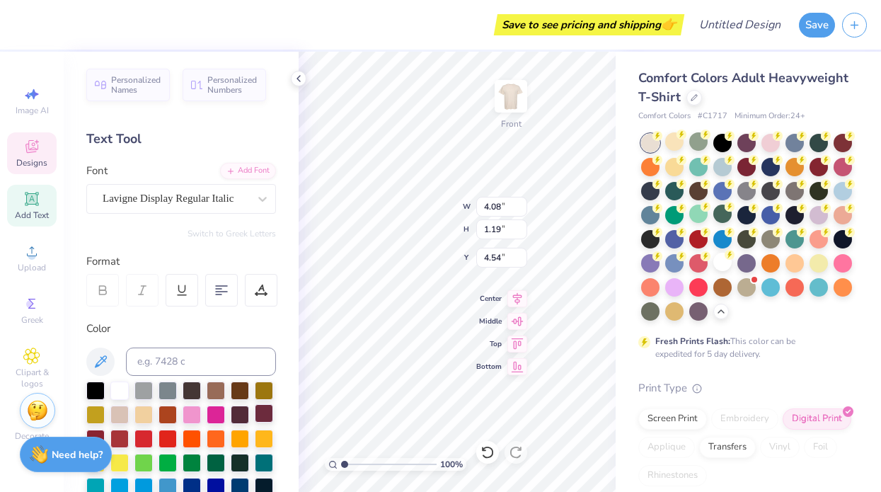
type input "7.89"
click at [219, 463] on div at bounding box center [216, 461] width 18 height 18
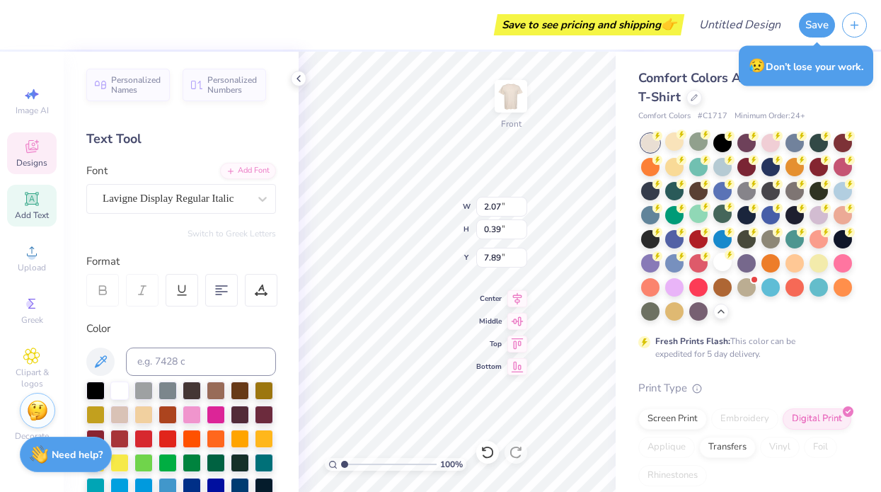
type input "2.01"
type input "0.36"
type input "8.27"
click at [212, 462] on div at bounding box center [216, 461] width 18 height 18
type input "3.04"
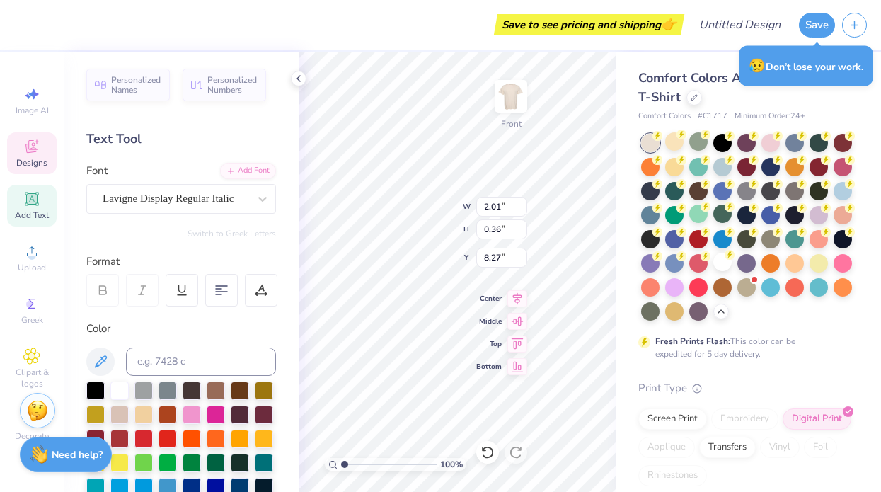
type input "0.49"
type input "8.70"
click at [214, 463] on div at bounding box center [216, 461] width 18 height 18
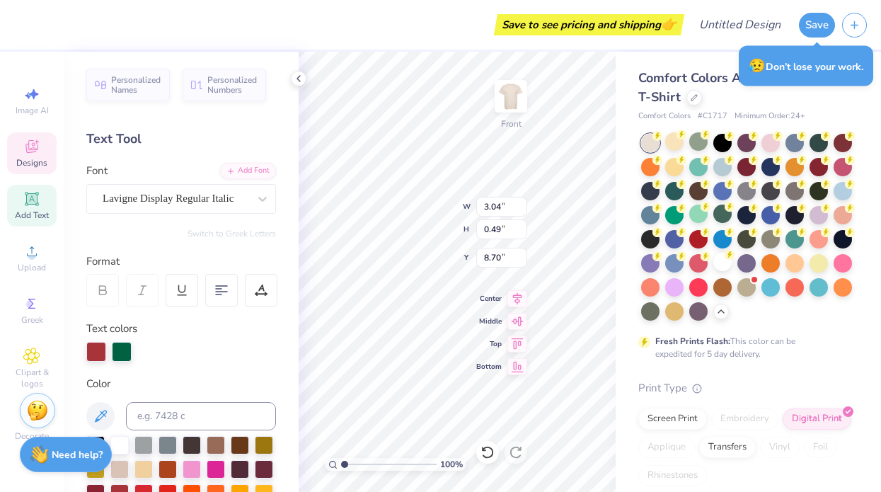
type input "3.26"
type input "1.38"
type input "5.77"
type input "3.04"
type input "0.49"
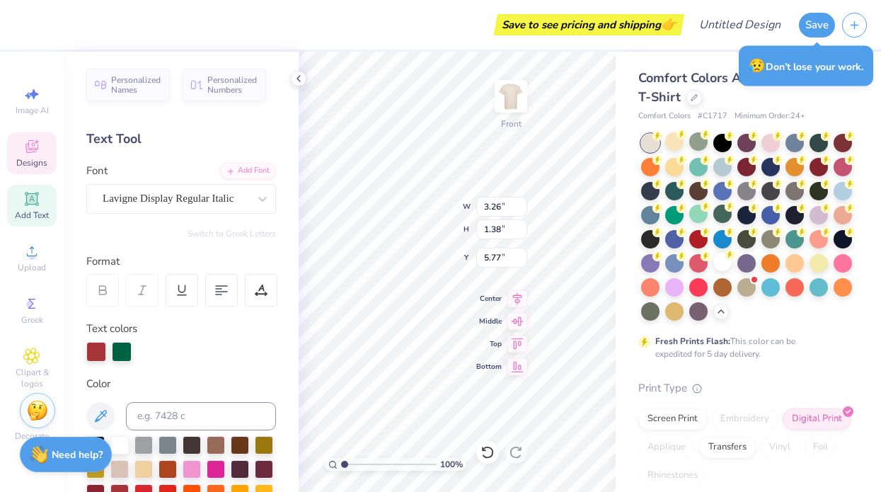
type input "8.70"
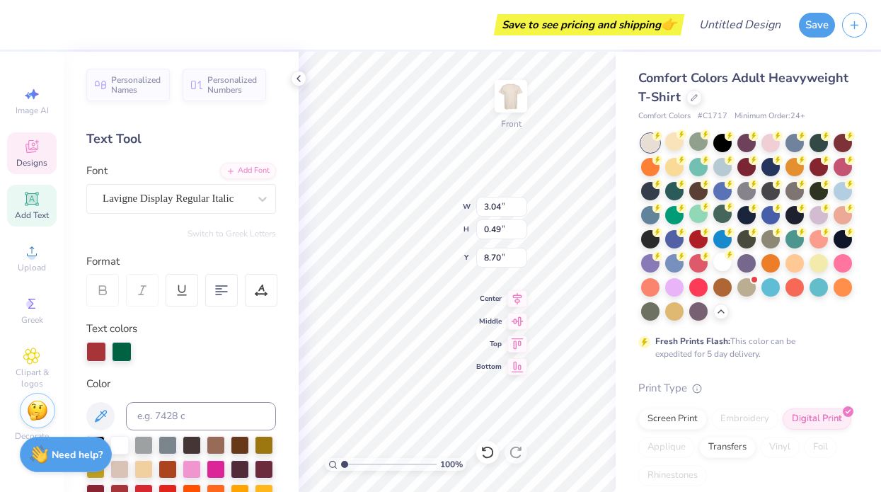
click at [99, 352] on div at bounding box center [96, 352] width 20 height 20
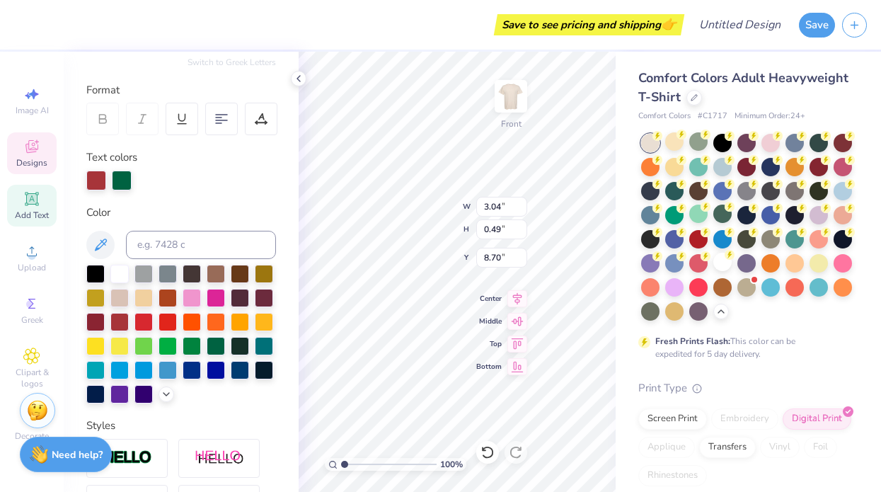
scroll to position [206, 0]
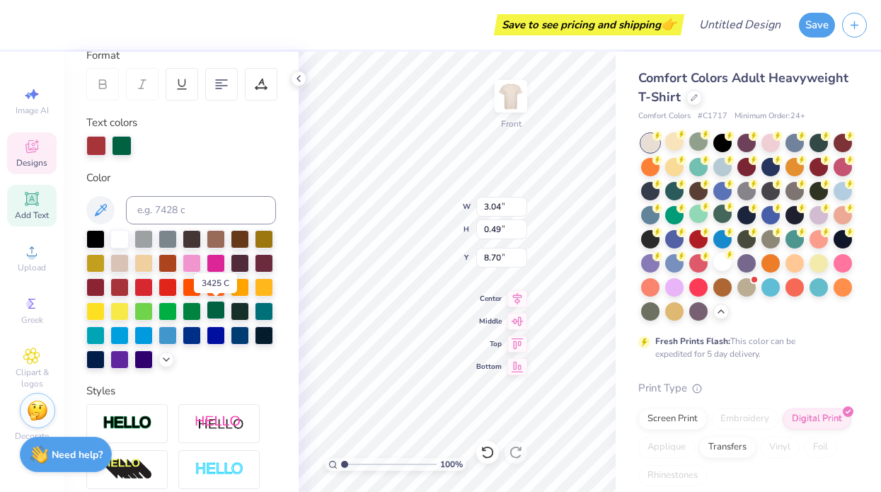
click at [221, 307] on div at bounding box center [216, 310] width 18 height 18
type input "4.74"
type input "5.79"
type input "4.18"
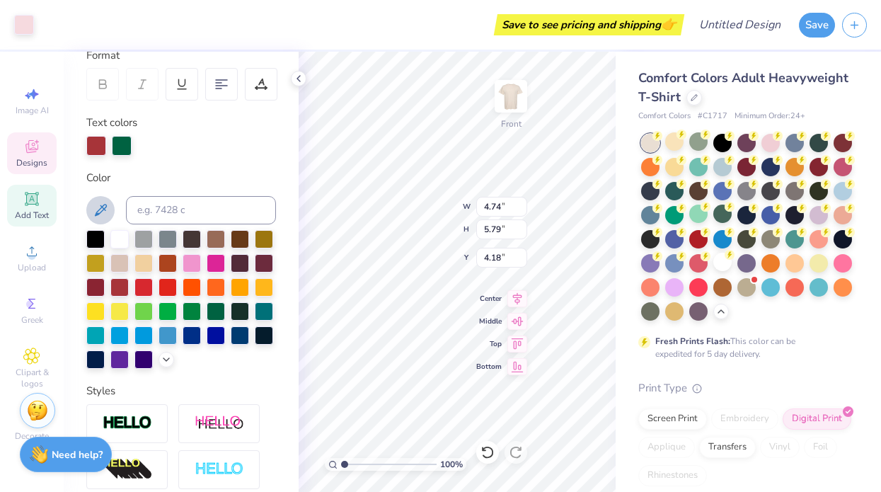
click at [103, 207] on icon at bounding box center [100, 210] width 17 height 17
click at [94, 205] on icon at bounding box center [100, 210] width 17 height 17
click at [40, 198] on div "Add Text" at bounding box center [32, 206] width 50 height 42
type input "5.69"
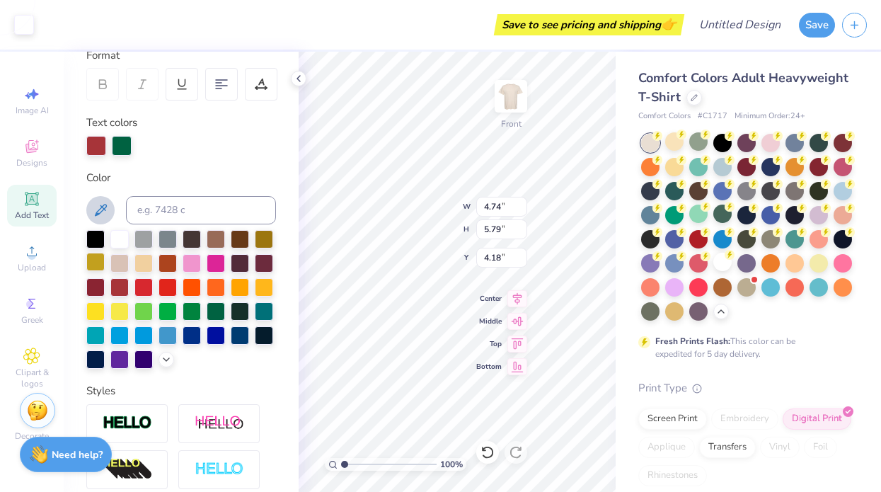
type input "1.65"
type input "12.93"
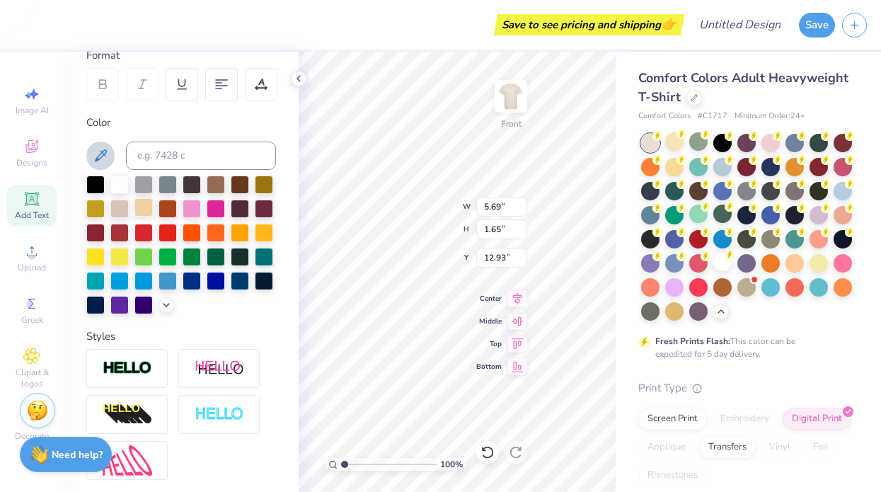
drag, startPoint x: 105, startPoint y: 208, endPoint x: 139, endPoint y: 219, distance: 36.5
click at [139, 219] on div at bounding box center [181, 244] width 190 height 139
type input "4.74"
type input "5.79"
type input "4.18"
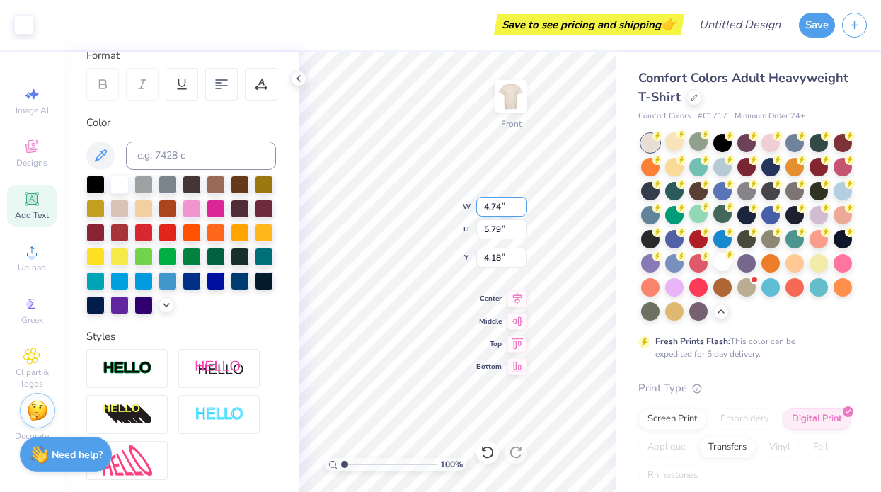
type input "5.69"
type input "1.65"
type input "12.93"
click at [166, 307] on icon at bounding box center [166, 303] width 11 height 11
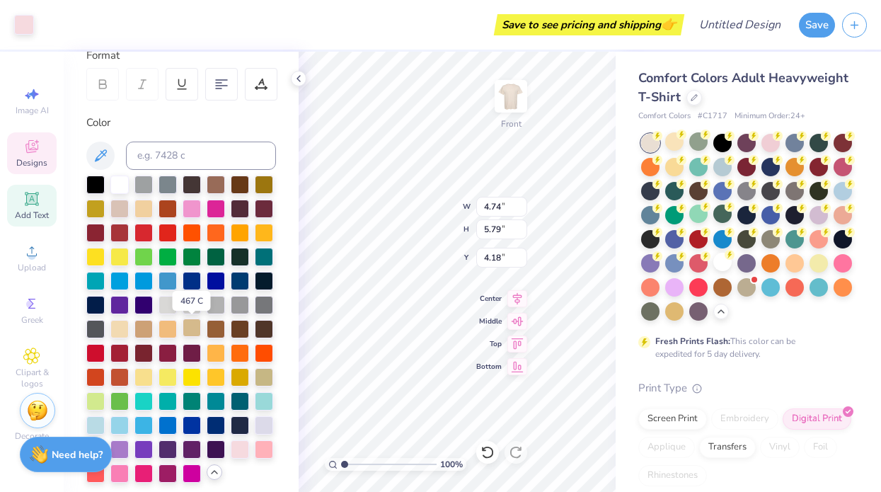
scroll to position [260, 0]
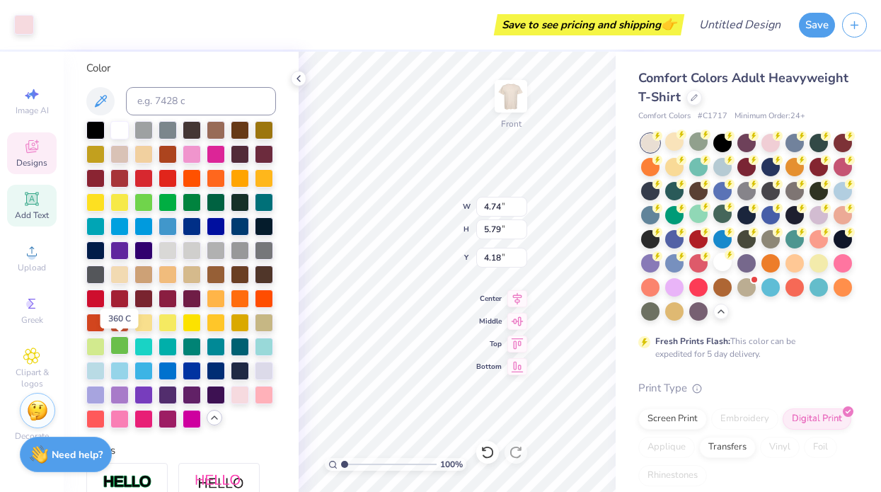
click at [118, 347] on div at bounding box center [119, 345] width 18 height 18
click at [115, 347] on div at bounding box center [119, 345] width 18 height 18
click at [115, 348] on div at bounding box center [119, 345] width 18 height 18
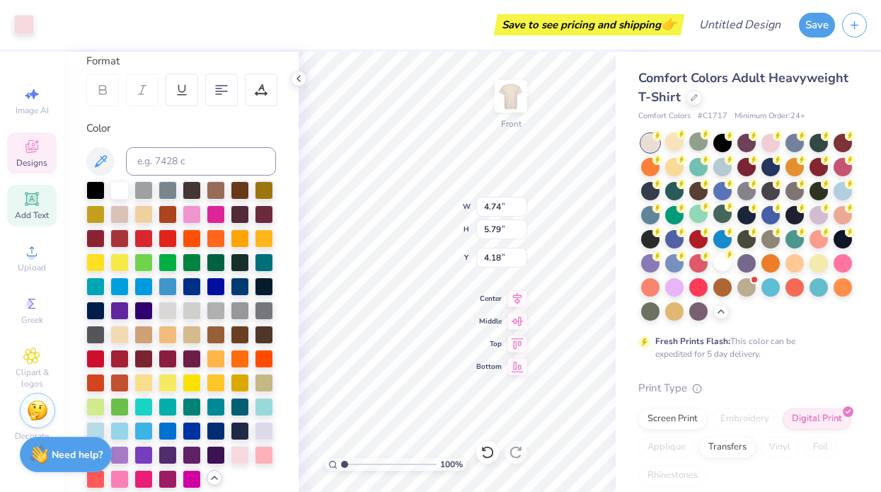
scroll to position [169, 0]
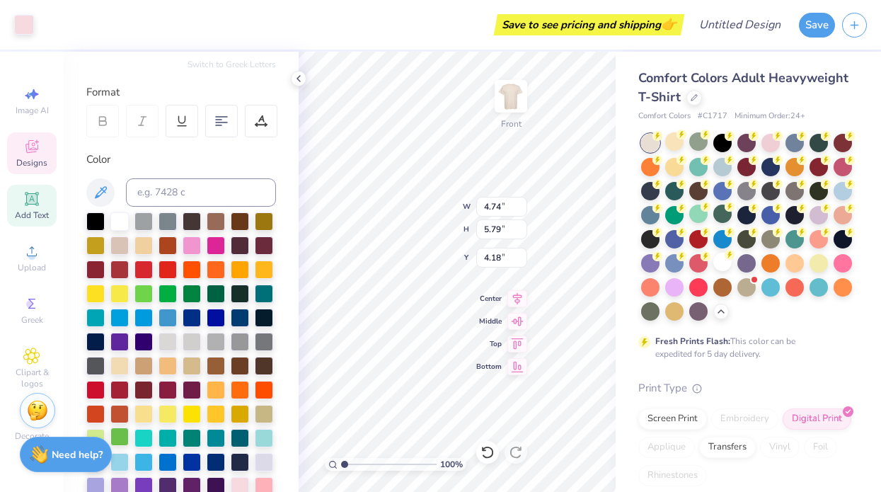
click at [122, 437] on div at bounding box center [119, 436] width 18 height 18
click at [25, 28] on div at bounding box center [24, 23] width 20 height 20
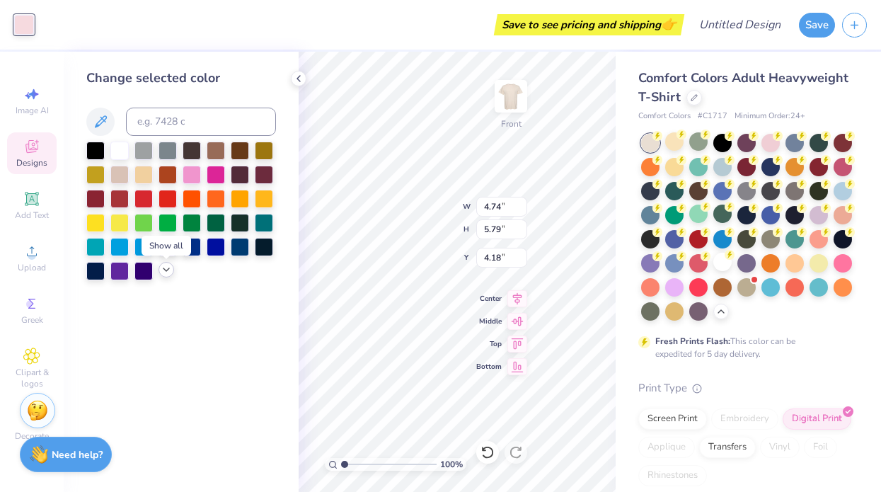
click at [166, 272] on icon at bounding box center [166, 269] width 11 height 11
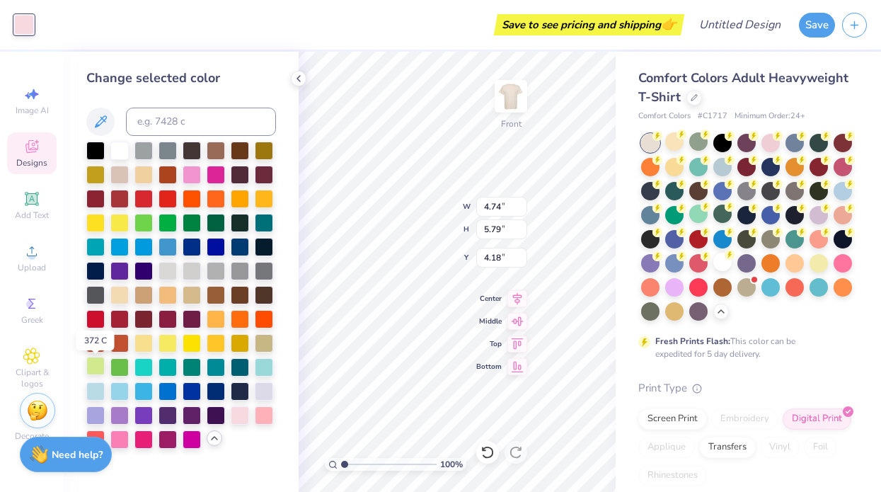
click at [96, 369] on div at bounding box center [95, 366] width 18 height 18
click at [97, 369] on div at bounding box center [95, 366] width 18 height 18
click at [268, 345] on div at bounding box center [264, 342] width 18 height 18
click at [115, 367] on div at bounding box center [119, 366] width 18 height 18
click at [102, 120] on icon at bounding box center [100, 121] width 17 height 17
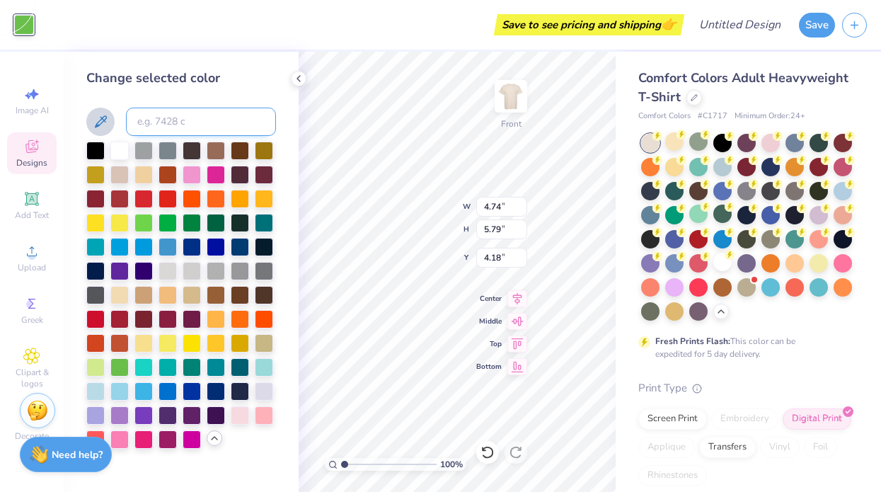
click at [160, 124] on input at bounding box center [201, 122] width 150 height 28
type input "1.90"
type input "2.17"
type input "5.03"
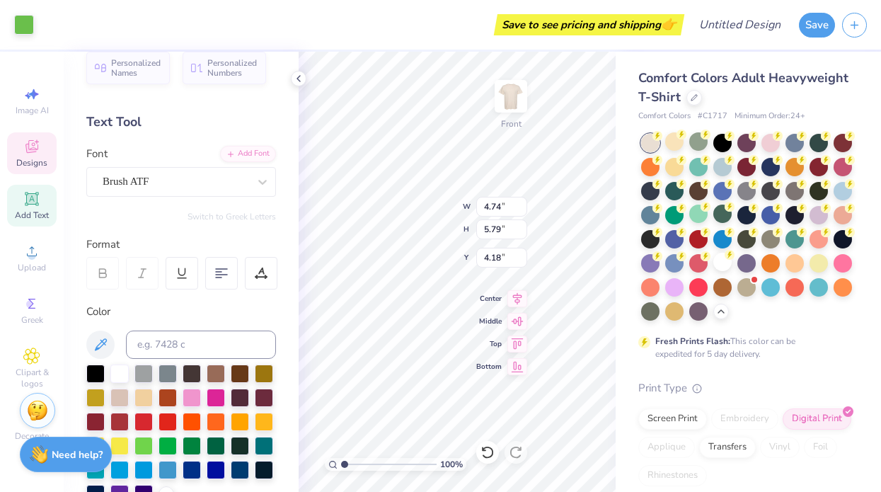
scroll to position [22, 0]
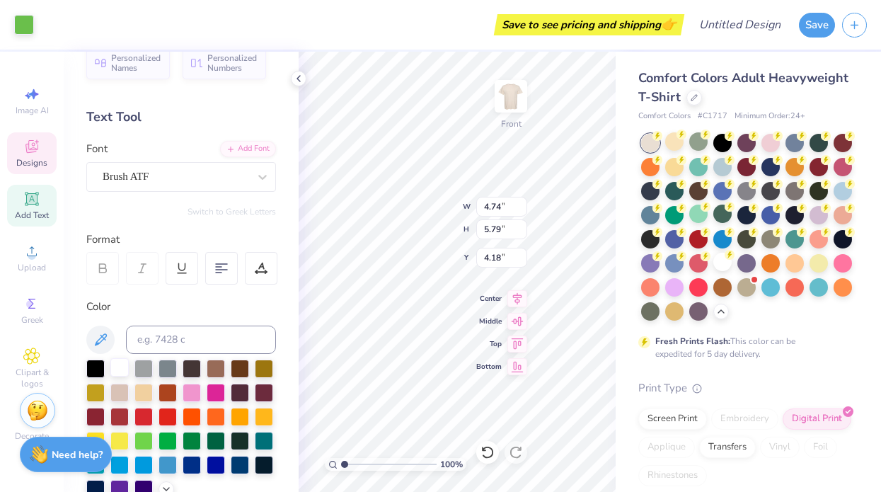
click at [121, 372] on div at bounding box center [119, 367] width 18 height 18
click at [122, 372] on div at bounding box center [119, 367] width 18 height 18
click at [122, 371] on div at bounding box center [119, 367] width 18 height 18
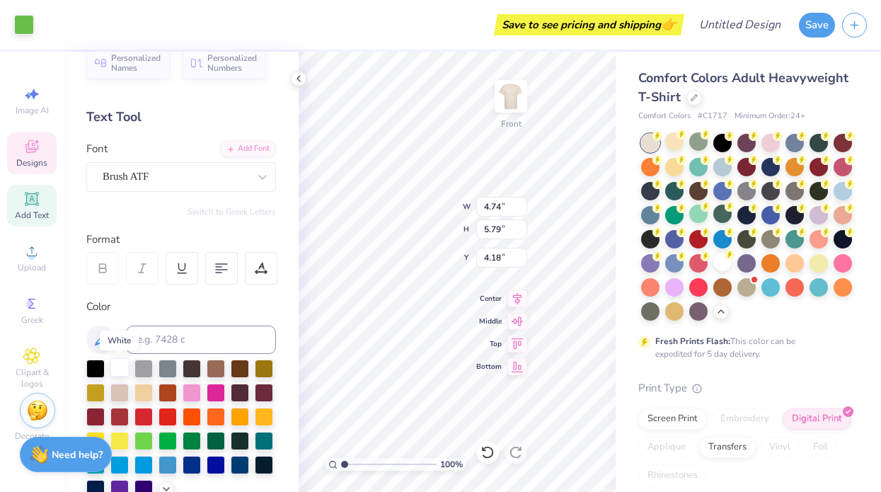
click at [122, 371] on div at bounding box center [119, 367] width 18 height 18
click at [122, 371] on div "Personalized Names Personalized Numbers Text Tool Add Font Font Brush ATF Switc…" at bounding box center [181, 272] width 235 height 440
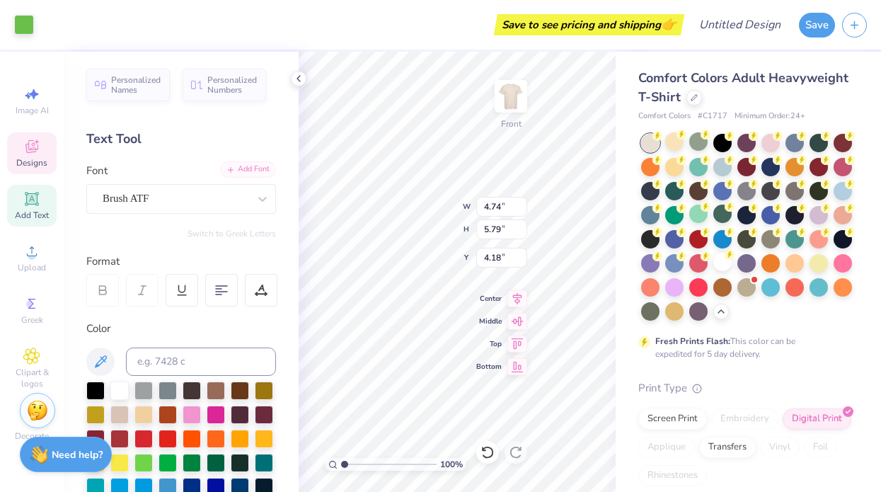
scroll to position [0, 0]
click at [216, 146] on div "Text Tool" at bounding box center [181, 138] width 190 height 19
type input "4.15"
type input "0.56"
type input "10.70"
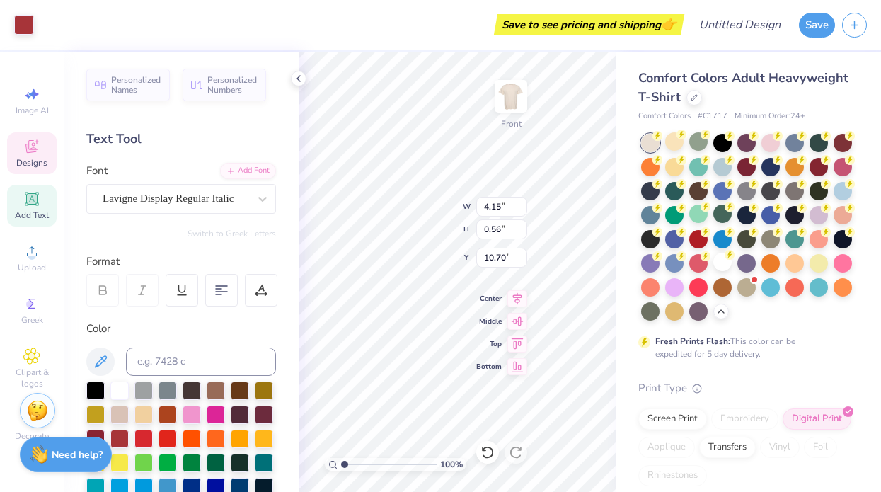
type input "1.03"
type input "0.40"
type input "11.26"
